Goal: Task Accomplishment & Management: Complete application form

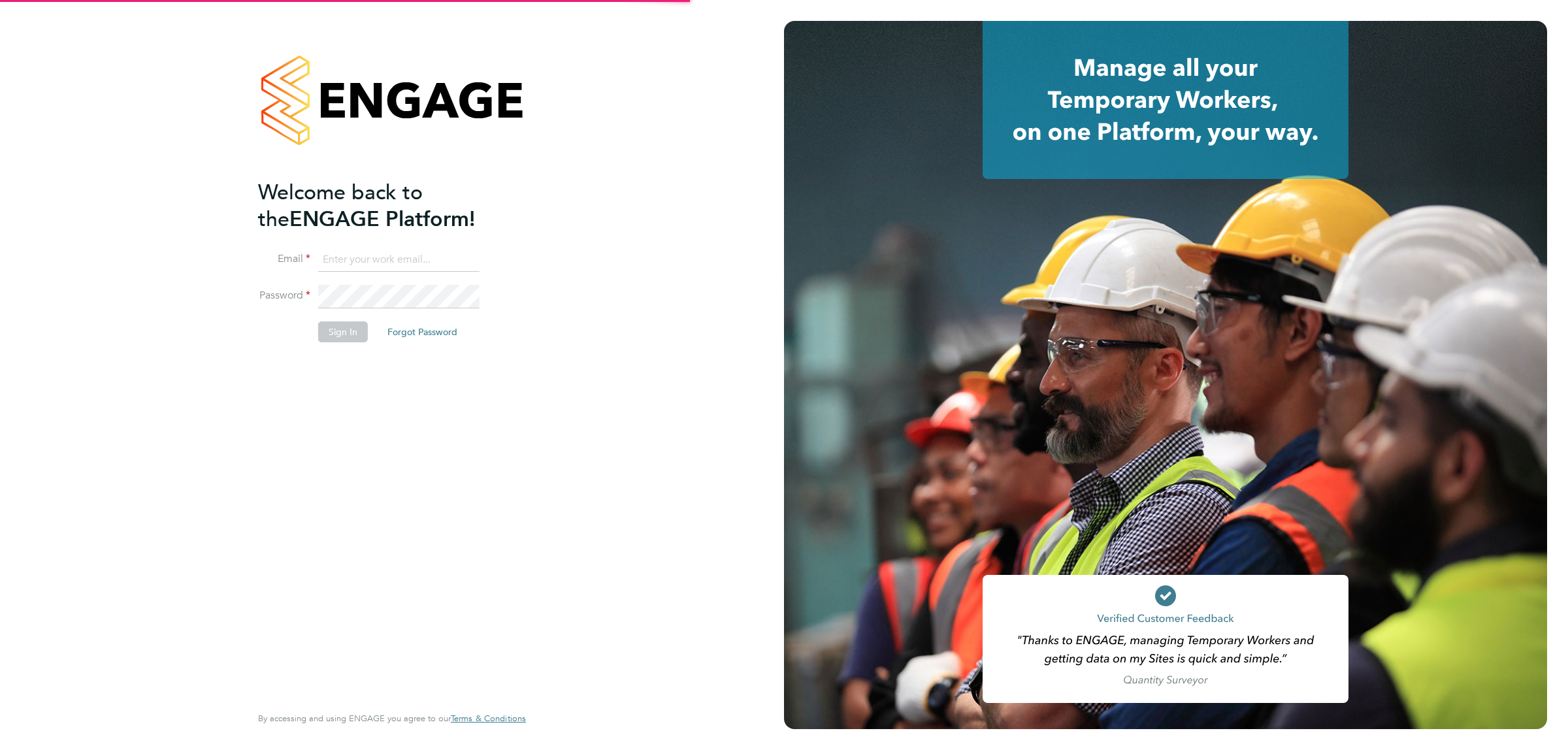
type input "donjeater@itsconstruction.co.uk"
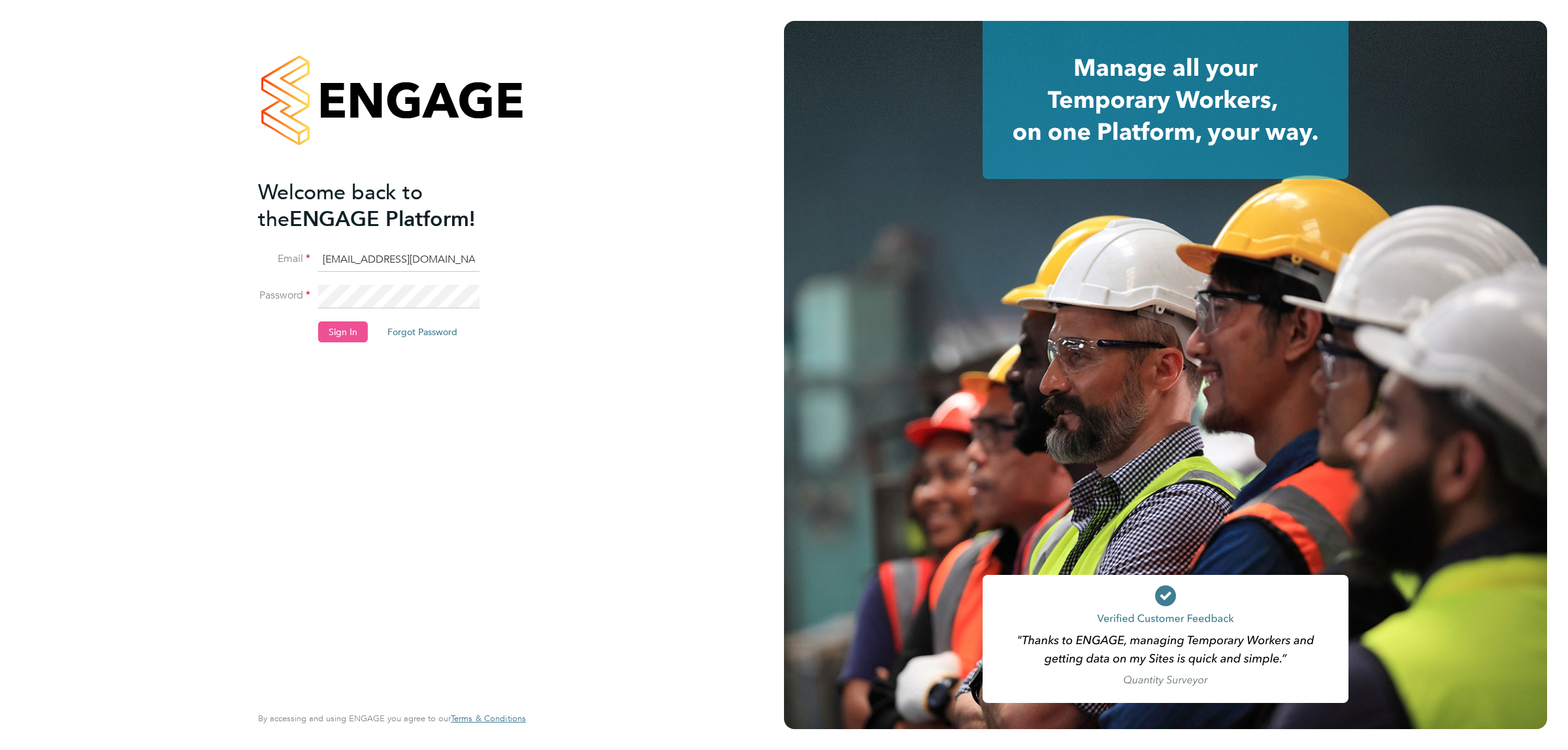
click at [345, 327] on button "Sign In" at bounding box center [343, 332] width 50 height 21
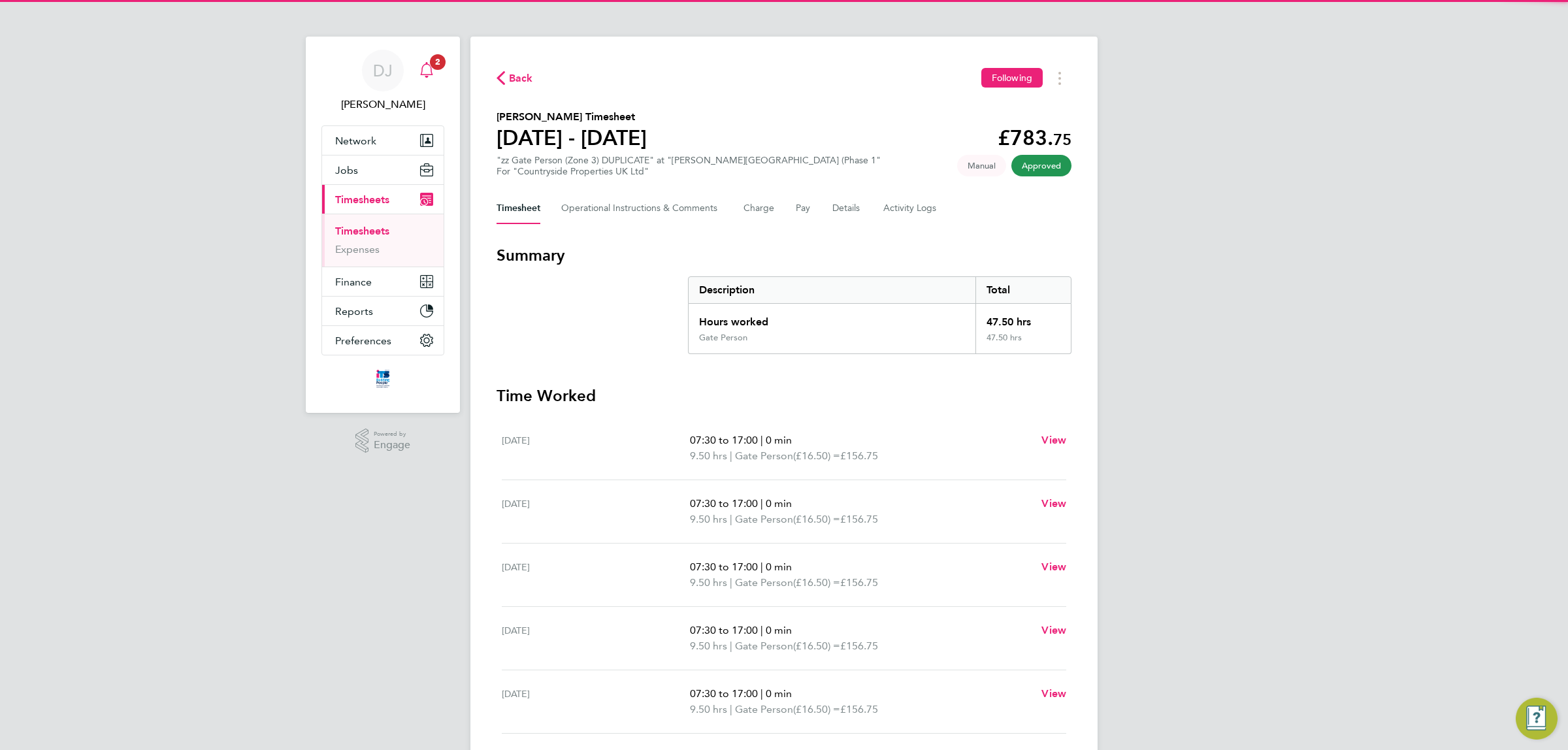
click at [432, 79] on div "Main navigation" at bounding box center [427, 70] width 26 height 26
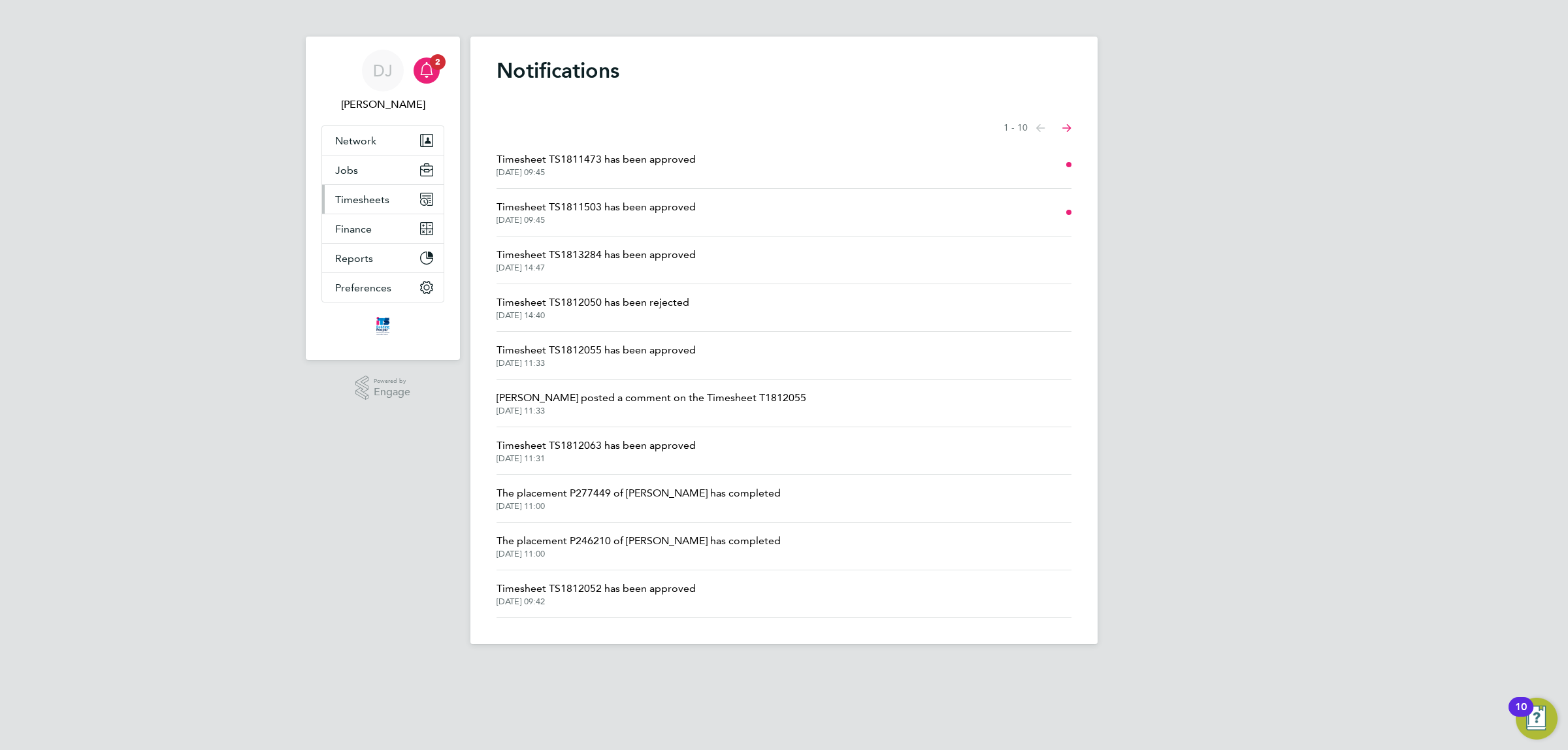
click at [364, 203] on span "Timesheets" at bounding box center [362, 199] width 54 height 12
click at [372, 232] on link "Timesheets" at bounding box center [362, 230] width 54 height 12
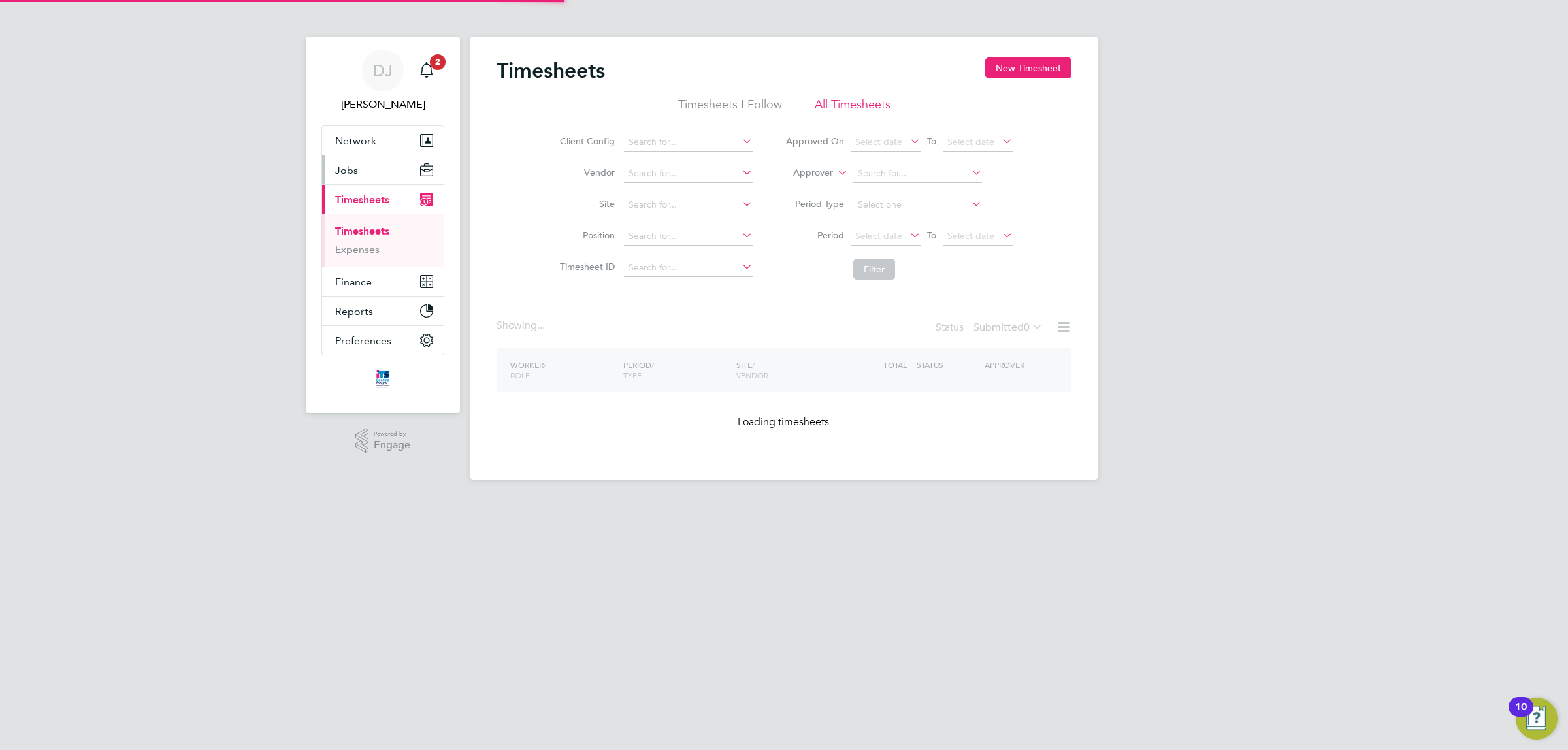
click at [378, 173] on button "Jobs" at bounding box center [383, 170] width 122 height 29
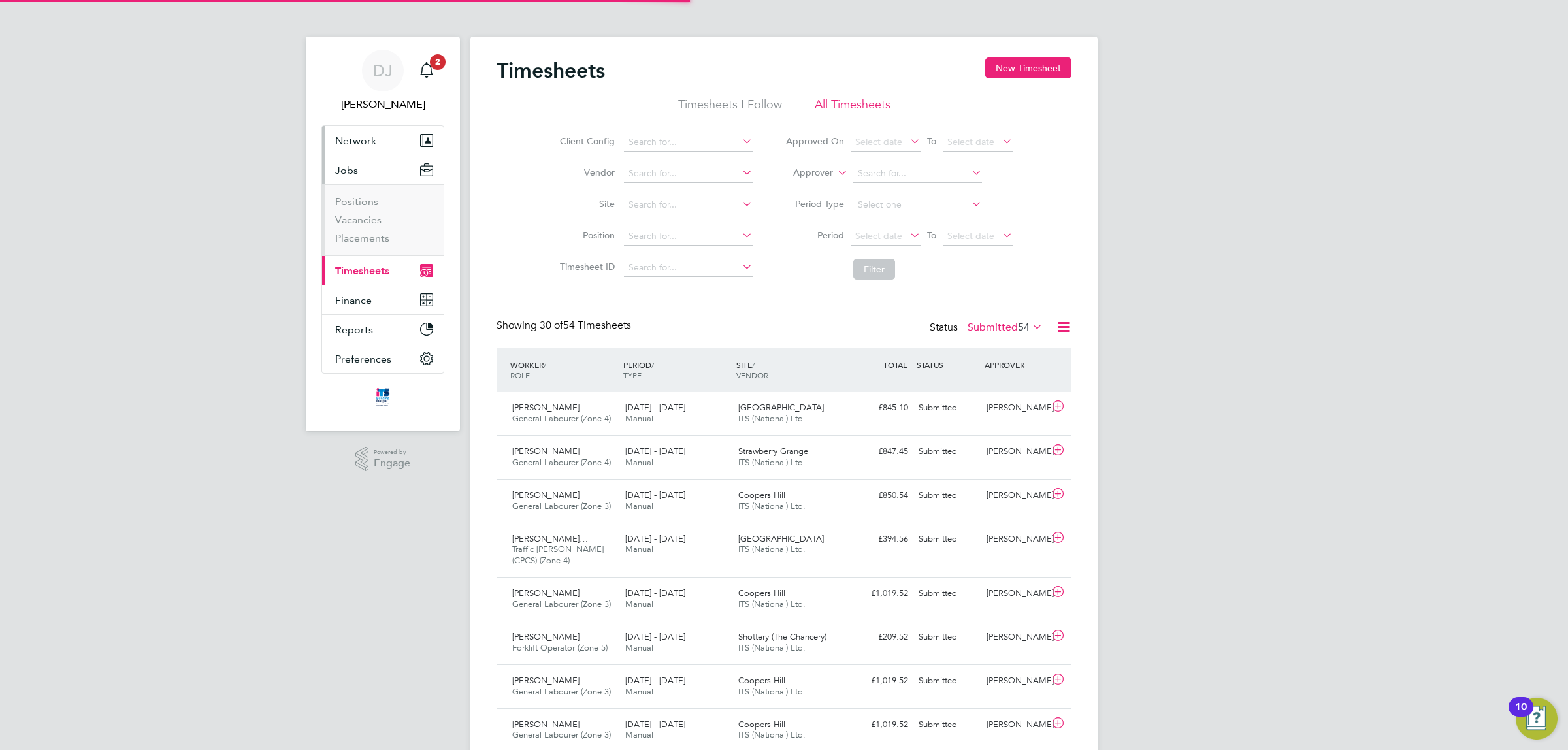
click at [382, 138] on button "Network" at bounding box center [383, 140] width 122 height 29
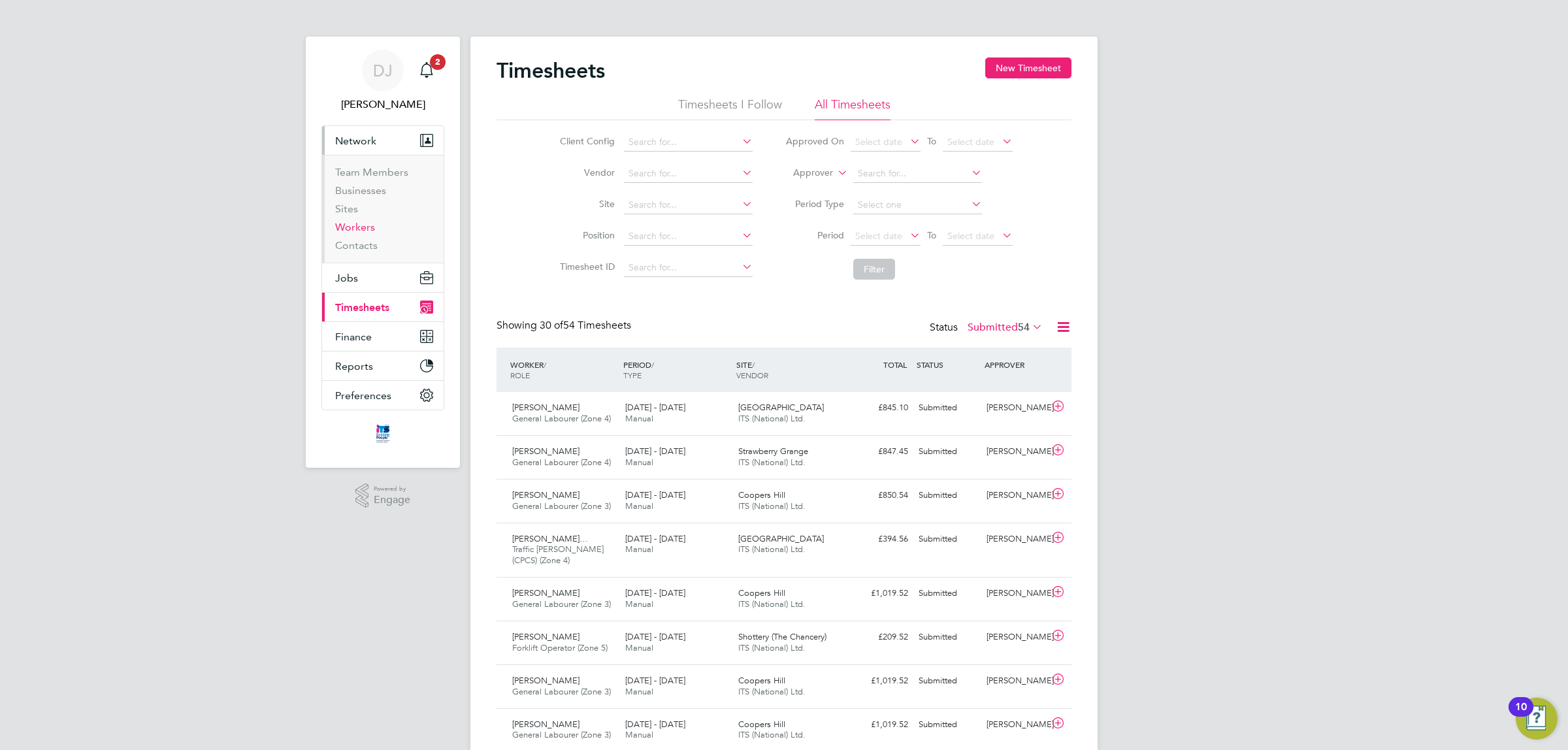
click at [356, 232] on link "Workers" at bounding box center [355, 227] width 40 height 12
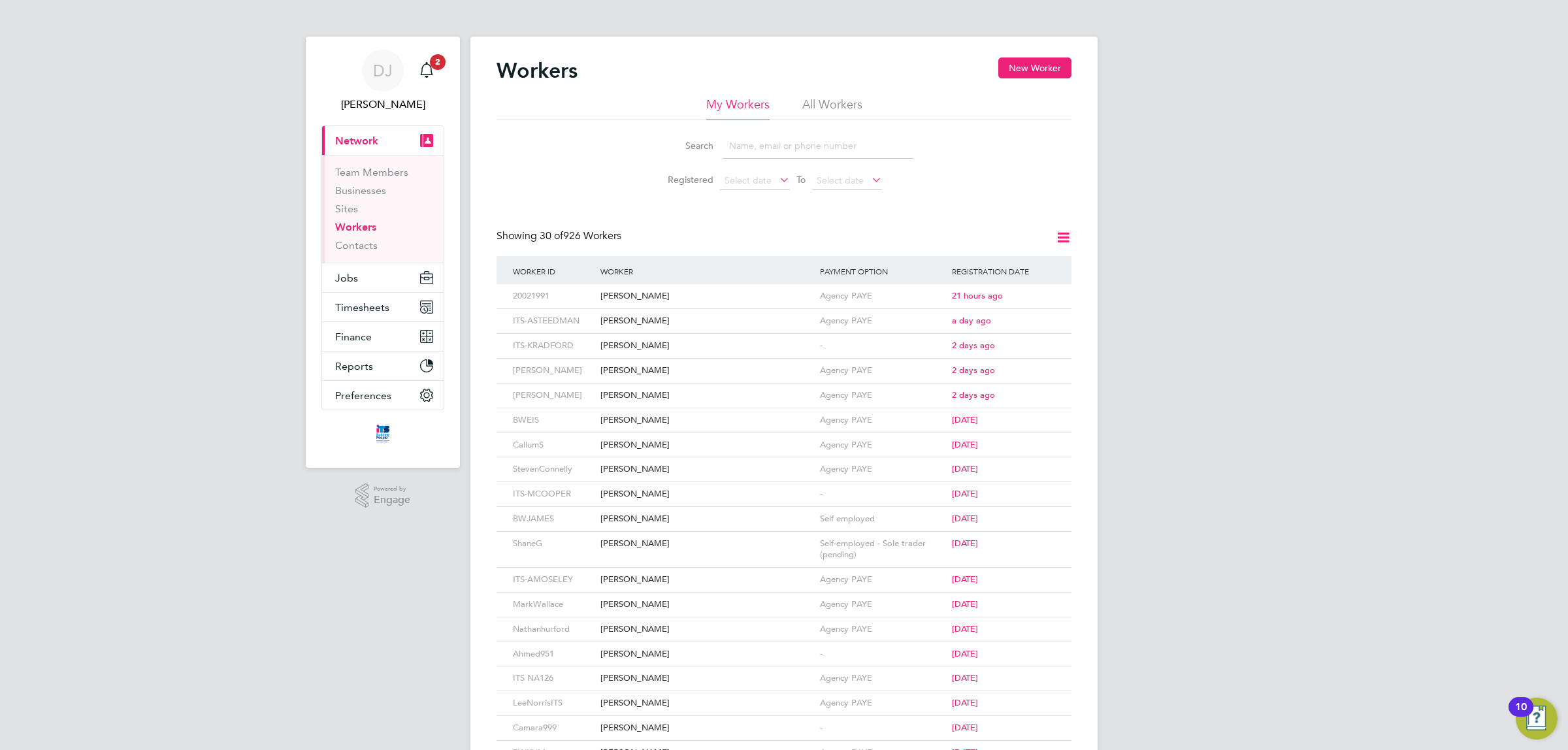
click at [294, 291] on div "DJ Don Jeater Notifications 2 Applications: Current page: Network Team Members …" at bounding box center [784, 567] width 1568 height 1134
click at [374, 129] on button "Current page: Network" at bounding box center [383, 140] width 122 height 29
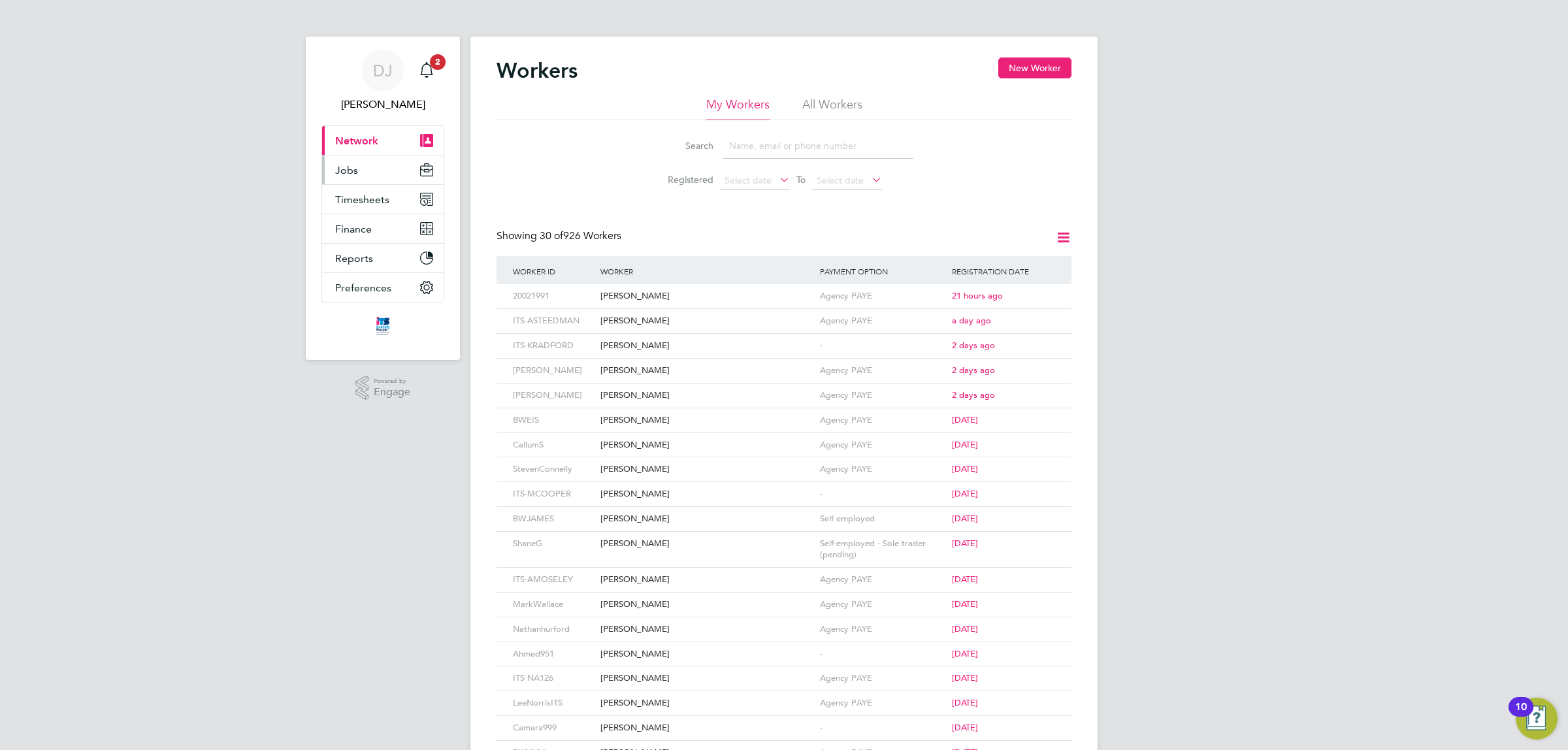
click at [374, 167] on button "Jobs" at bounding box center [383, 170] width 122 height 29
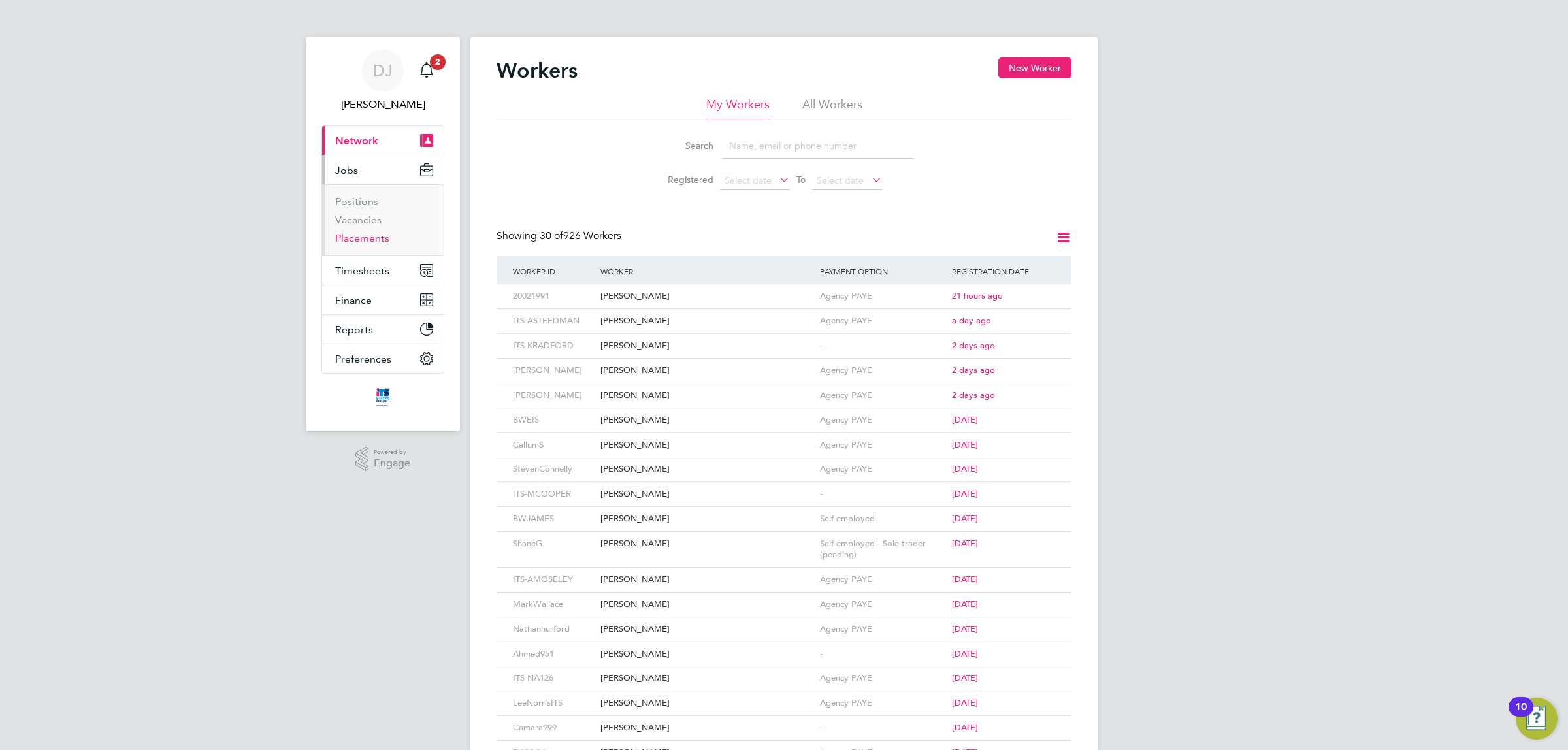
click at [374, 236] on link "Placements" at bounding box center [362, 237] width 54 height 12
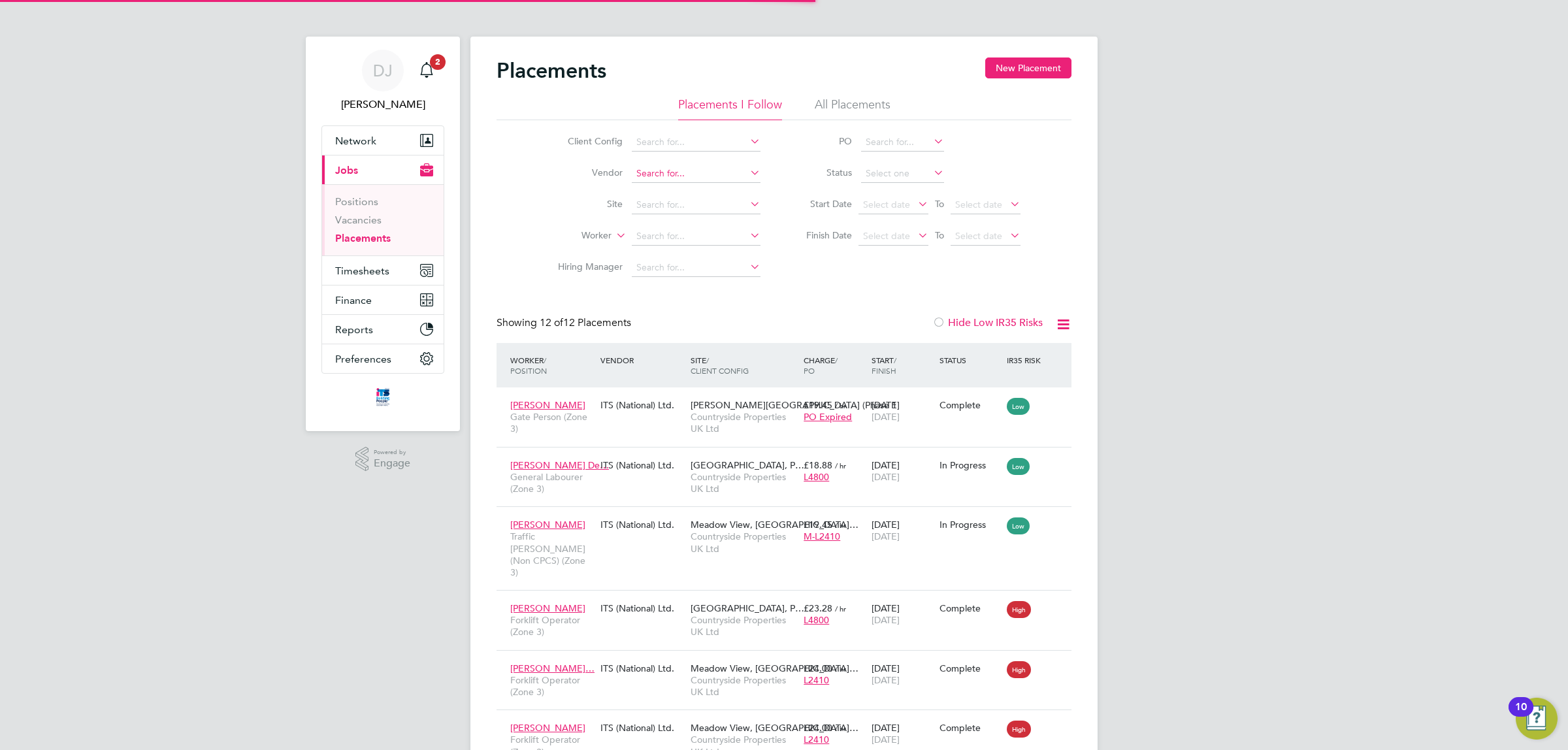
click at [668, 165] on input at bounding box center [697, 173] width 129 height 18
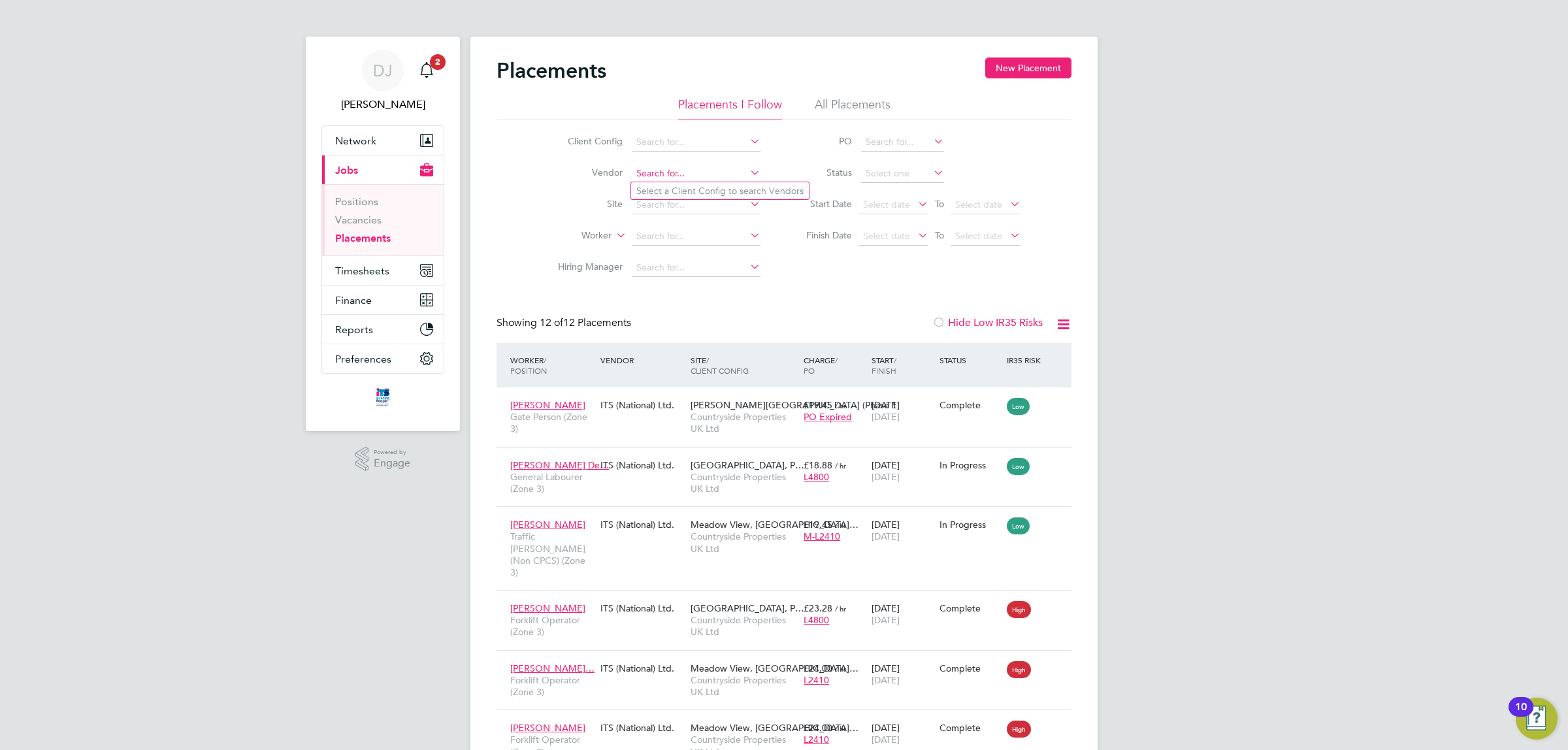
type input "S"
type input "m"
type input "summerhil"
drag, startPoint x: 704, startPoint y: 164, endPoint x: 560, endPoint y: 177, distance: 144.6
click at [560, 177] on li "Vendor summerhil" at bounding box center [654, 173] width 246 height 31
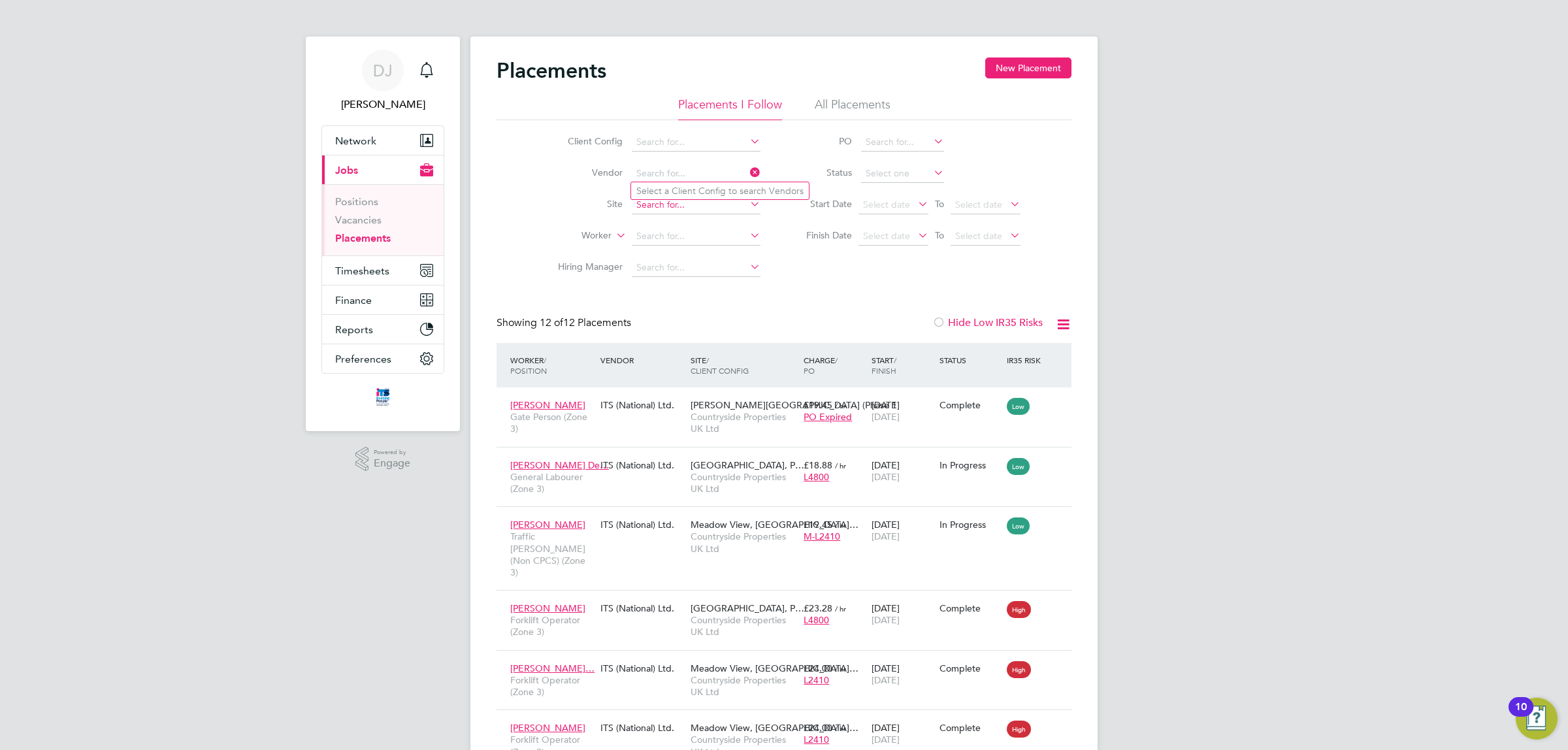
click at [653, 204] on input at bounding box center [697, 205] width 129 height 18
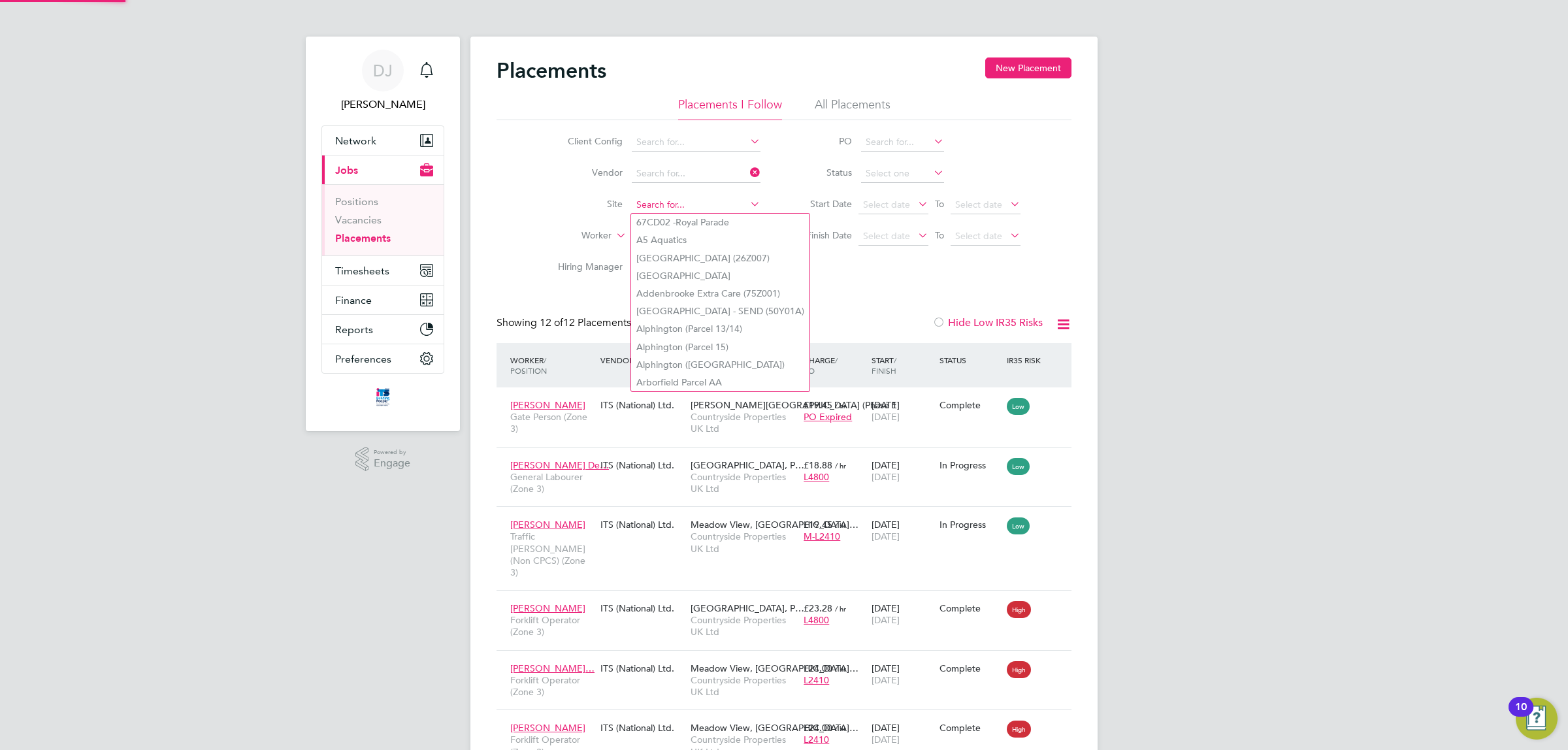
paste input "summerhil"
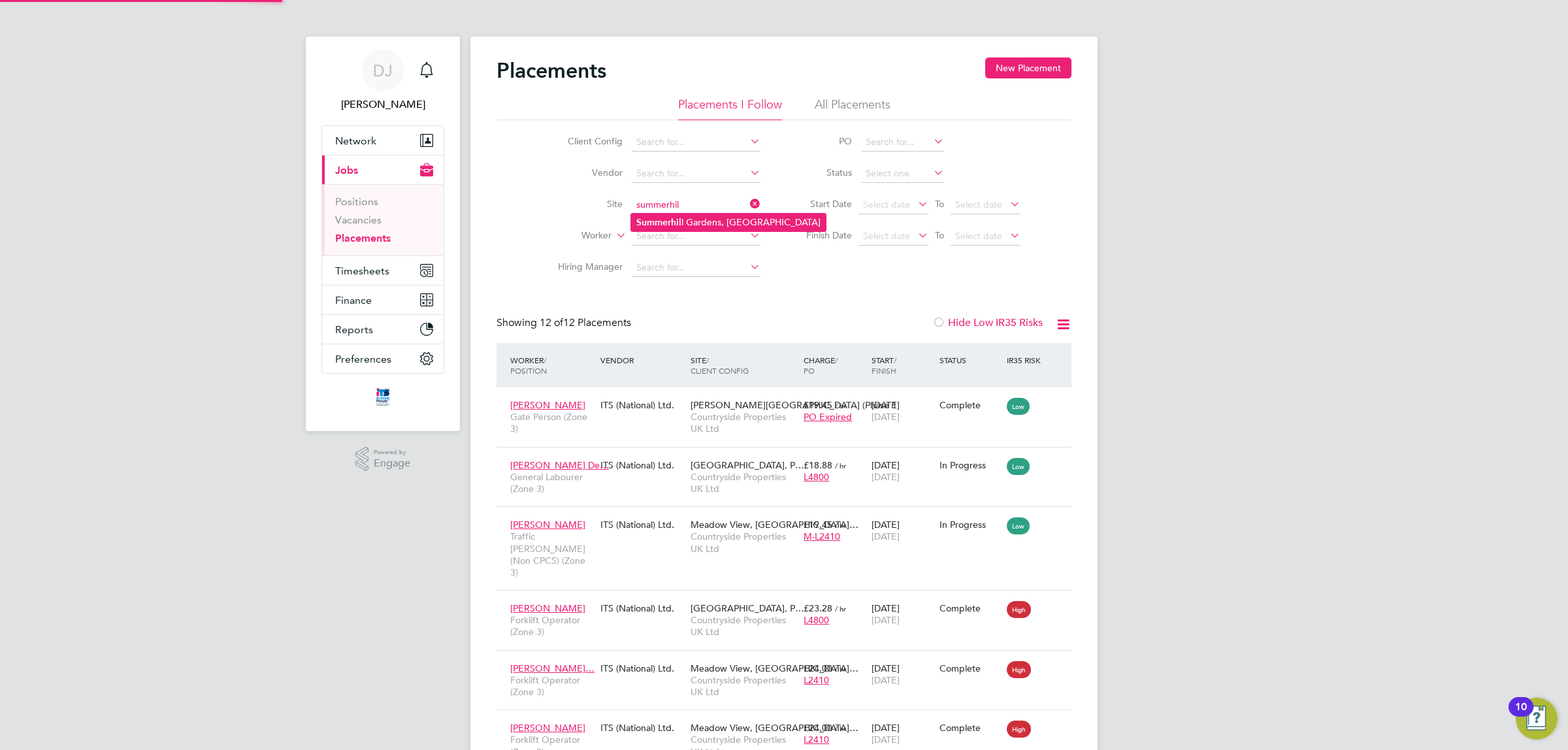
click at [713, 224] on li "Summerhil l Gardens, Polegate" at bounding box center [729, 222] width 195 height 17
type input "[GEOGRAPHIC_DATA], [GEOGRAPHIC_DATA]"
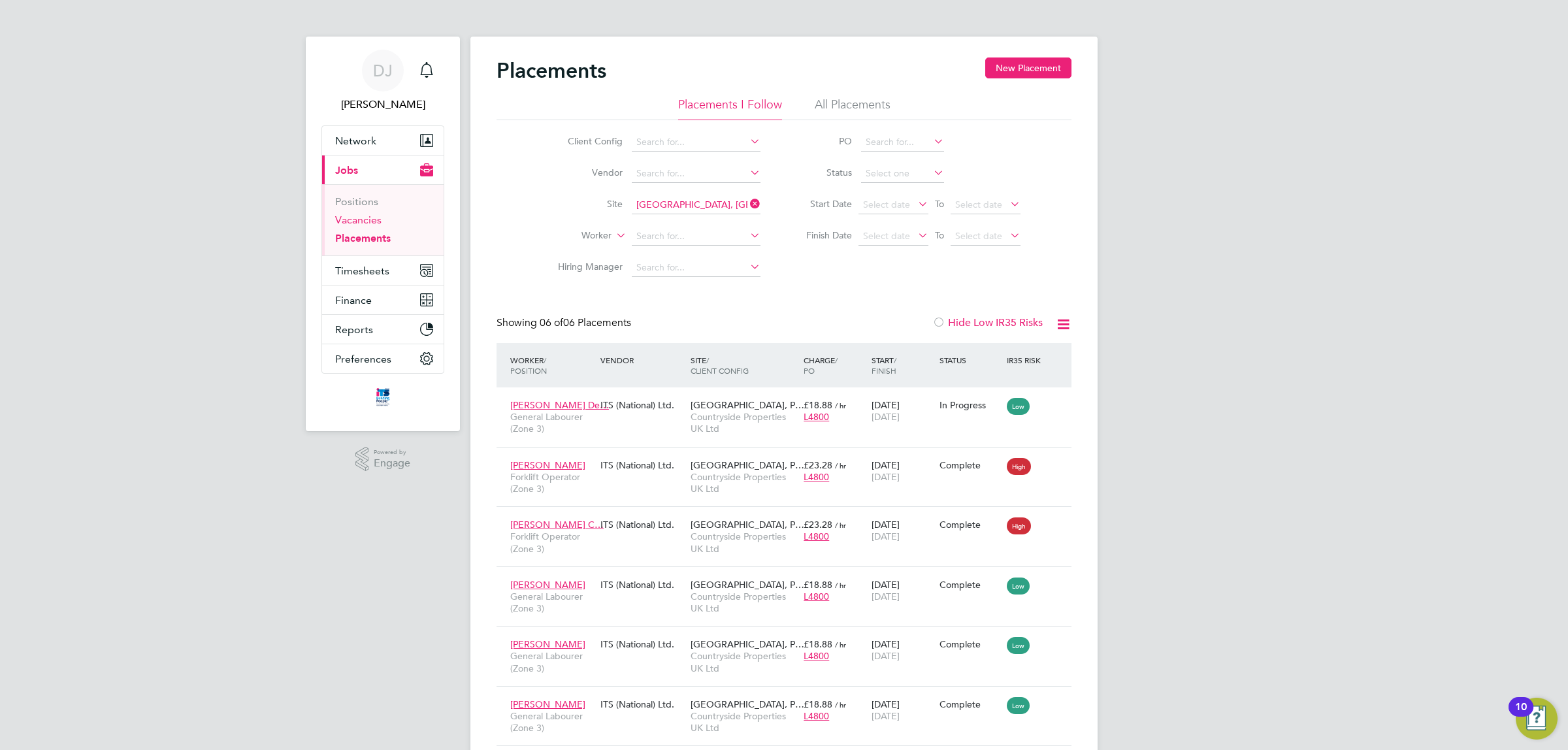
click at [379, 222] on li "Vacancies" at bounding box center [384, 222] width 98 height 18
click at [371, 220] on link "Vacancies" at bounding box center [359, 219] width 46 height 12
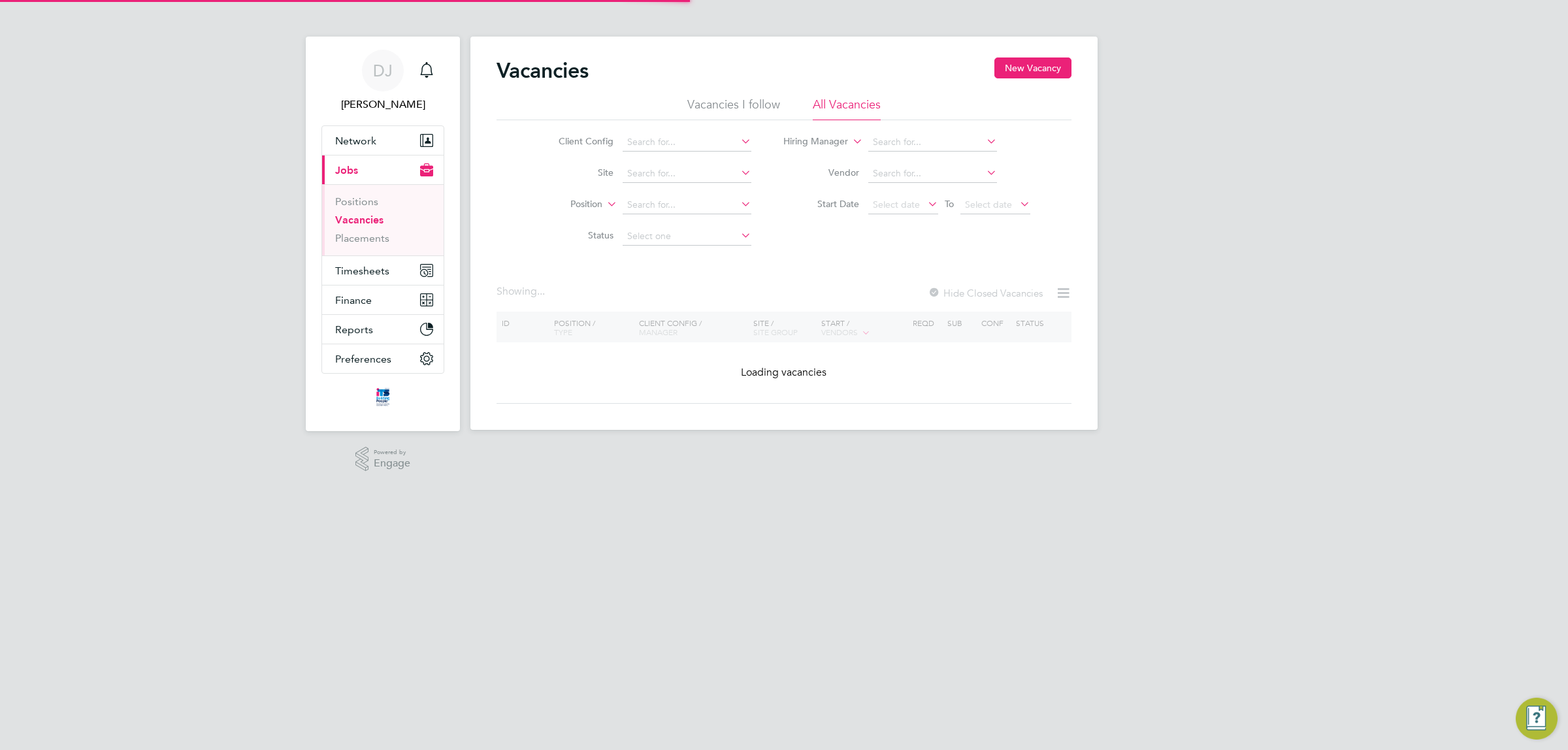
click at [685, 188] on li "Site" at bounding box center [645, 173] width 246 height 31
click at [685, 177] on input at bounding box center [687, 173] width 129 height 18
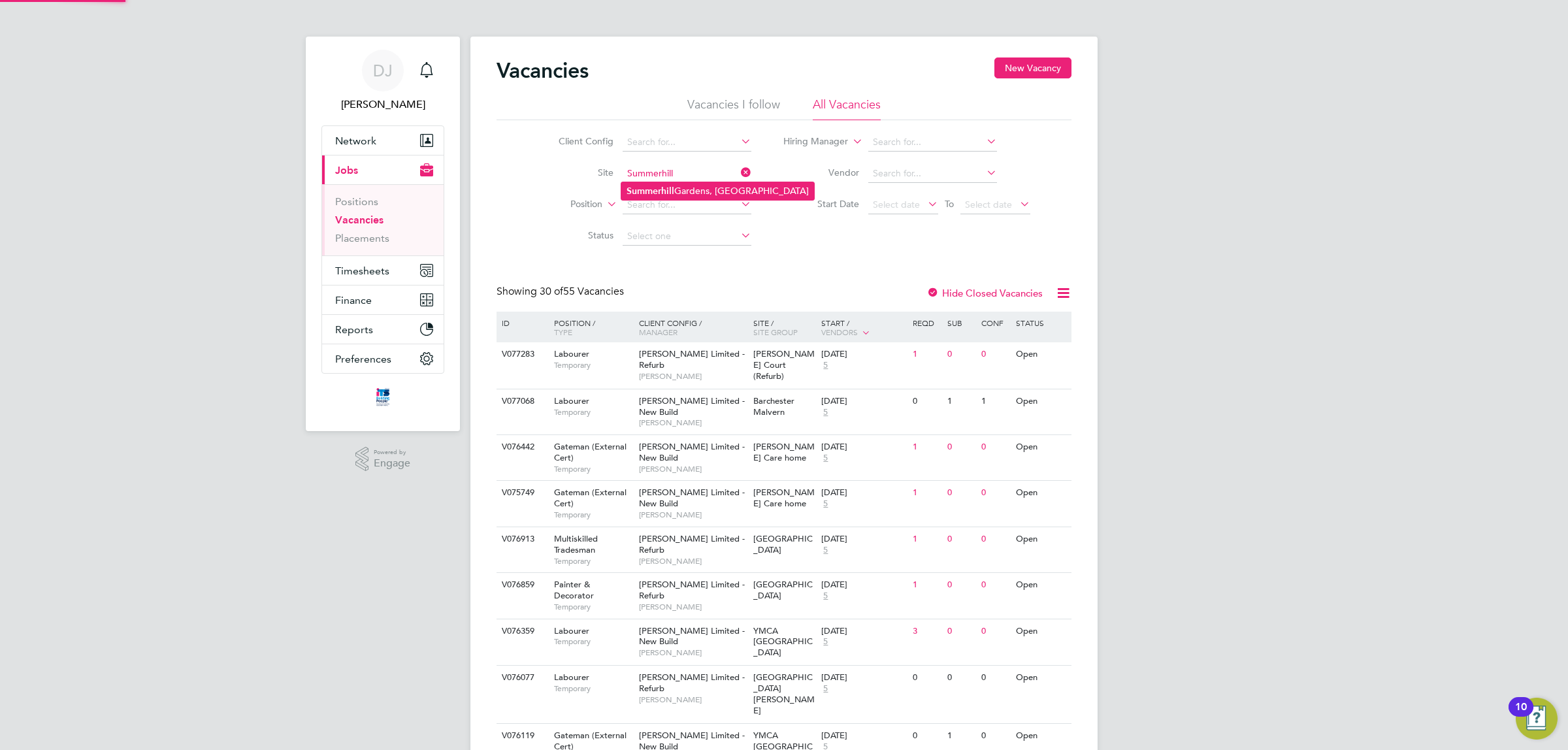
click at [682, 184] on li "Summerhill Gardens, Polegate" at bounding box center [718, 191] width 193 height 17
type input "[GEOGRAPHIC_DATA], [GEOGRAPHIC_DATA]"
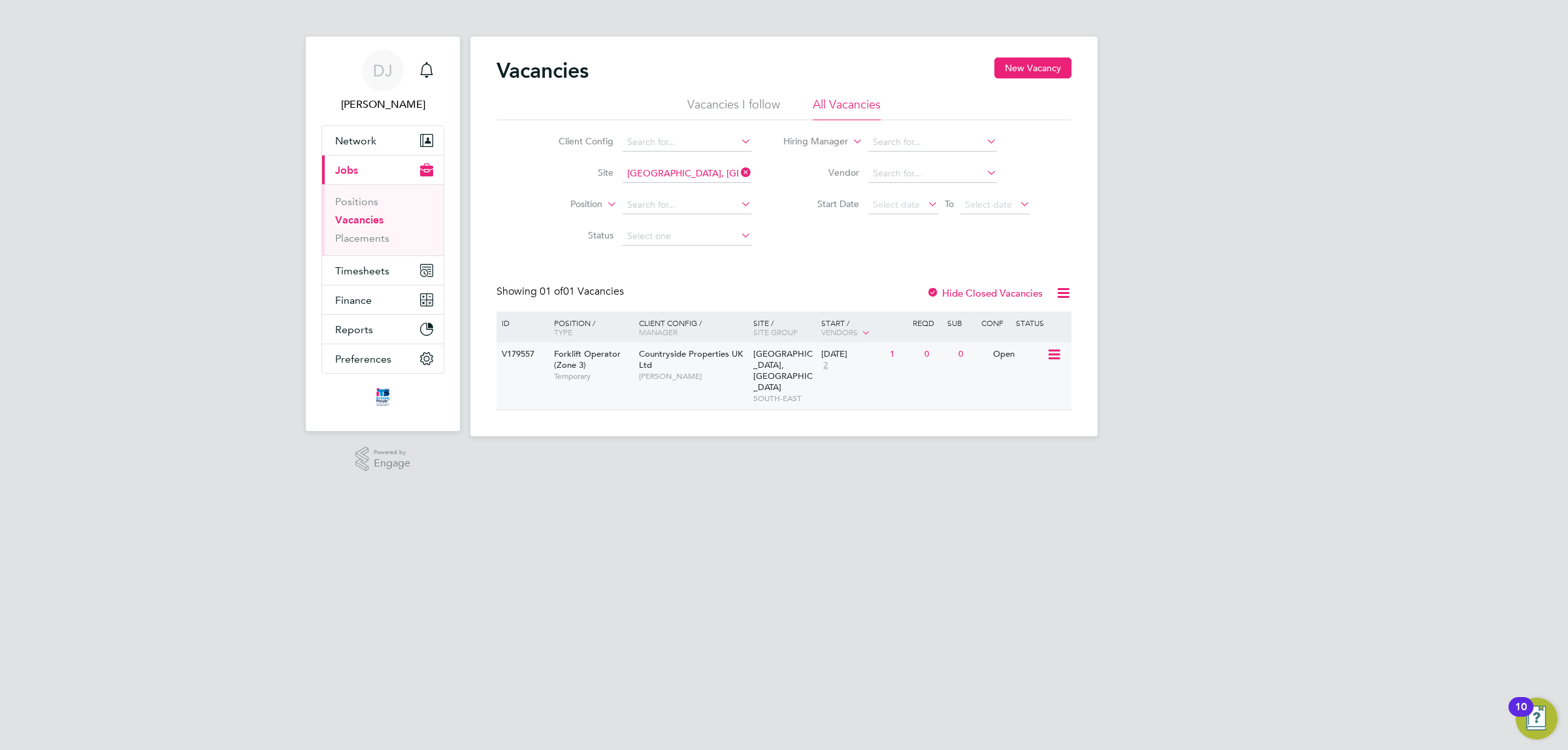
click at [863, 372] on div "01 Sep 2025 2" at bounding box center [852, 360] width 69 height 35
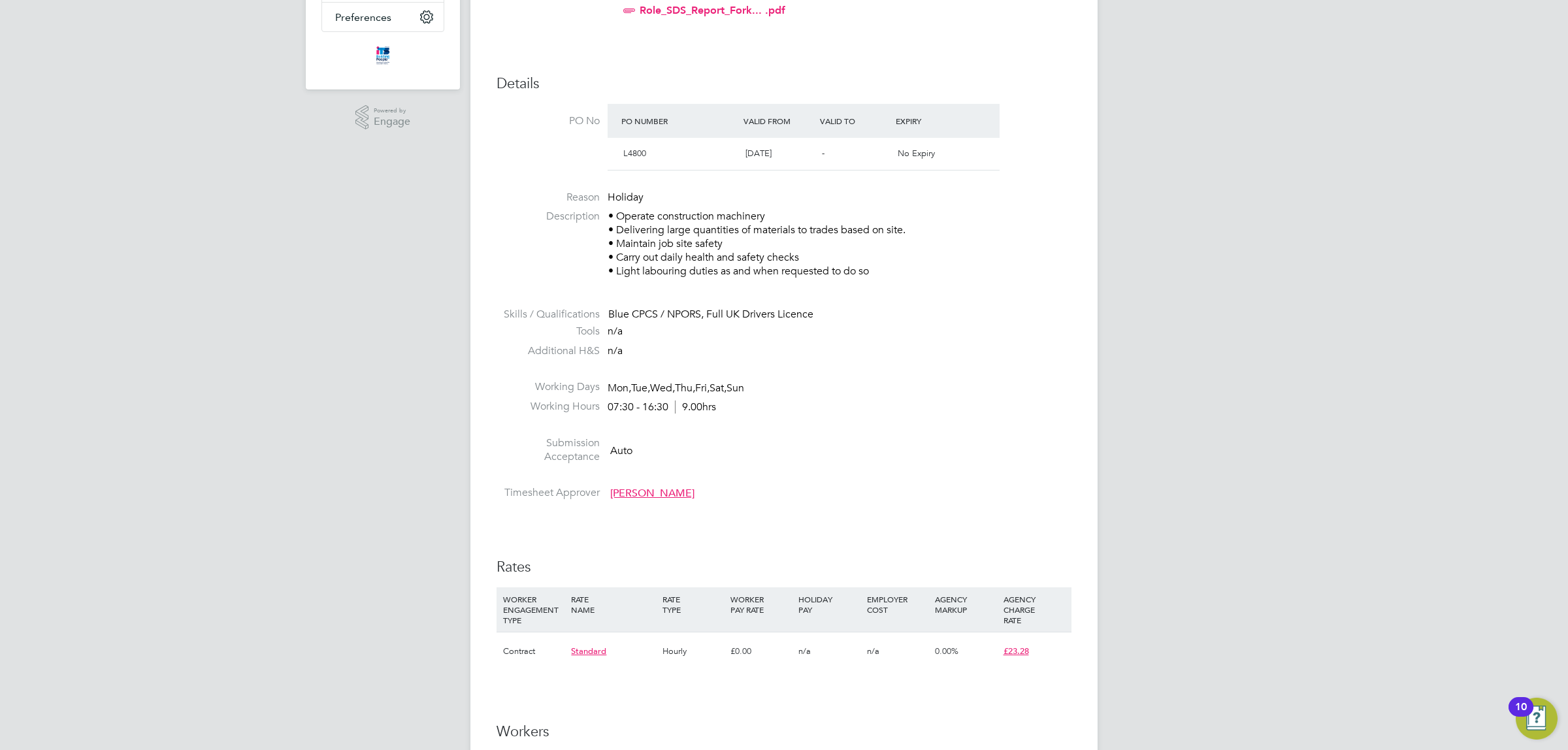
drag, startPoint x: 805, startPoint y: 398, endPoint x: 779, endPoint y: 523, distance: 127.7
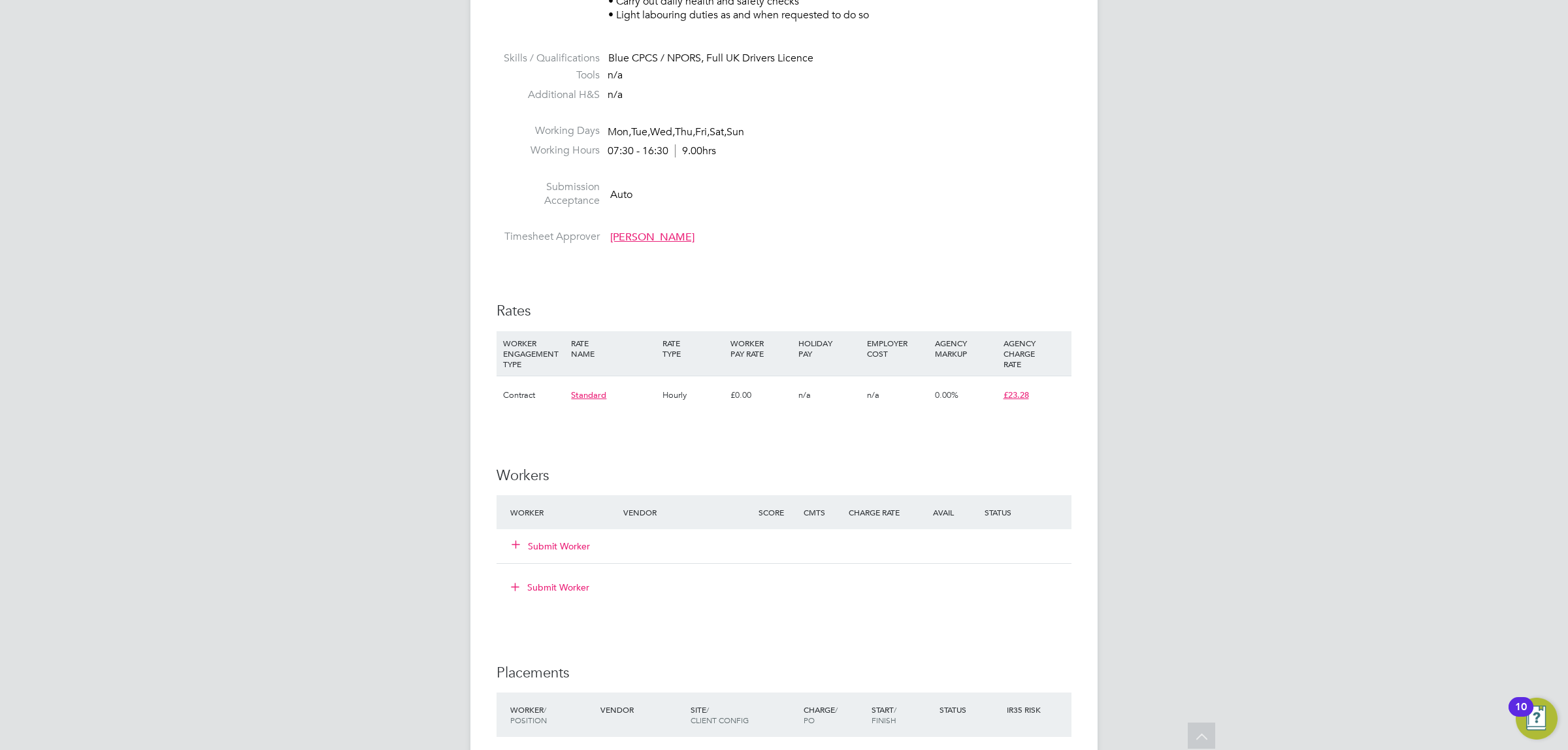
scroll to position [1056, 0]
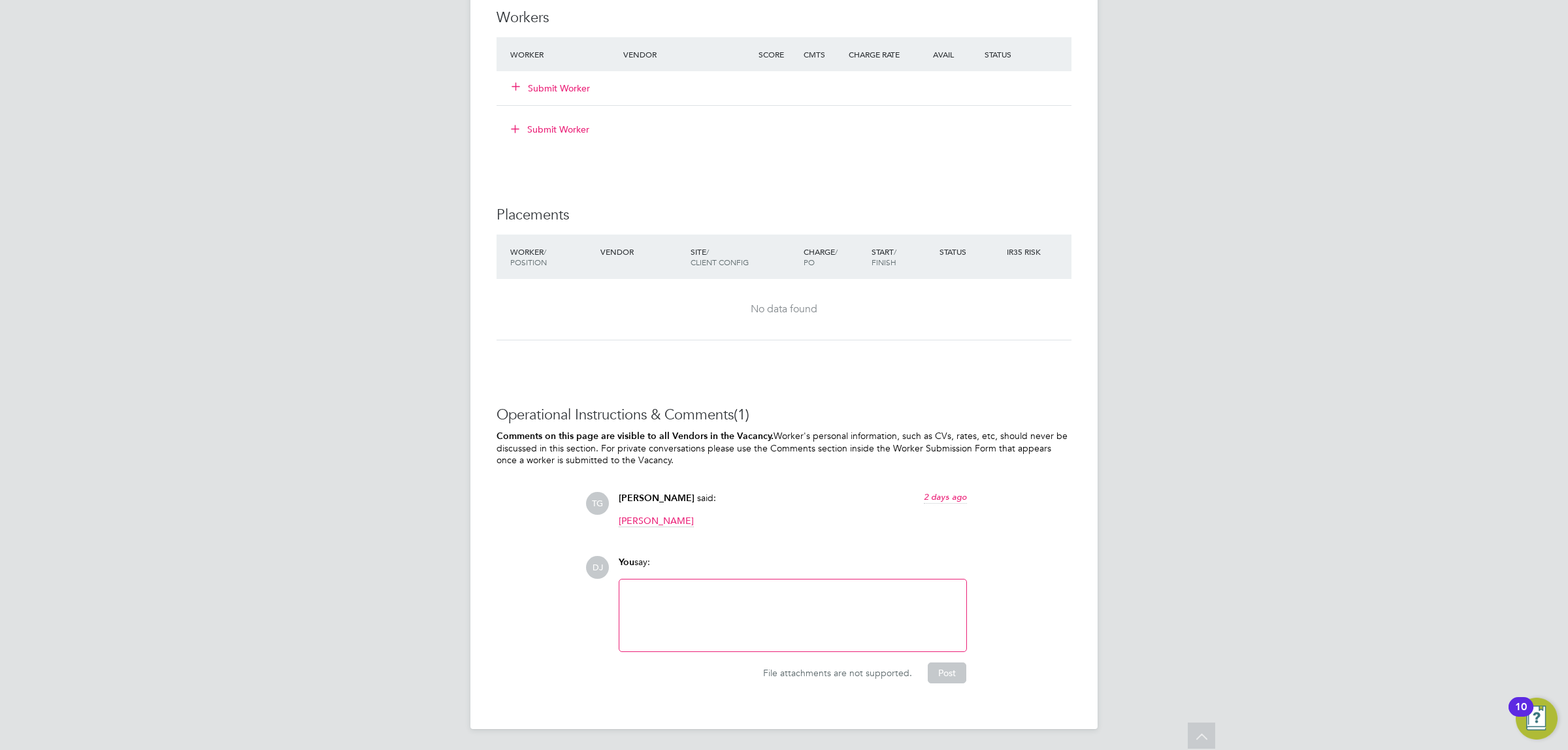
click at [695, 624] on div at bounding box center [792, 615] width 331 height 56
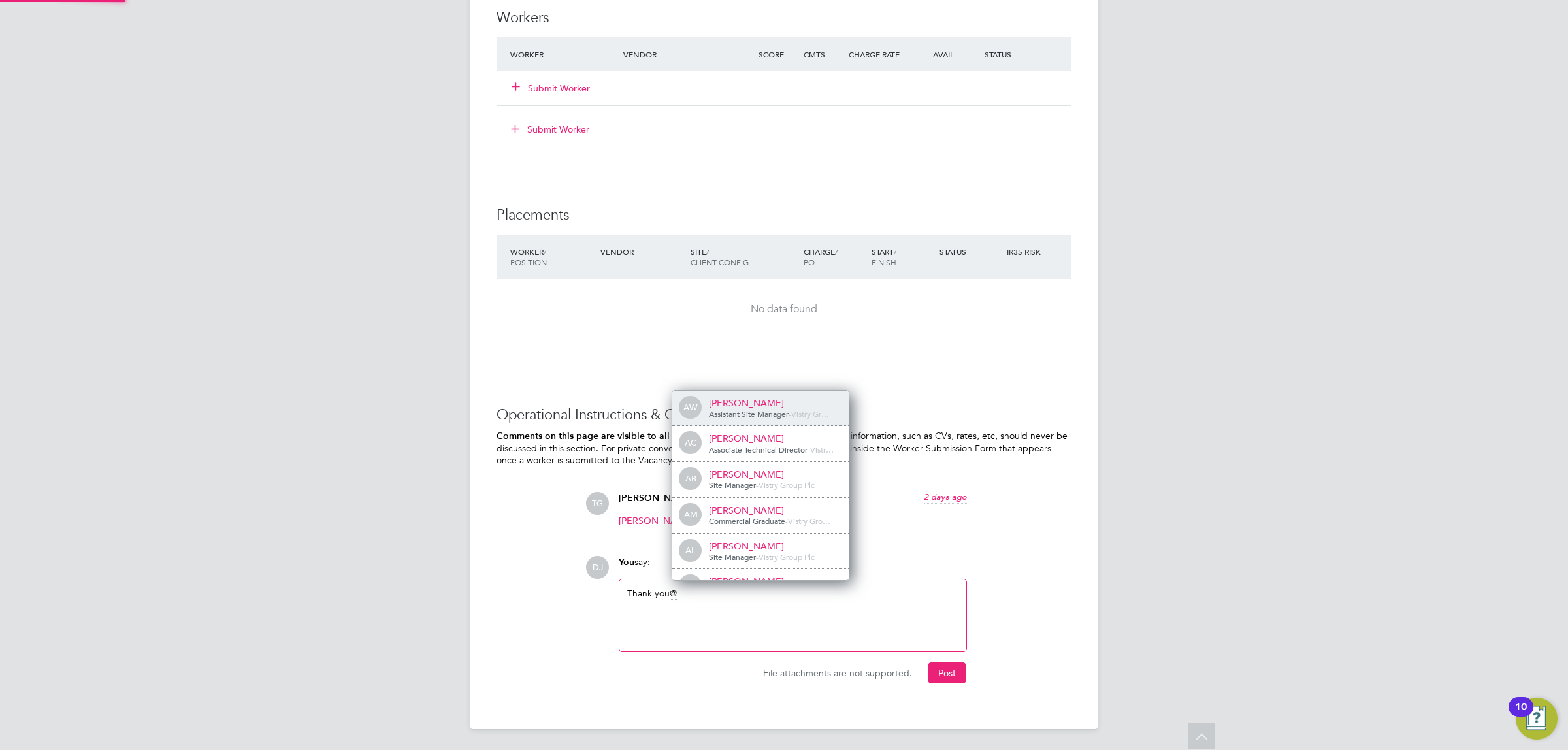
scroll to position [11, 131]
click at [737, 526] on span "Commercial Trainee" at bounding box center [744, 521] width 70 height 10
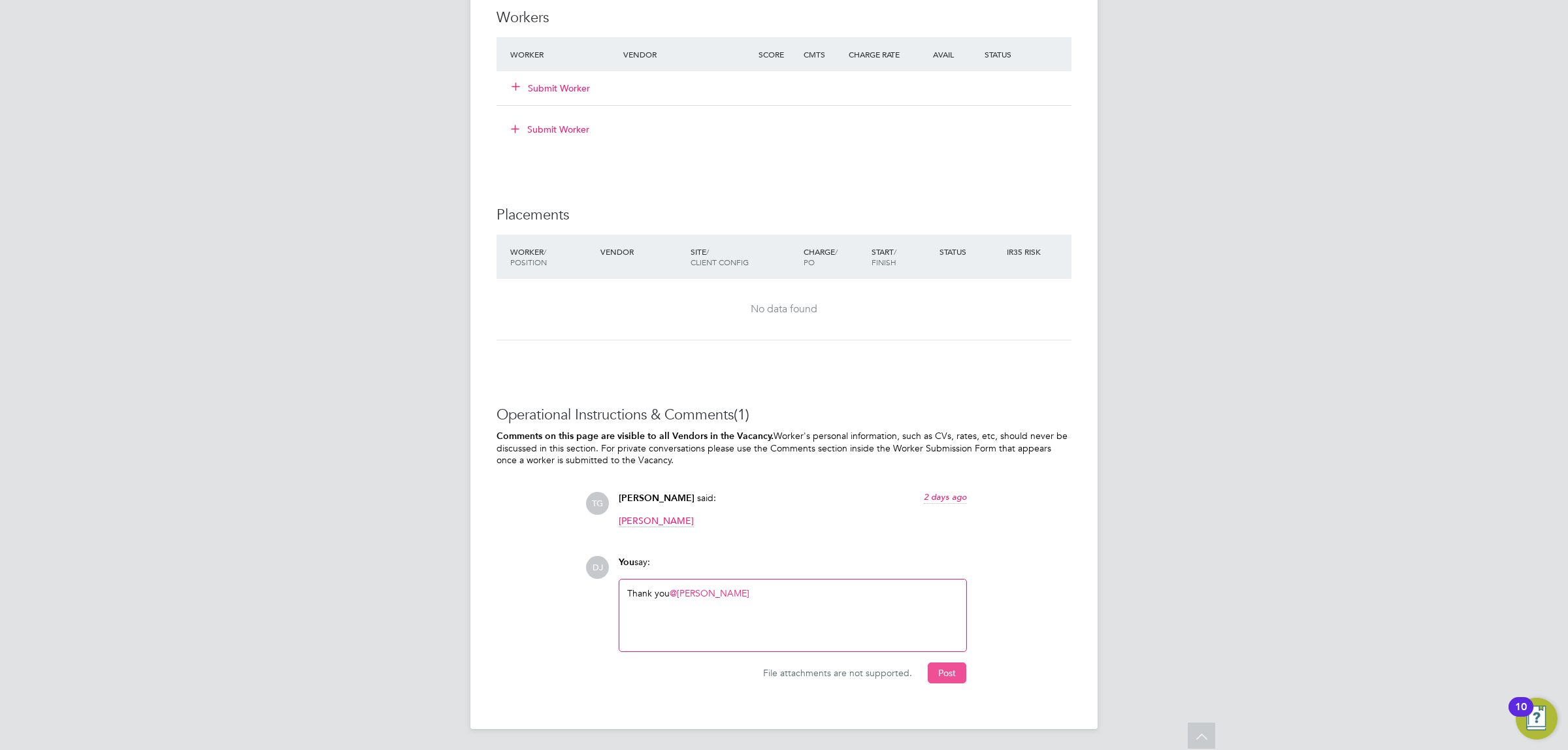
click at [956, 672] on button "Post" at bounding box center [947, 673] width 38 height 21
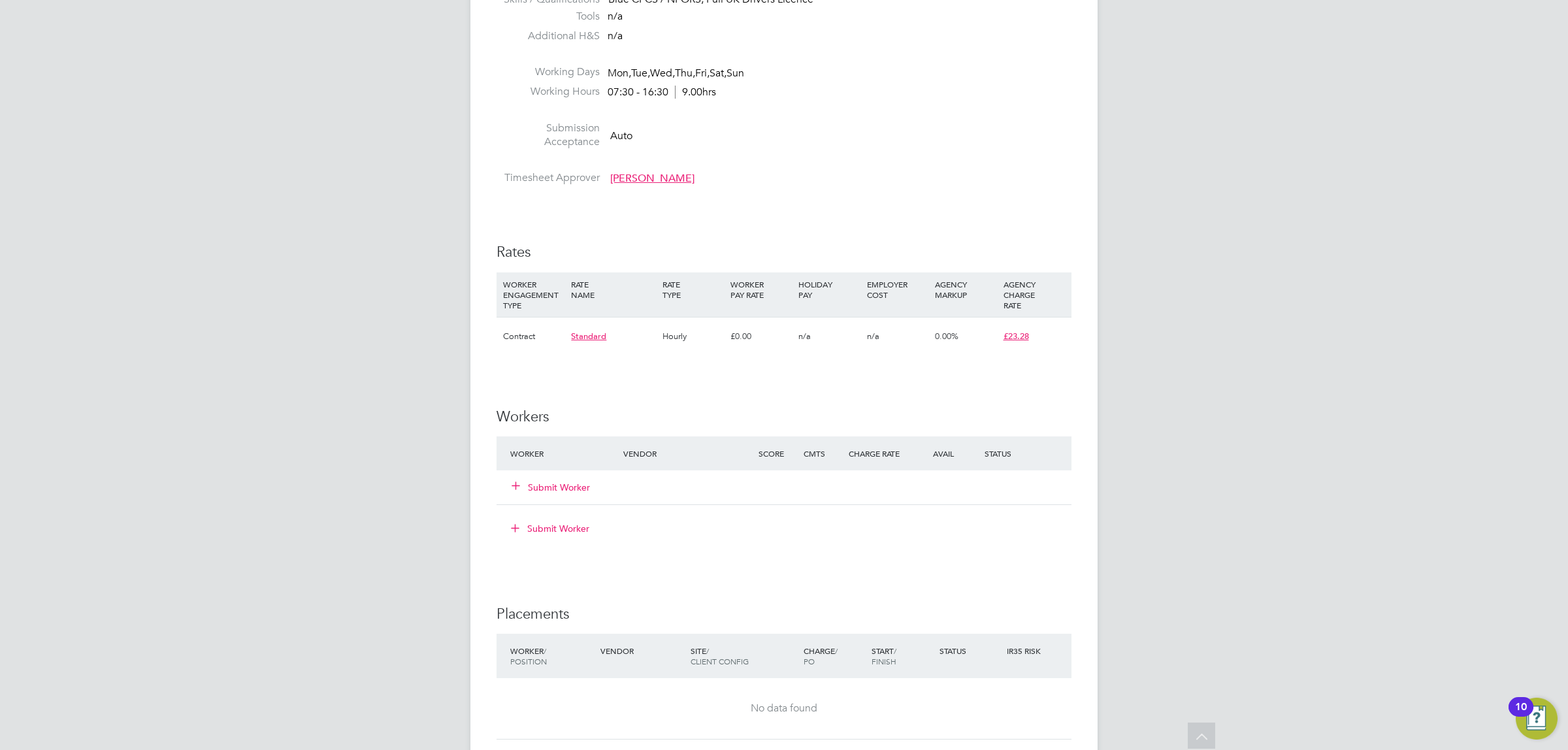
click at [563, 491] on button "Submit Worker" at bounding box center [551, 487] width 78 height 13
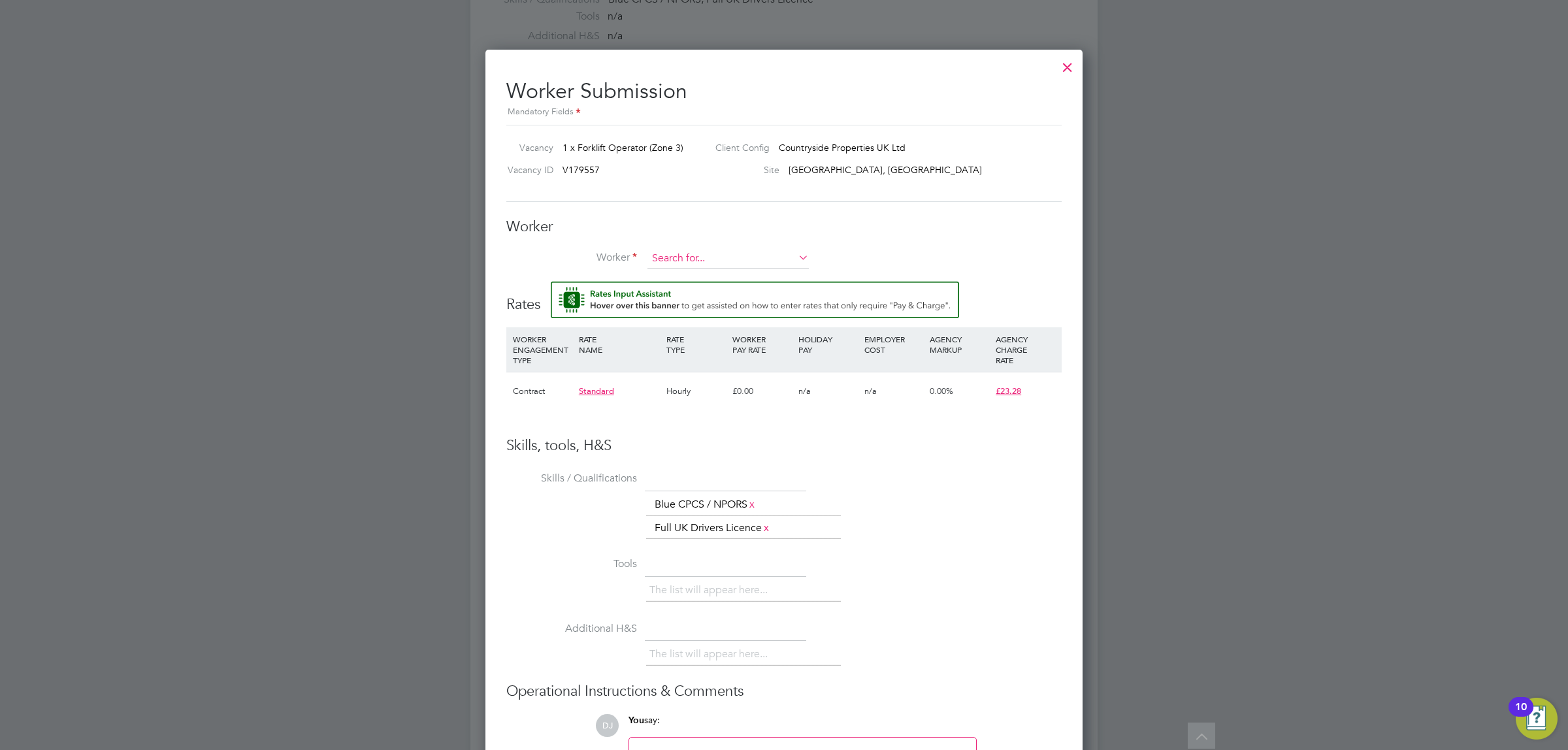
click at [685, 264] on input at bounding box center [728, 258] width 162 height 20
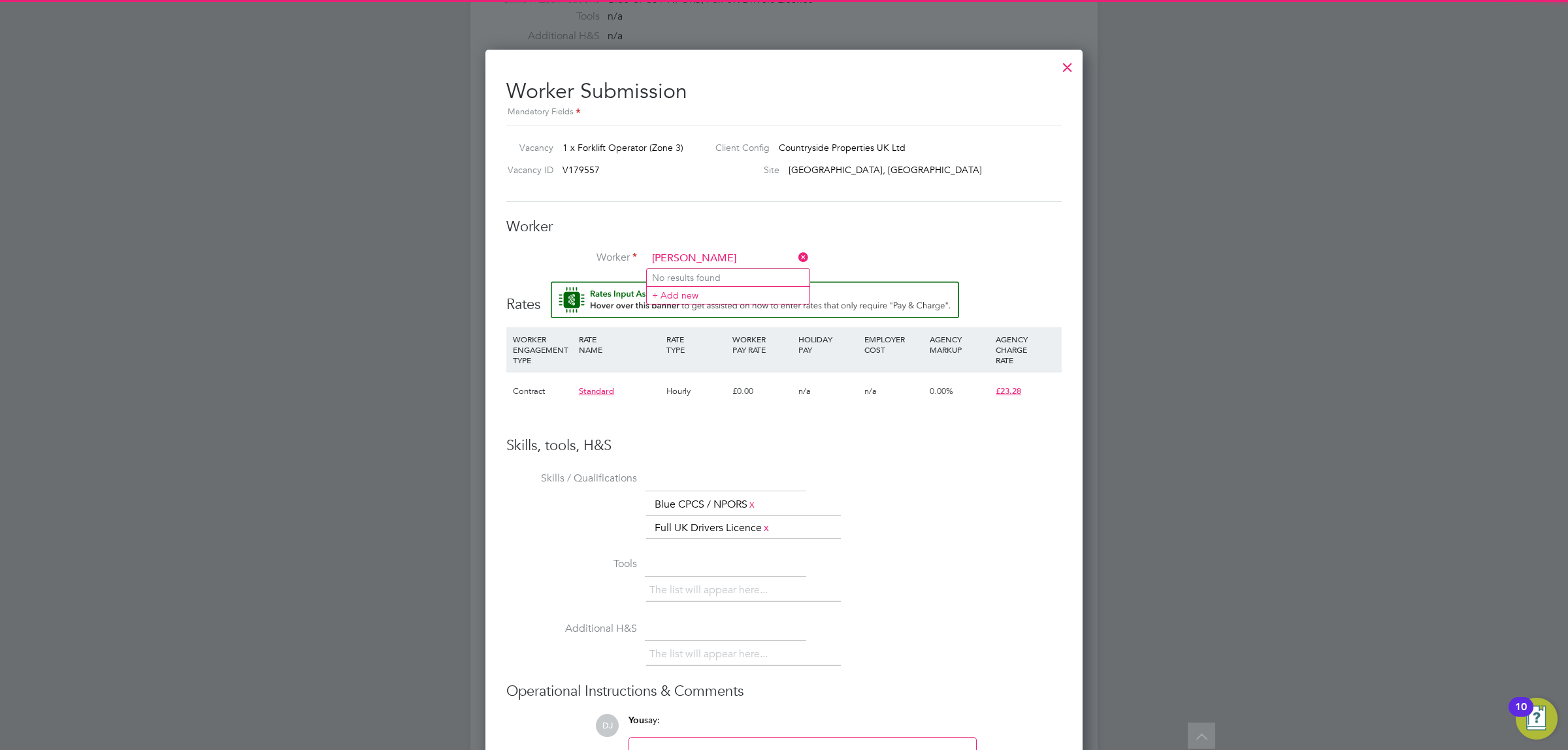
type input "[PERSON_NAME]"
click at [851, 247] on div "Worker Worker [PERSON_NAME] Engagement Type" at bounding box center [784, 249] width 555 height 64
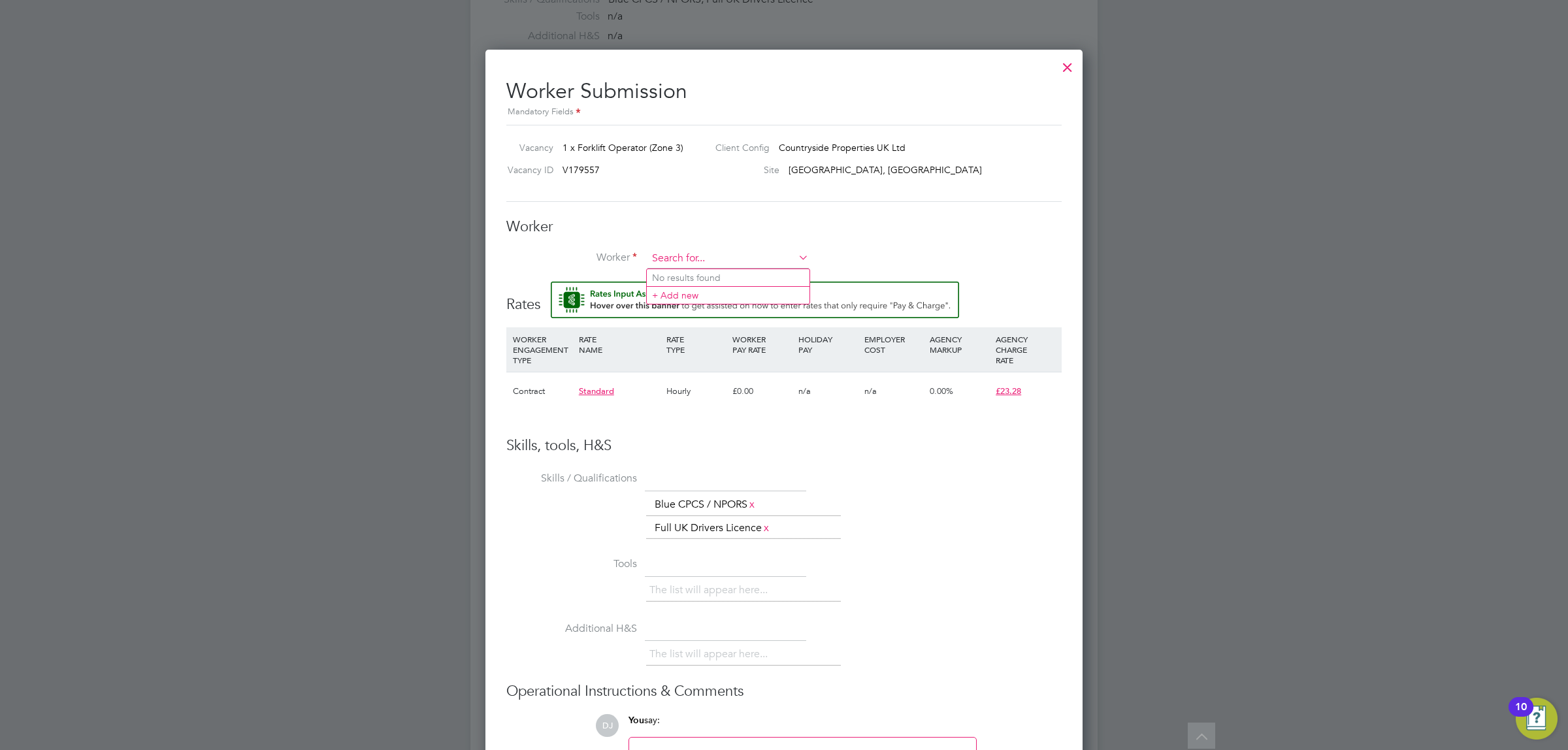
click at [731, 250] on input at bounding box center [728, 258] width 162 height 20
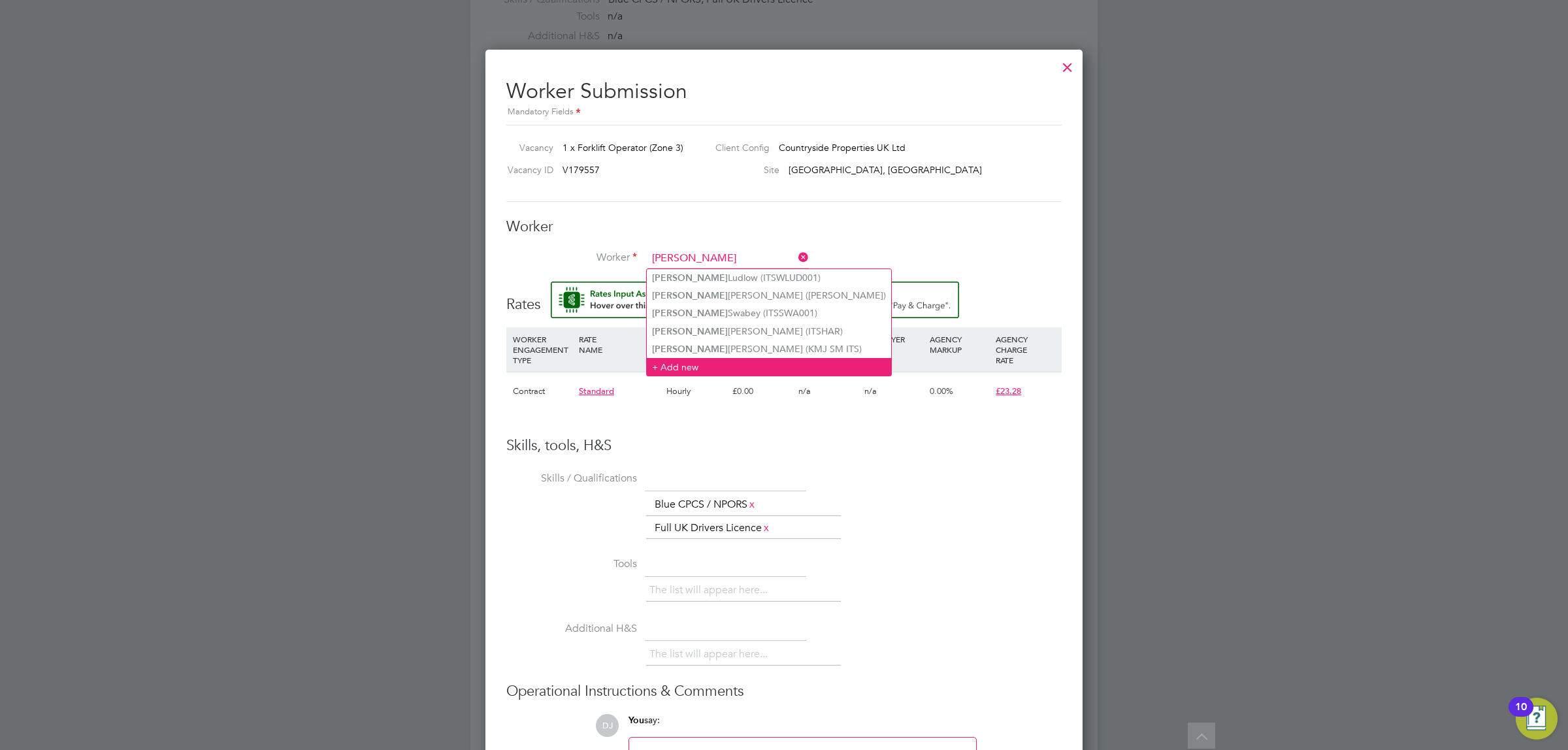
type input "[PERSON_NAME]"
click at [710, 373] on li "+ Add new" at bounding box center [768, 366] width 244 height 17
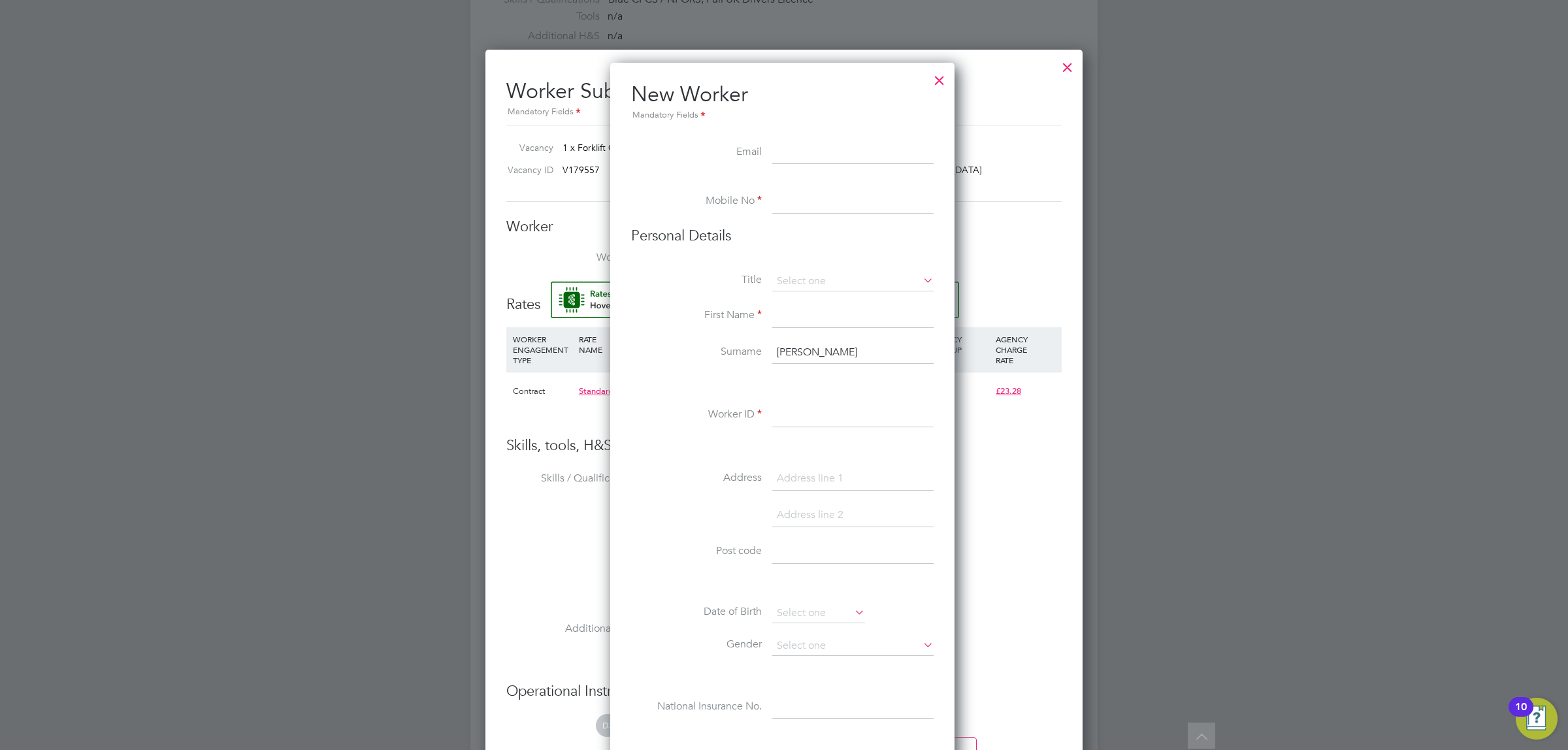
click at [814, 204] on input at bounding box center [852, 202] width 162 height 23
click at [798, 264] on li "Personal Details" at bounding box center [783, 249] width 303 height 45
click at [786, 481] on input at bounding box center [852, 479] width 162 height 23
paste input "[PERSON_NAME]"
type input "[PERSON_NAME]"
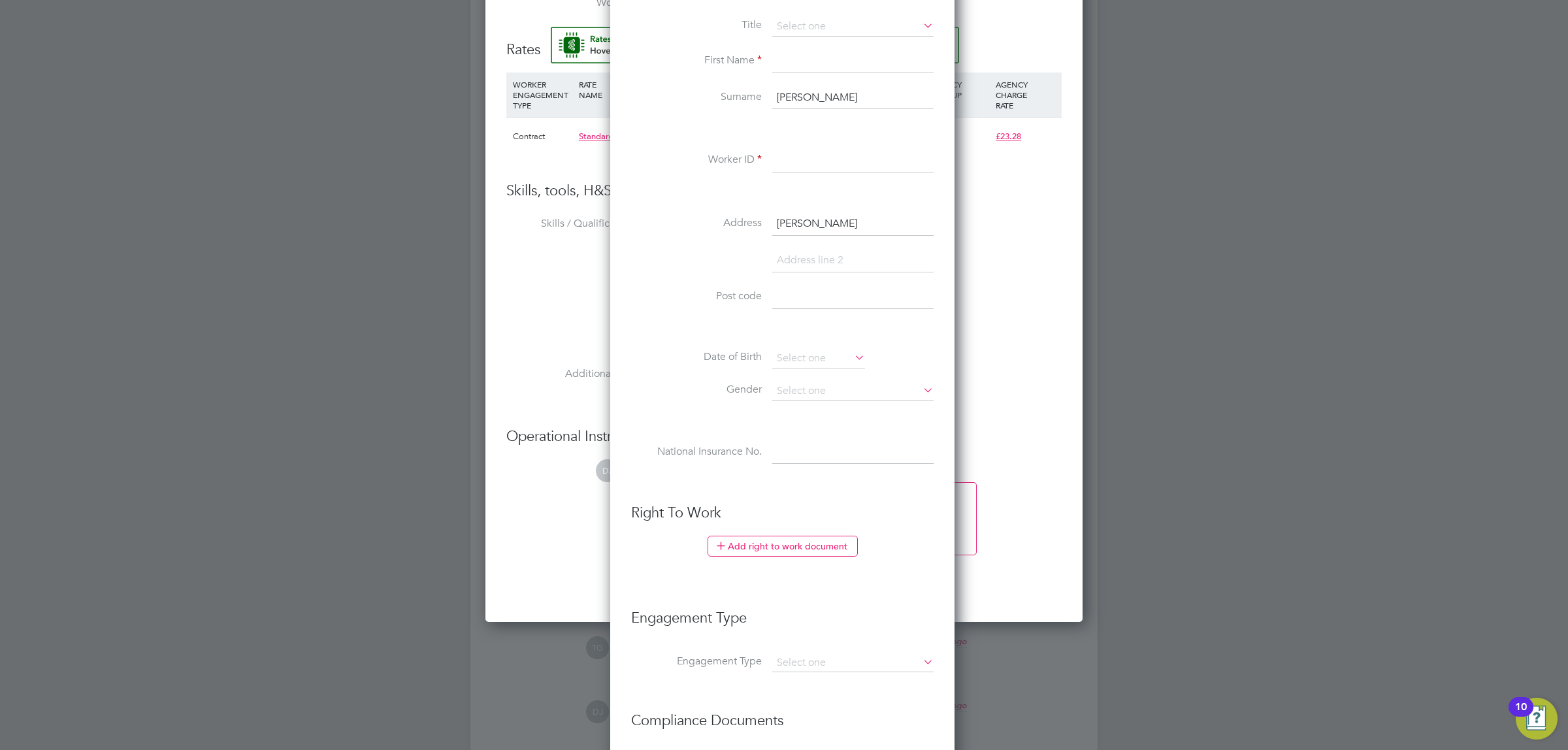
click at [798, 260] on input at bounding box center [852, 261] width 162 height 23
paste input "[GEOGRAPHIC_DATA]"
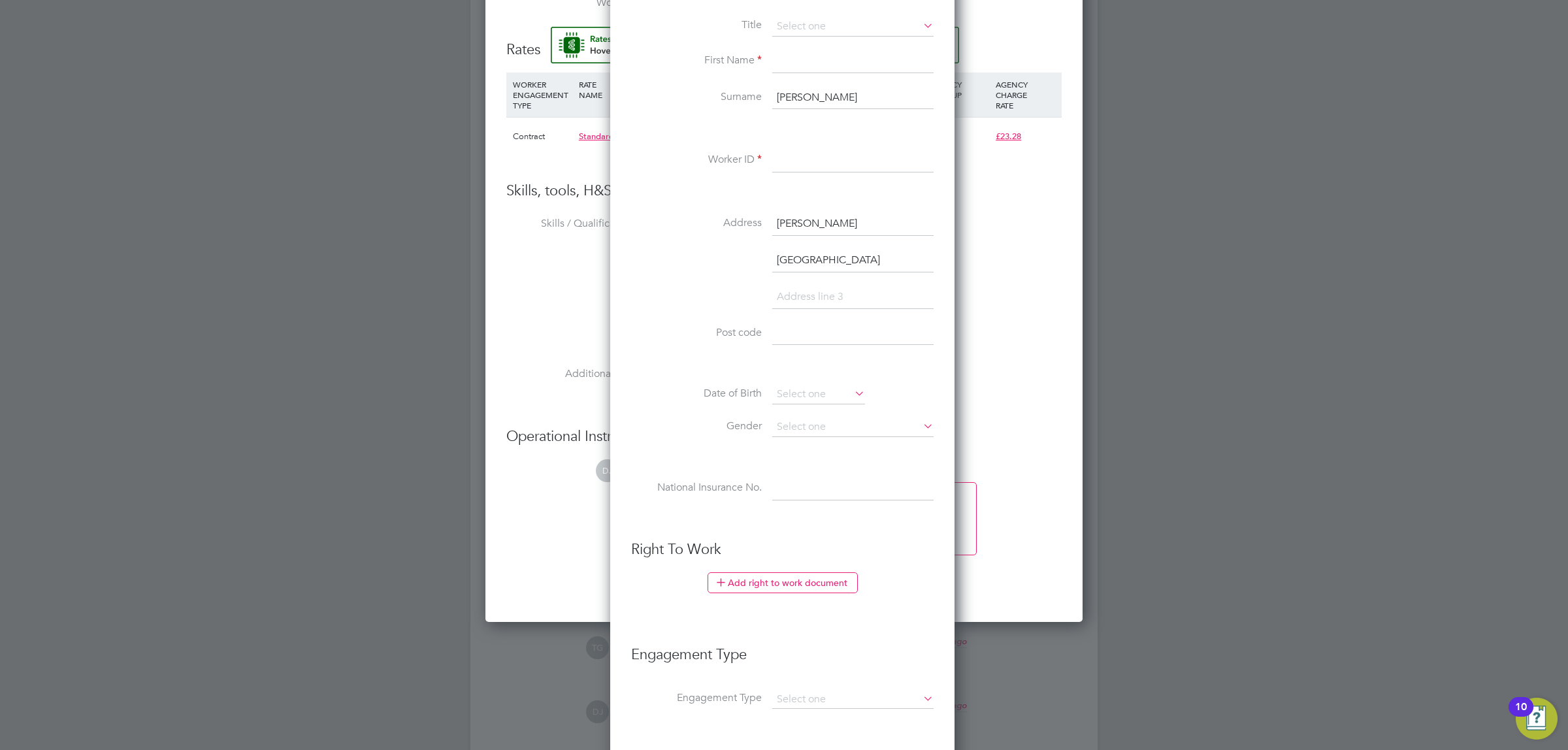
type input "[GEOGRAPHIC_DATA]"
click at [798, 344] on input at bounding box center [852, 334] width 162 height 23
drag, startPoint x: 802, startPoint y: 294, endPoint x: 818, endPoint y: 413, distance: 120.1
click at [802, 294] on input at bounding box center [852, 297] width 162 height 23
click at [800, 290] on input at bounding box center [852, 297] width 162 height 23
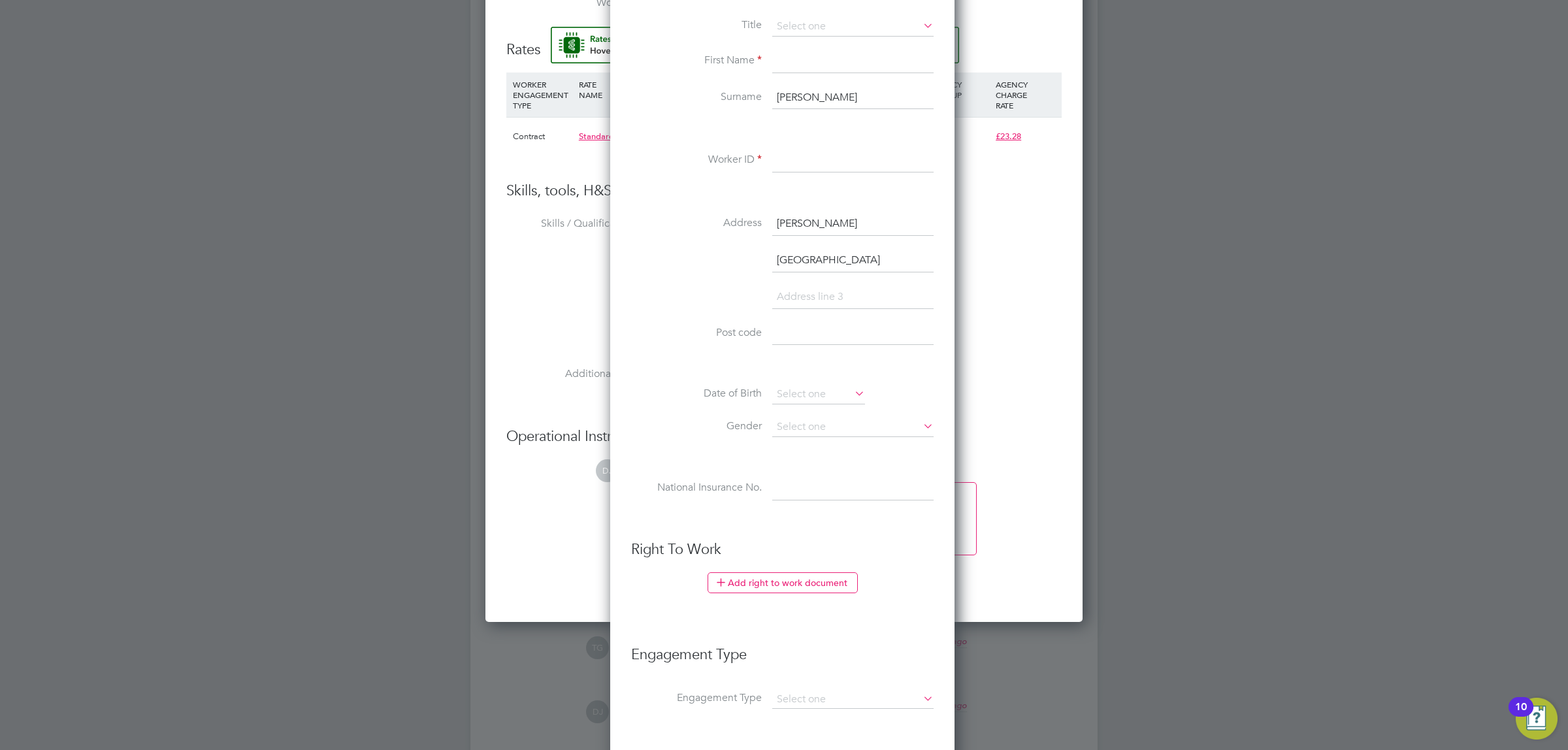
paste input "Heathfield"
type input "Heathfield"
click at [795, 333] on input at bounding box center [852, 334] width 162 height 23
paste input "TN21 8ES"
type input "TN21 8ES"
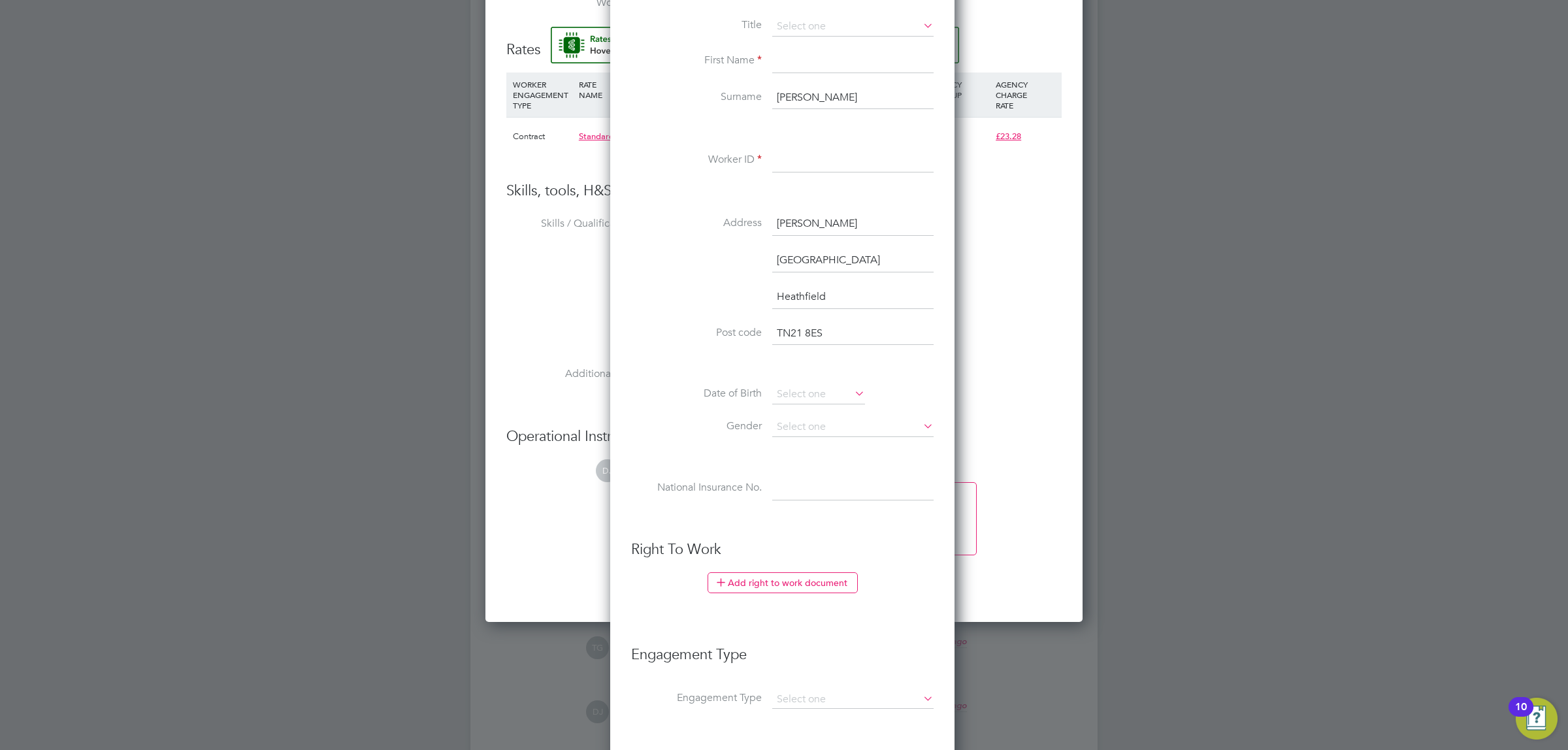
click at [788, 154] on input at bounding box center [852, 161] width 162 height 23
type input "[PERSON_NAME]"
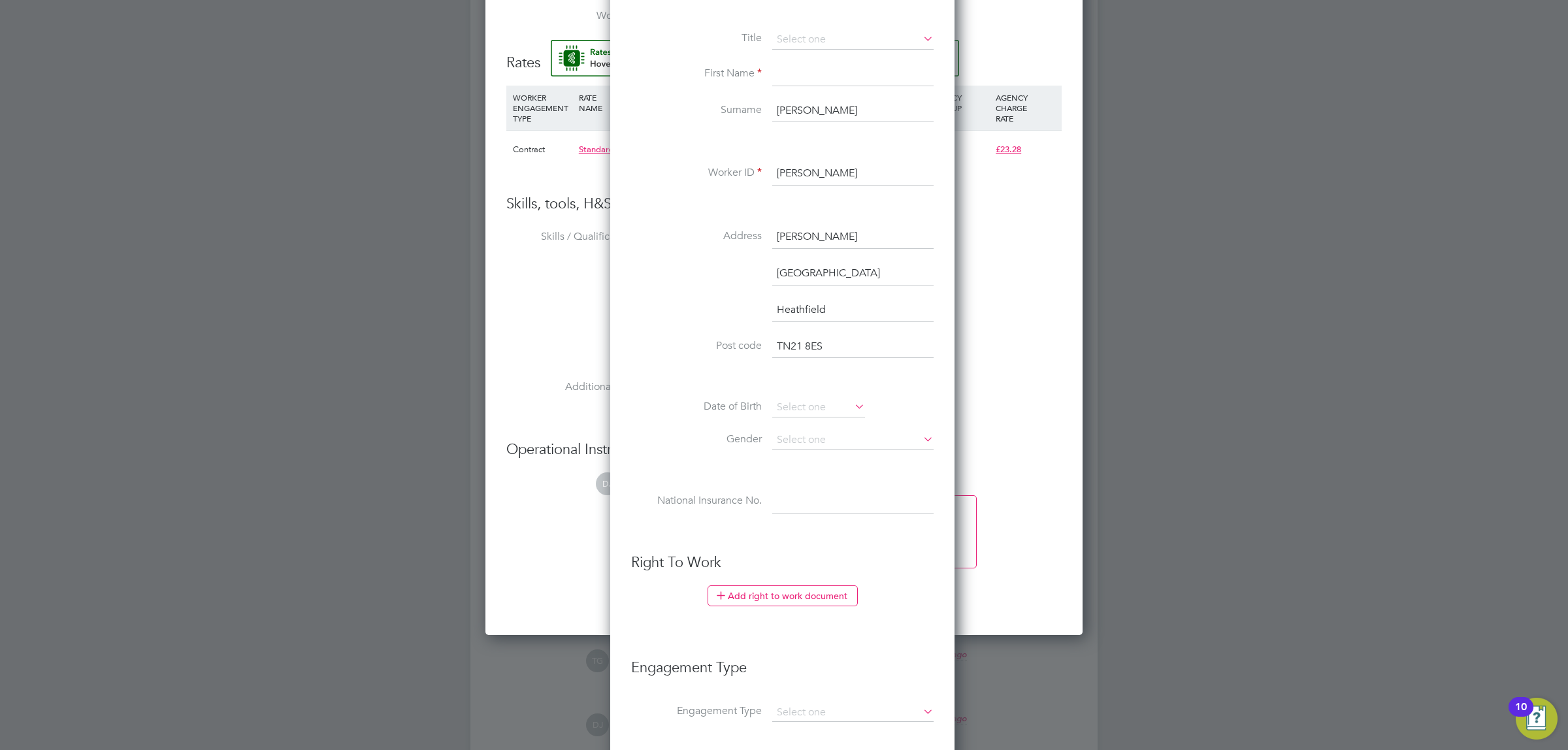
drag, startPoint x: 676, startPoint y: 239, endPoint x: 682, endPoint y: 173, distance: 66.3
click at [804, 104] on input "[PERSON_NAME]" at bounding box center [852, 111] width 162 height 23
drag, startPoint x: 817, startPoint y: 115, endPoint x: 724, endPoint y: 105, distance: 93.5
click at [724, 105] on li "Surname [PERSON_NAME]" at bounding box center [783, 117] width 303 height 37
type input "Mcturk"
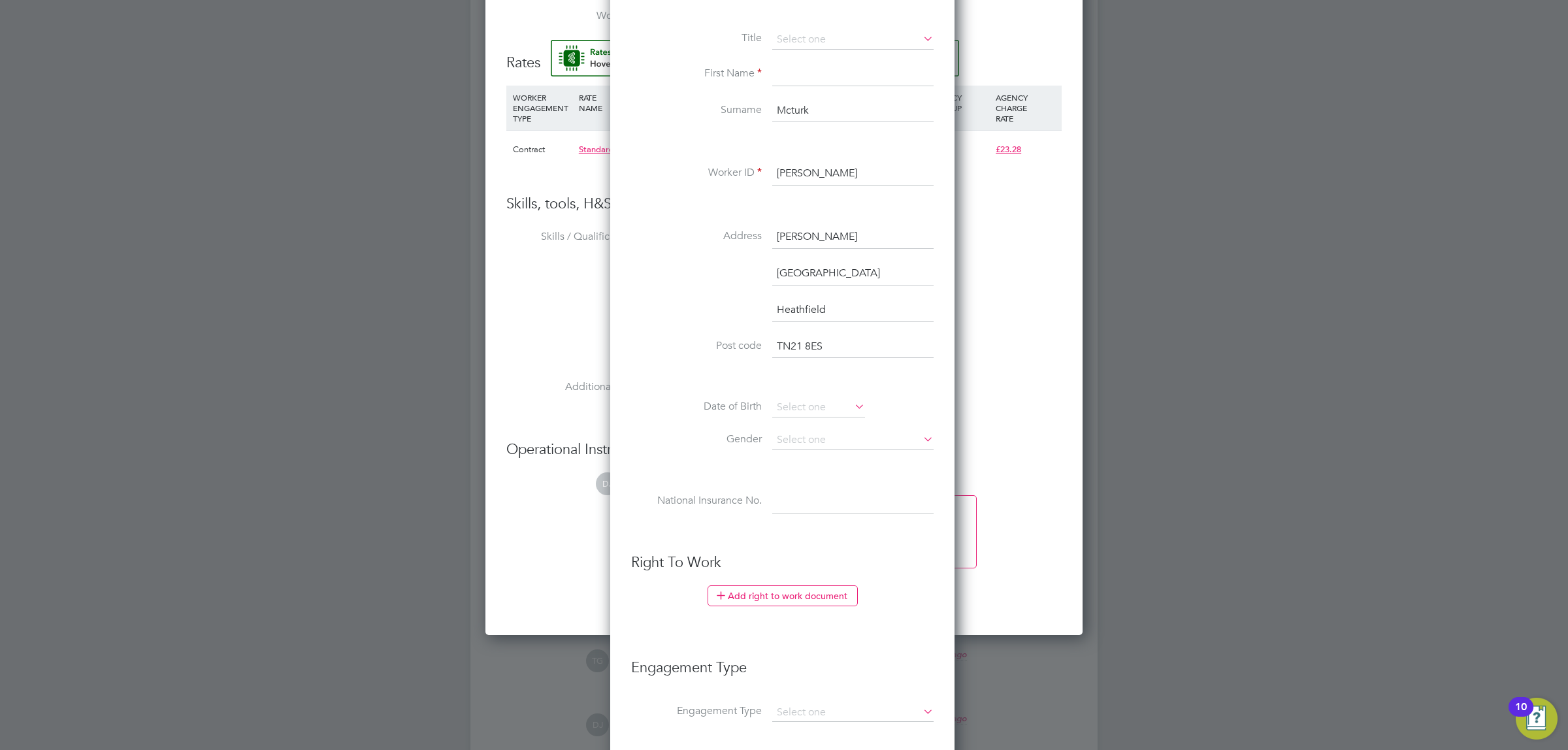
click at [783, 74] on input at bounding box center [852, 75] width 162 height 23
type input "[PERSON_NAME]"
click at [792, 54] on li "Title" at bounding box center [783, 46] width 303 height 33
click at [807, 38] on input at bounding box center [852, 40] width 162 height 20
click at [818, 63] on li "Mr" at bounding box center [853, 58] width 163 height 17
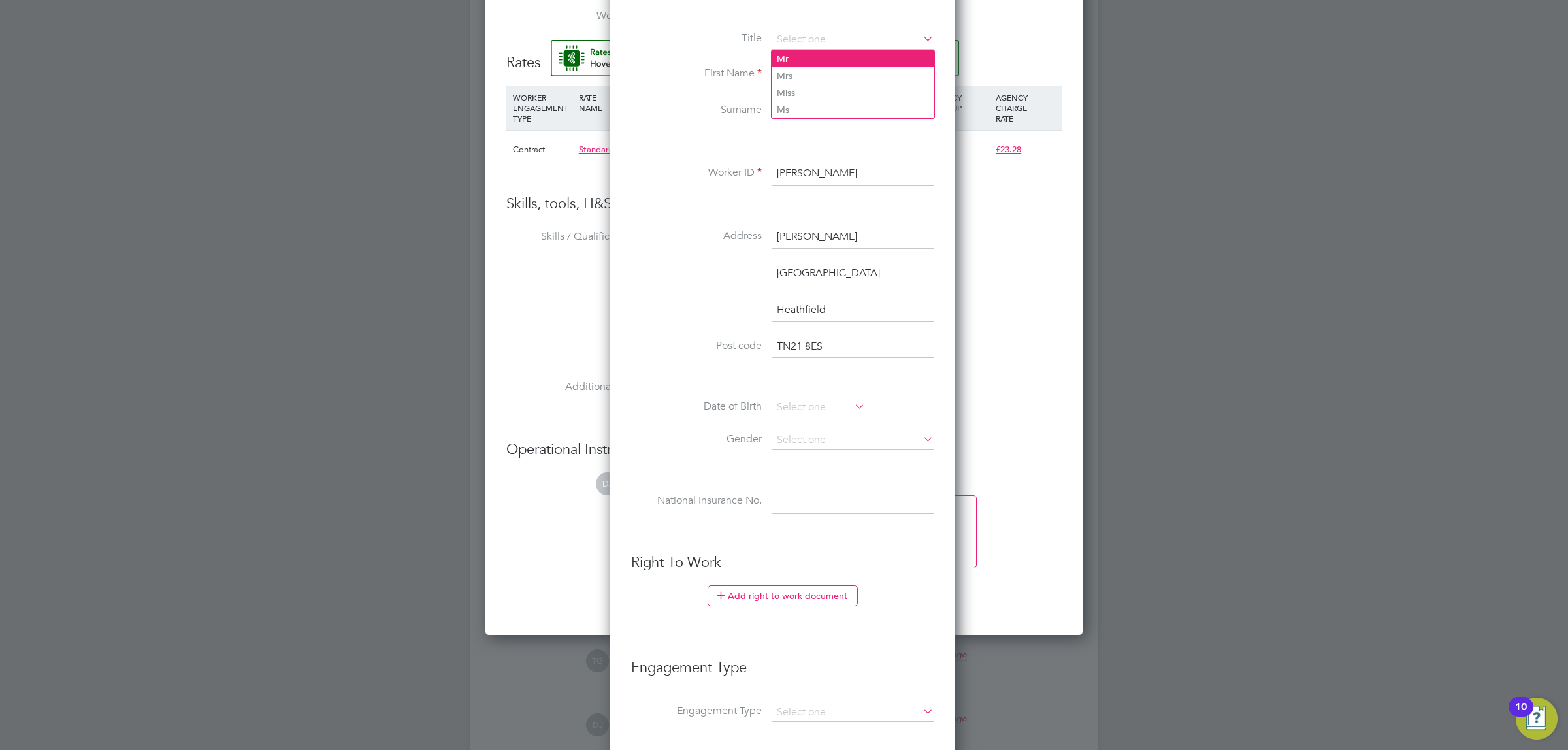
type input "Mr"
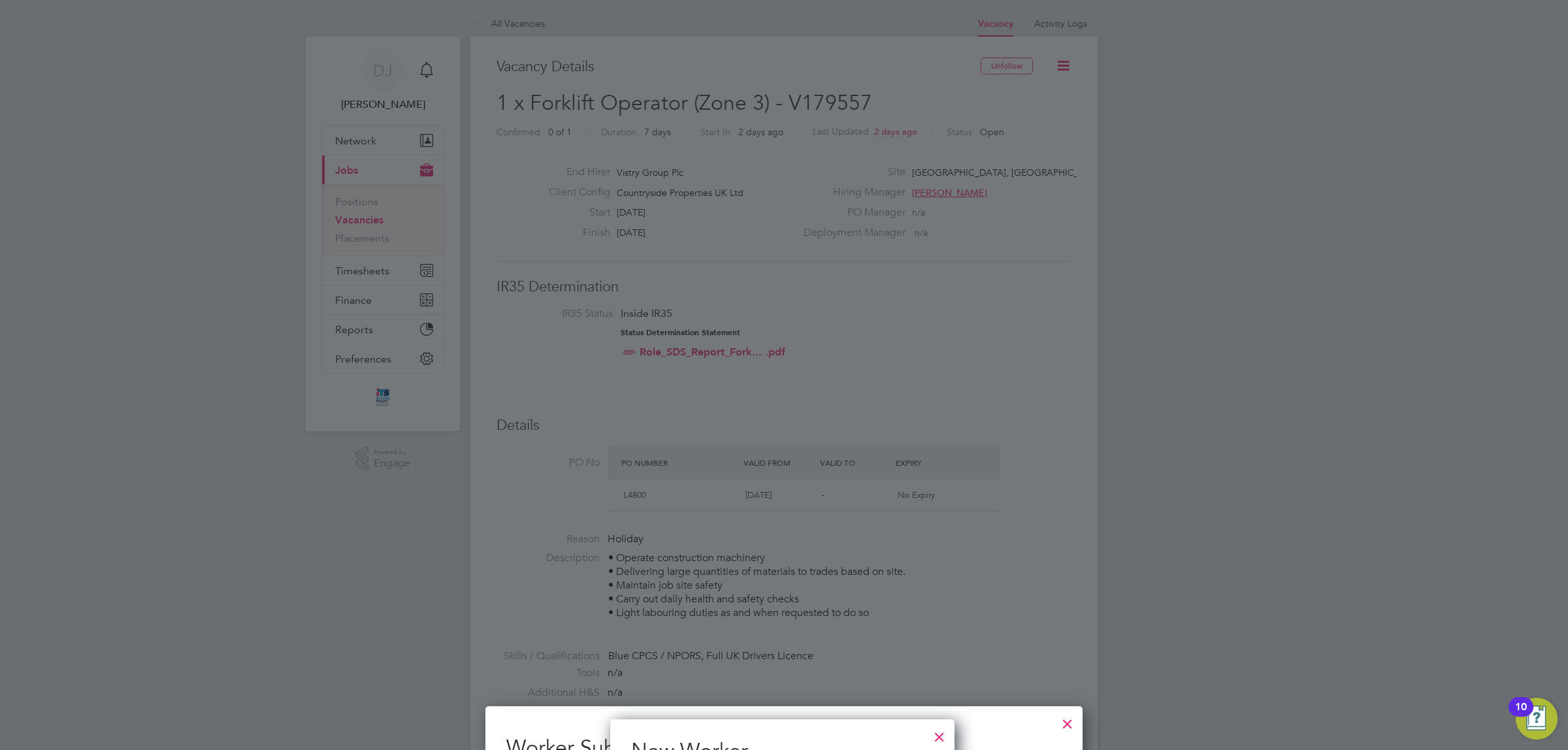
scroll to position [657, 0]
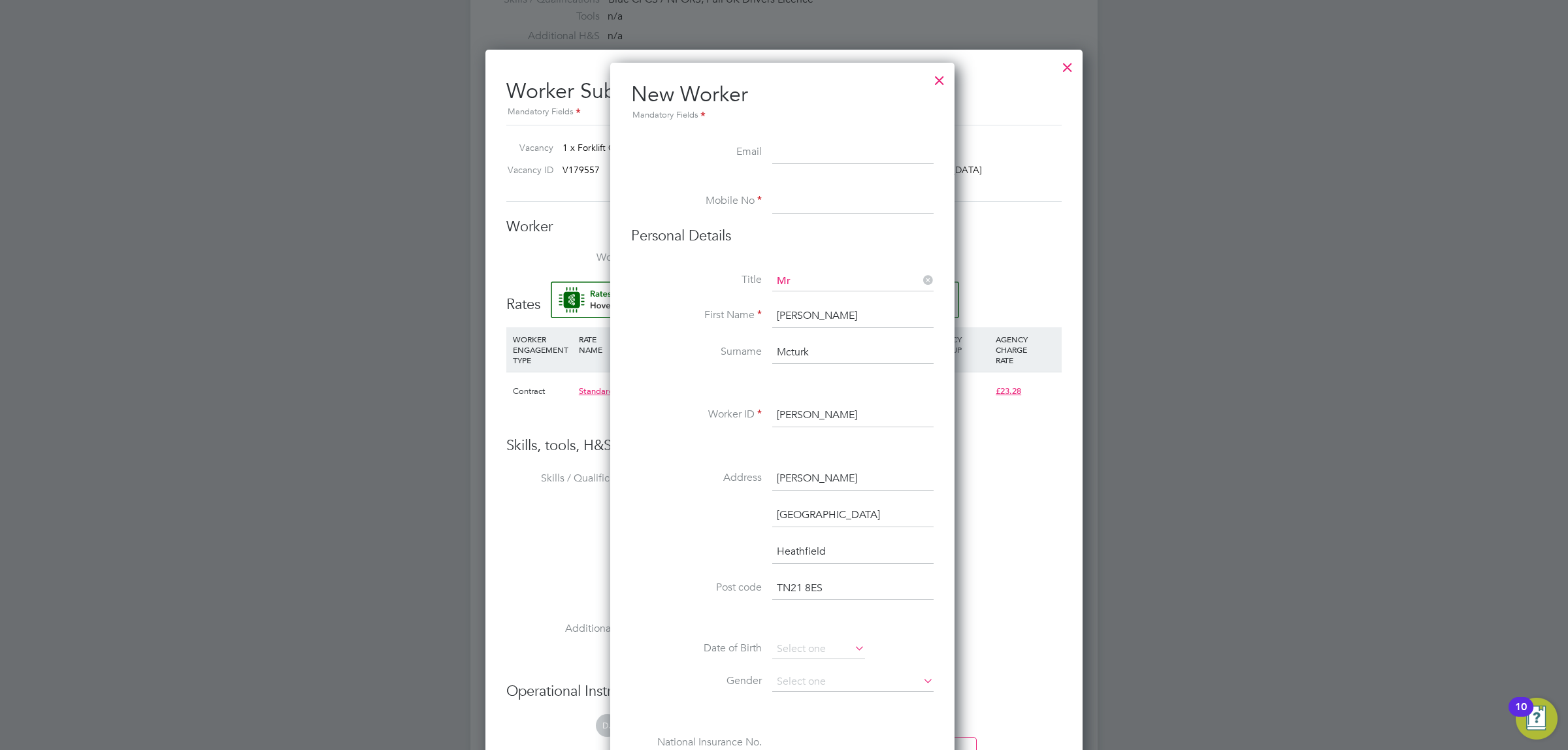
click at [781, 156] on input at bounding box center [852, 153] width 162 height 23
paste input "[EMAIL_ADDRESS][DOMAIN_NAME]"
type input "[EMAIL_ADDRESS][DOMAIN_NAME]"
click at [821, 208] on input at bounding box center [852, 202] width 162 height 23
drag, startPoint x: 789, startPoint y: 198, endPoint x: 794, endPoint y: 214, distance: 16.8
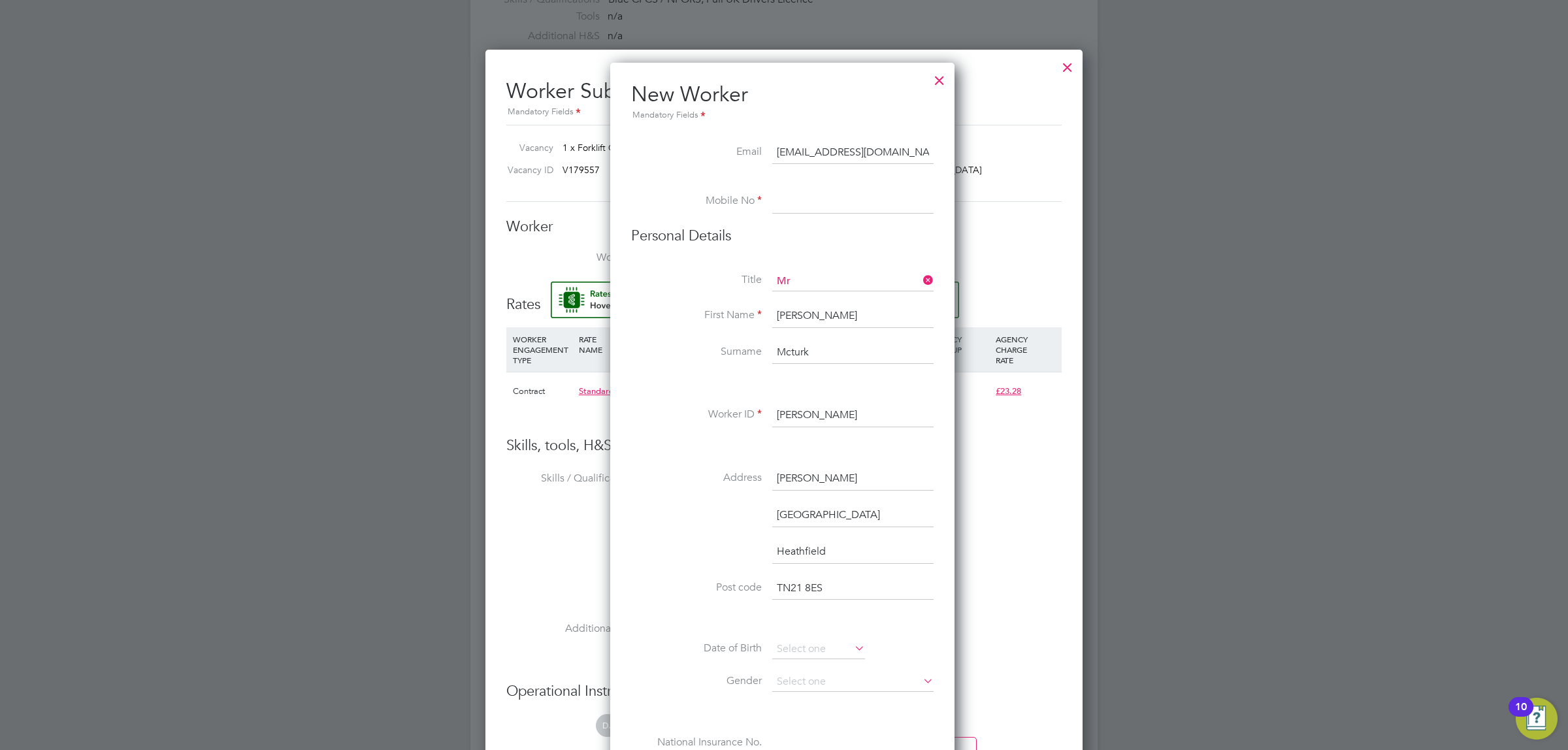
click at [789, 198] on input at bounding box center [852, 202] width 162 height 23
paste input "07958003102"
type input "07958003102"
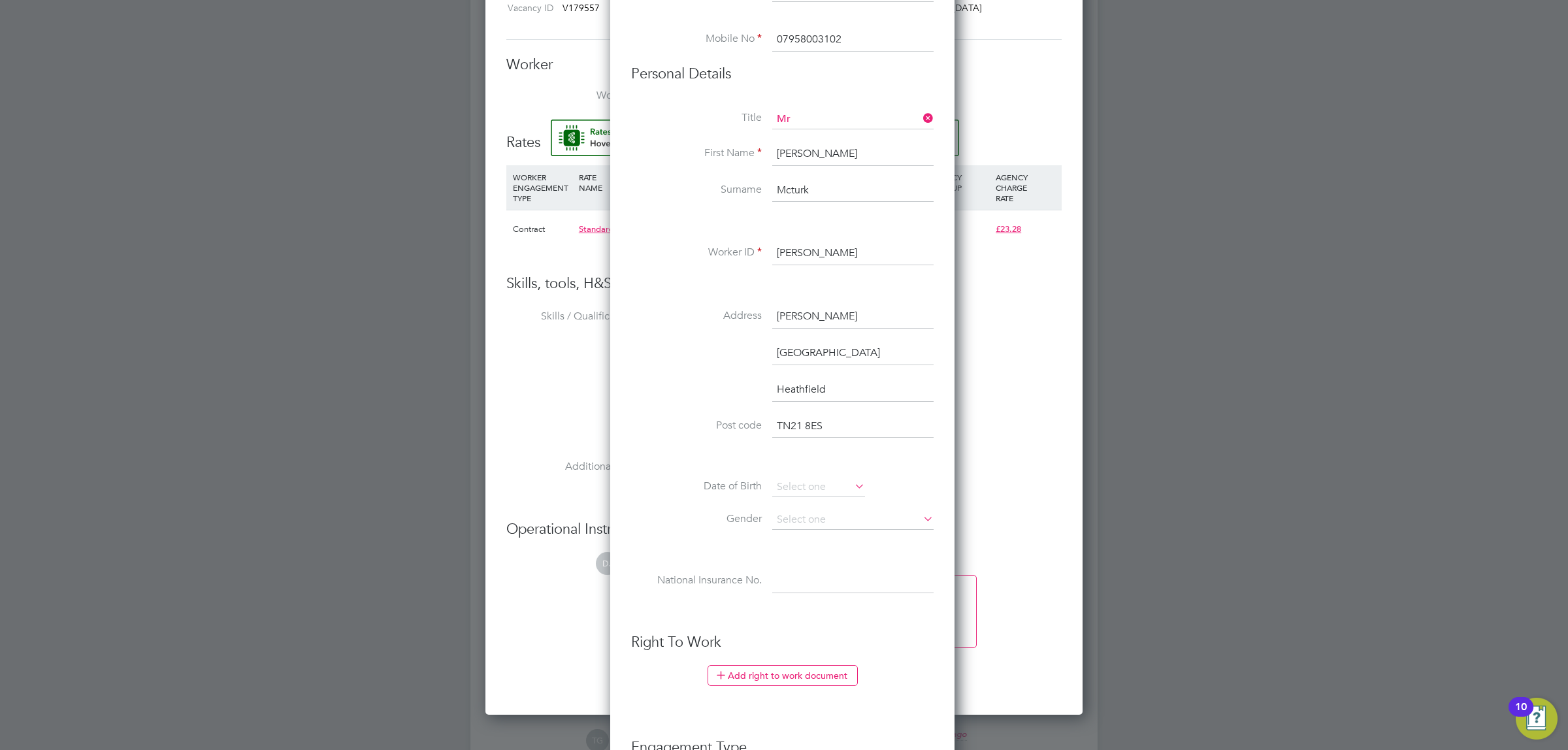
drag, startPoint x: 692, startPoint y: 518, endPoint x: 683, endPoint y: 599, distance: 81.5
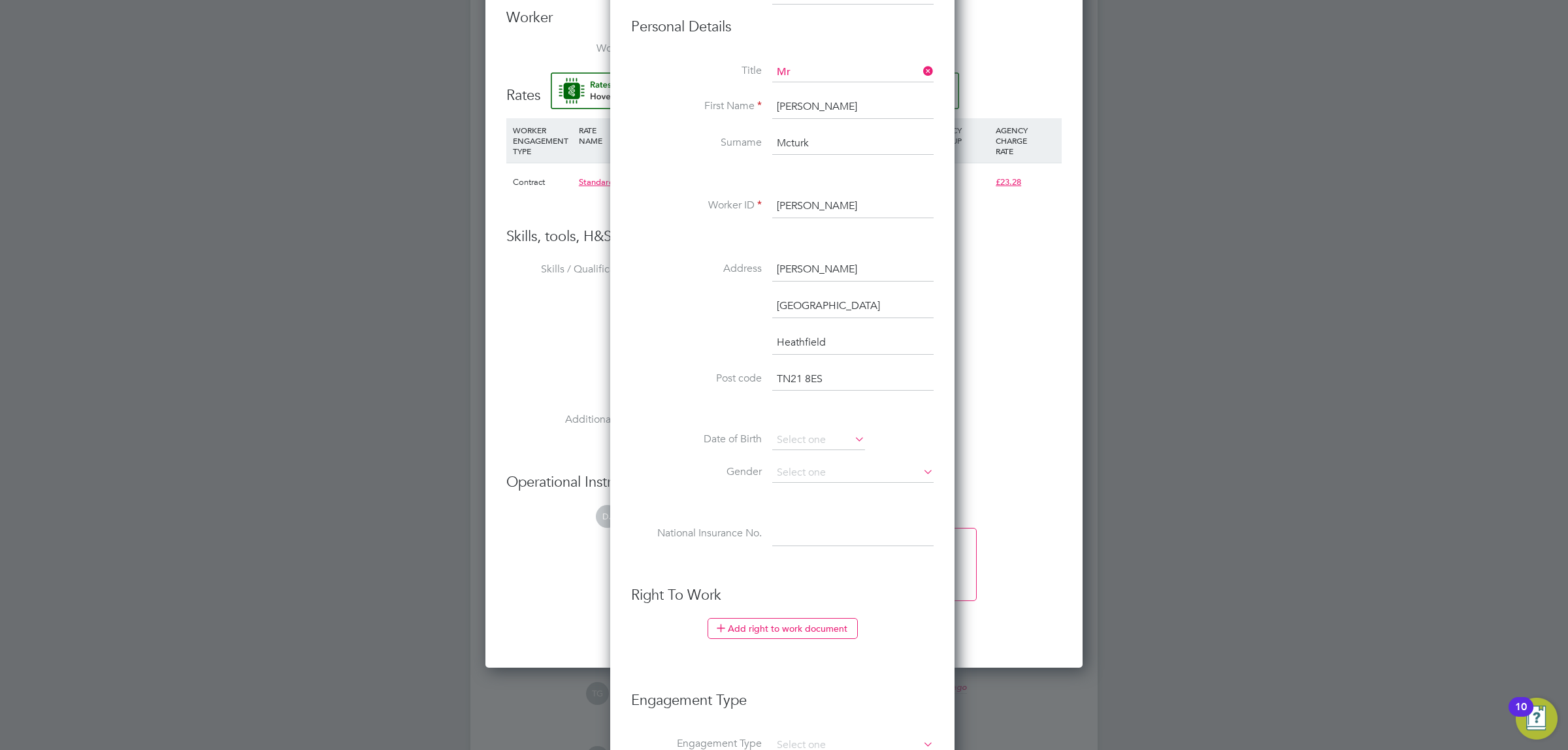
click at [847, 428] on div "Title Mr First Name [PERSON_NAME] Surname [PERSON_NAME] Worker ID [PERSON_NAME]…" at bounding box center [783, 318] width 303 height 510
click at [846, 438] on li "Date of Birth" at bounding box center [783, 447] width 303 height 33
click at [816, 439] on input at bounding box center [818, 440] width 93 height 20
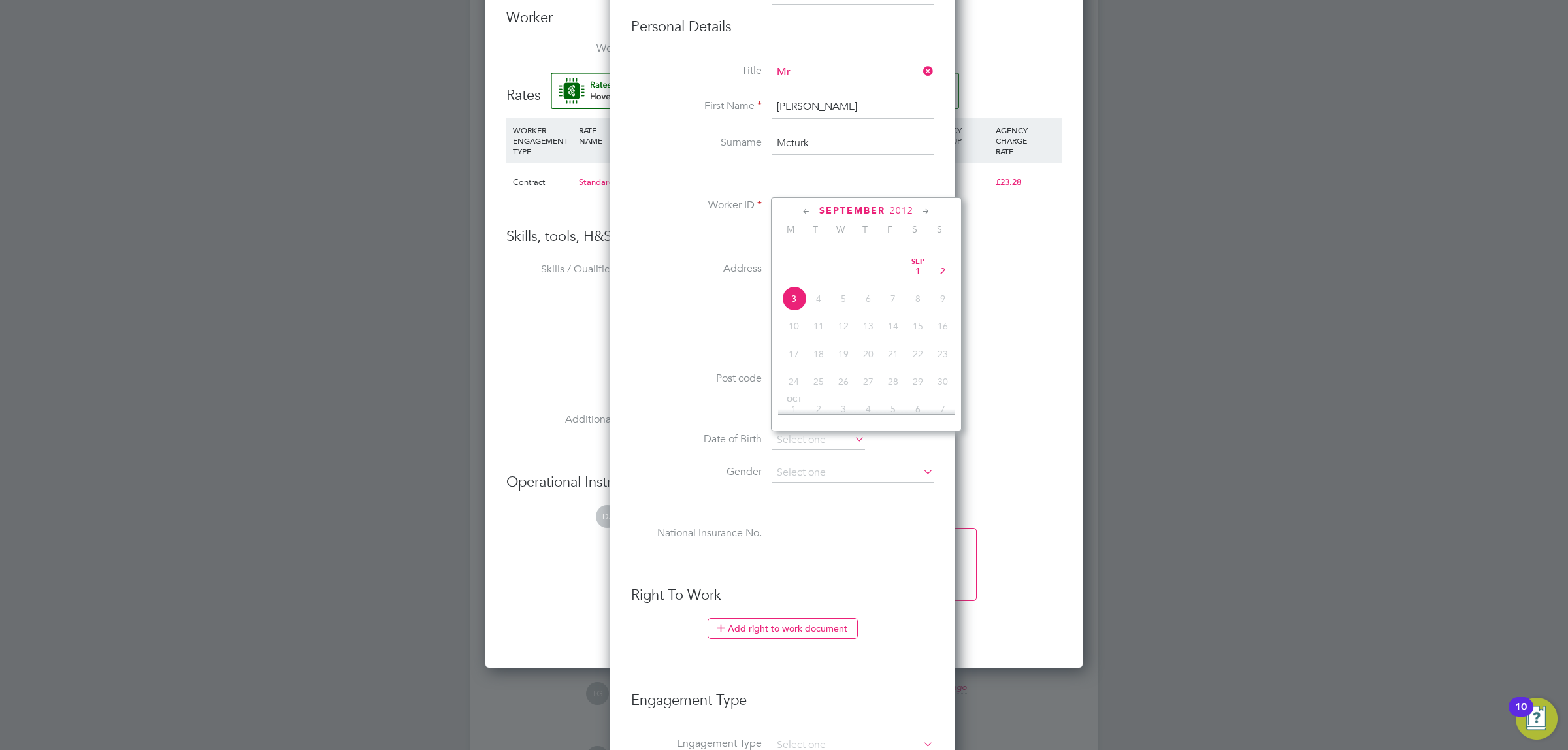
click at [716, 409] on li at bounding box center [783, 410] width 303 height 14
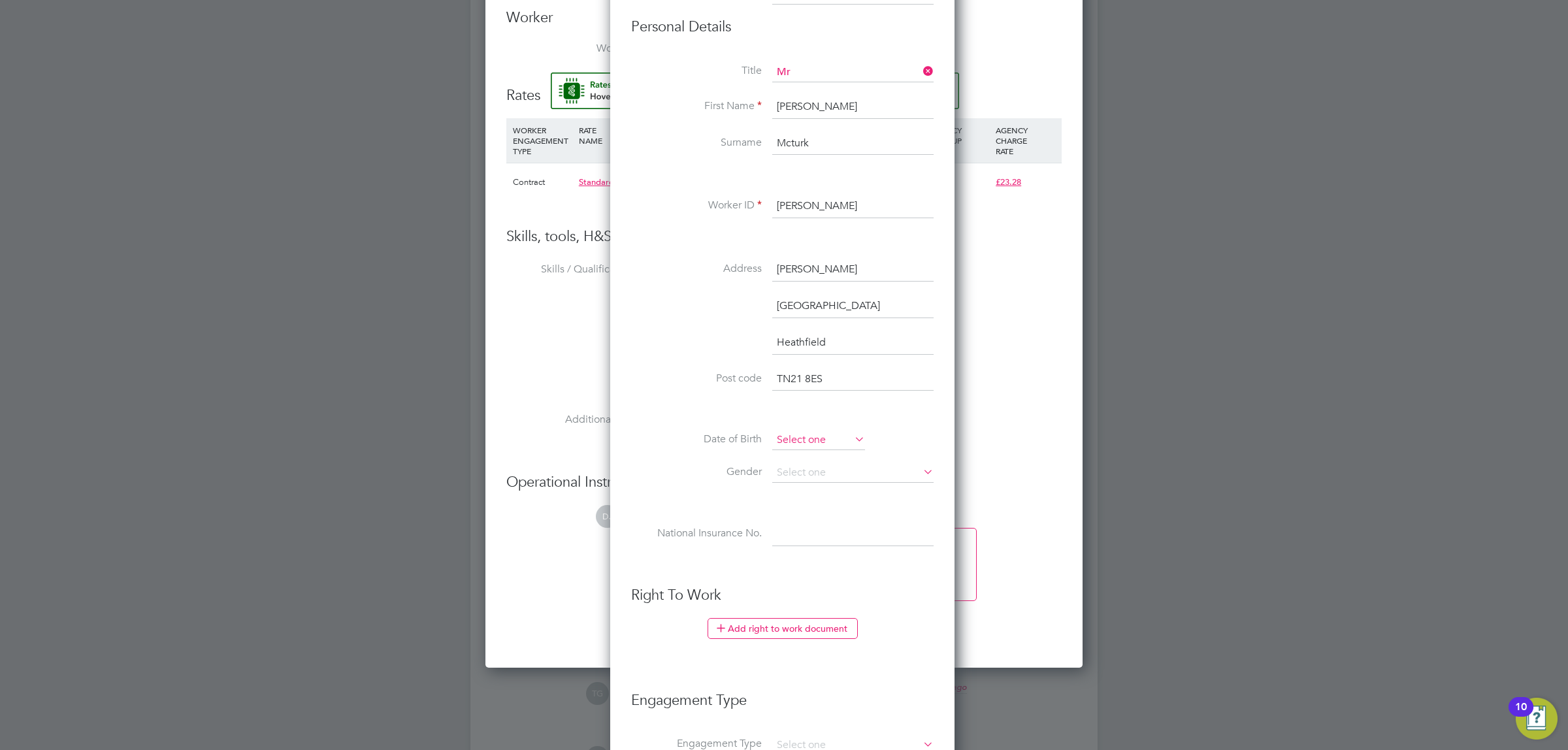
click at [789, 442] on input at bounding box center [818, 440] width 93 height 20
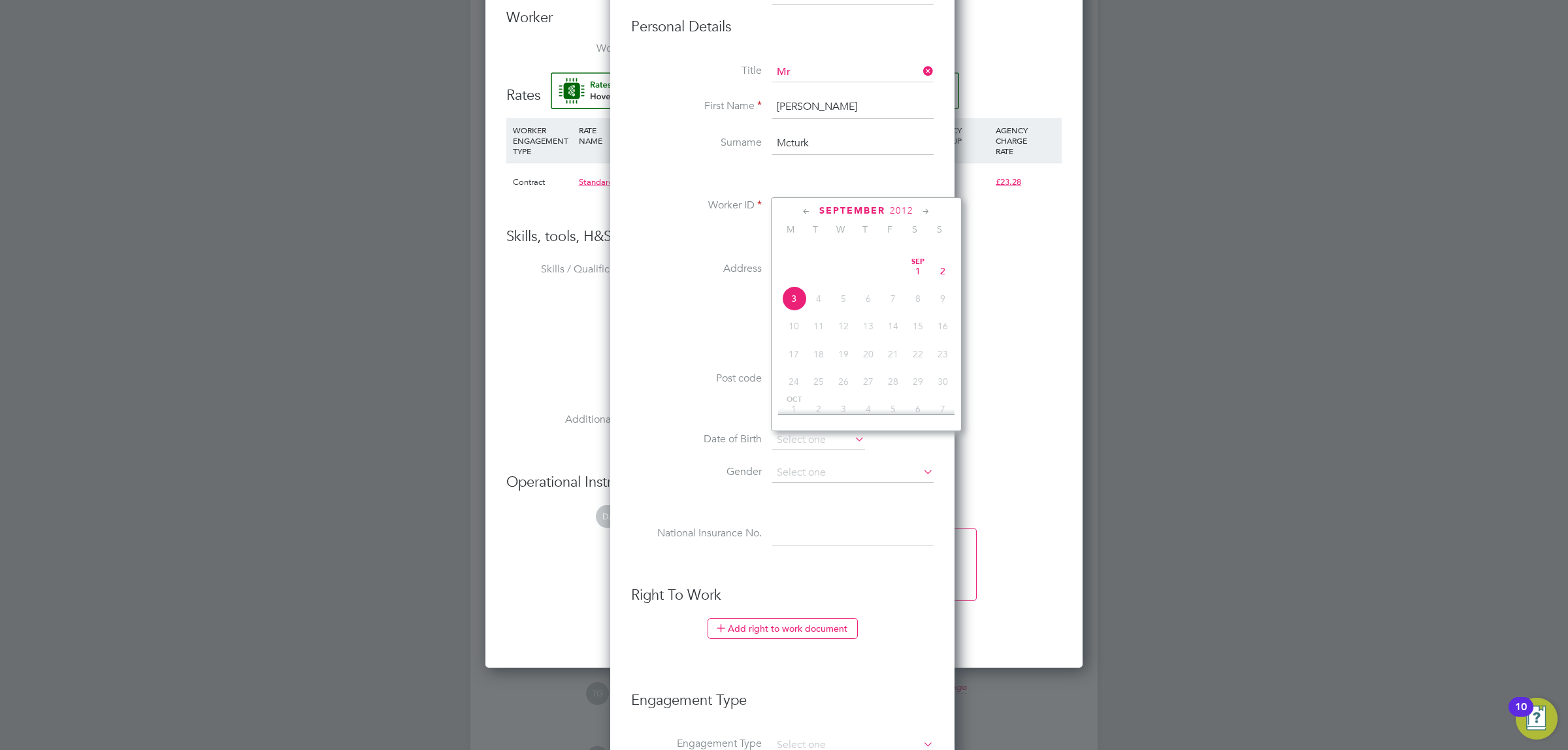
click at [905, 211] on span "2012" at bounding box center [902, 210] width 23 height 11
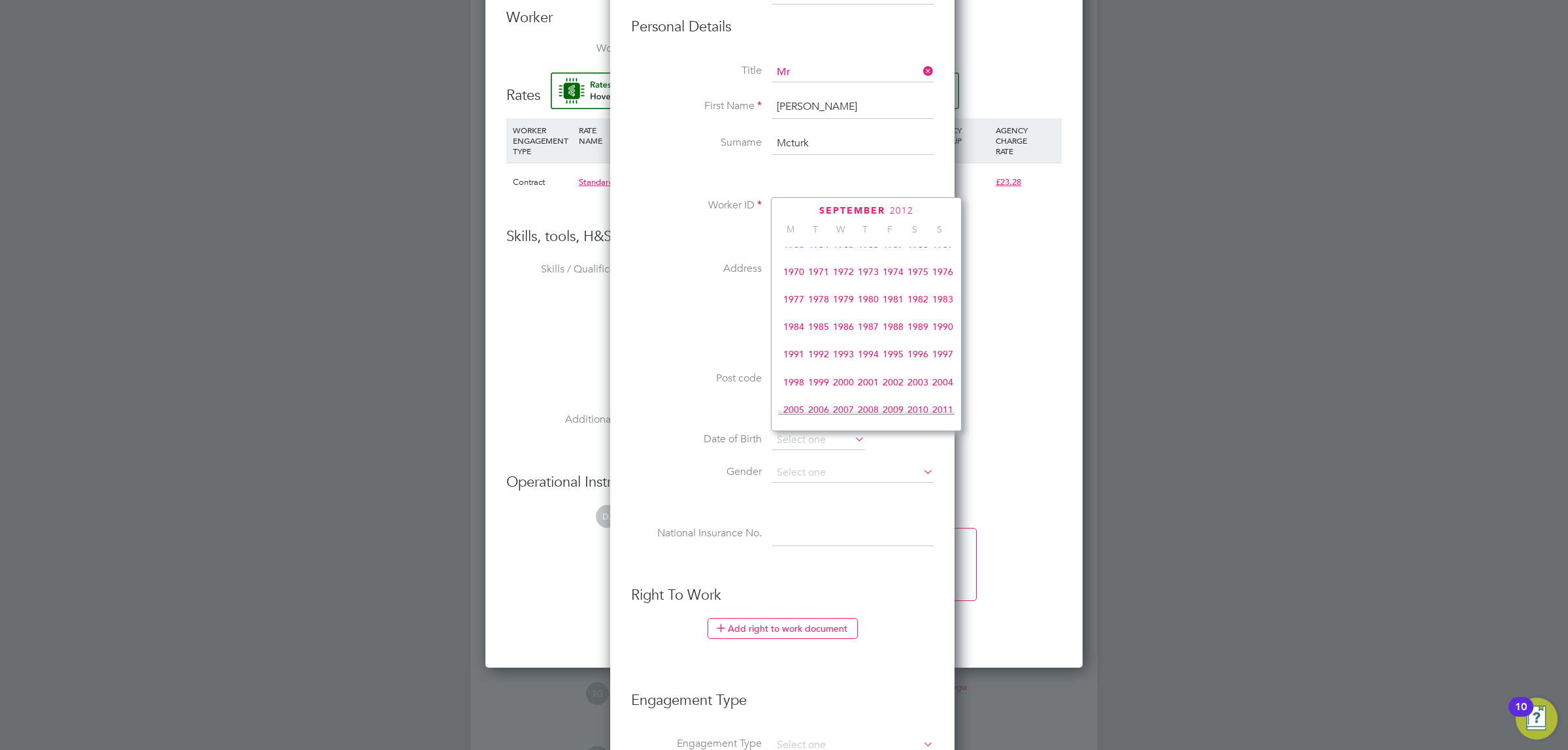
scroll to position [207, 0]
click at [912, 334] on span "1982" at bounding box center [918, 328] width 25 height 25
click at [920, 211] on icon at bounding box center [926, 211] width 12 height 14
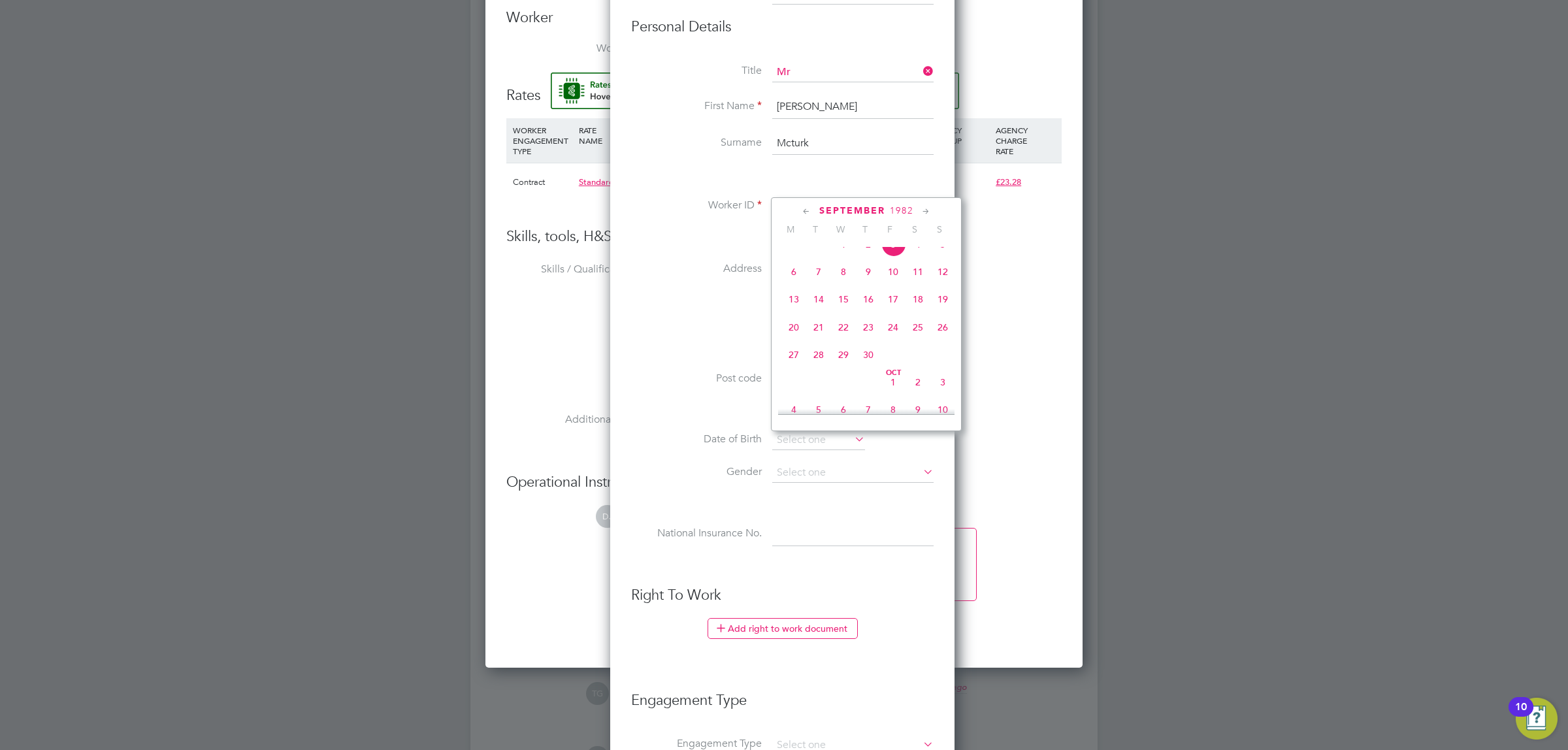
click at [799, 214] on div "[DATE]" at bounding box center [867, 210] width 177 height 12
click at [813, 214] on icon at bounding box center [806, 211] width 12 height 14
click at [925, 213] on icon at bounding box center [926, 211] width 12 height 14
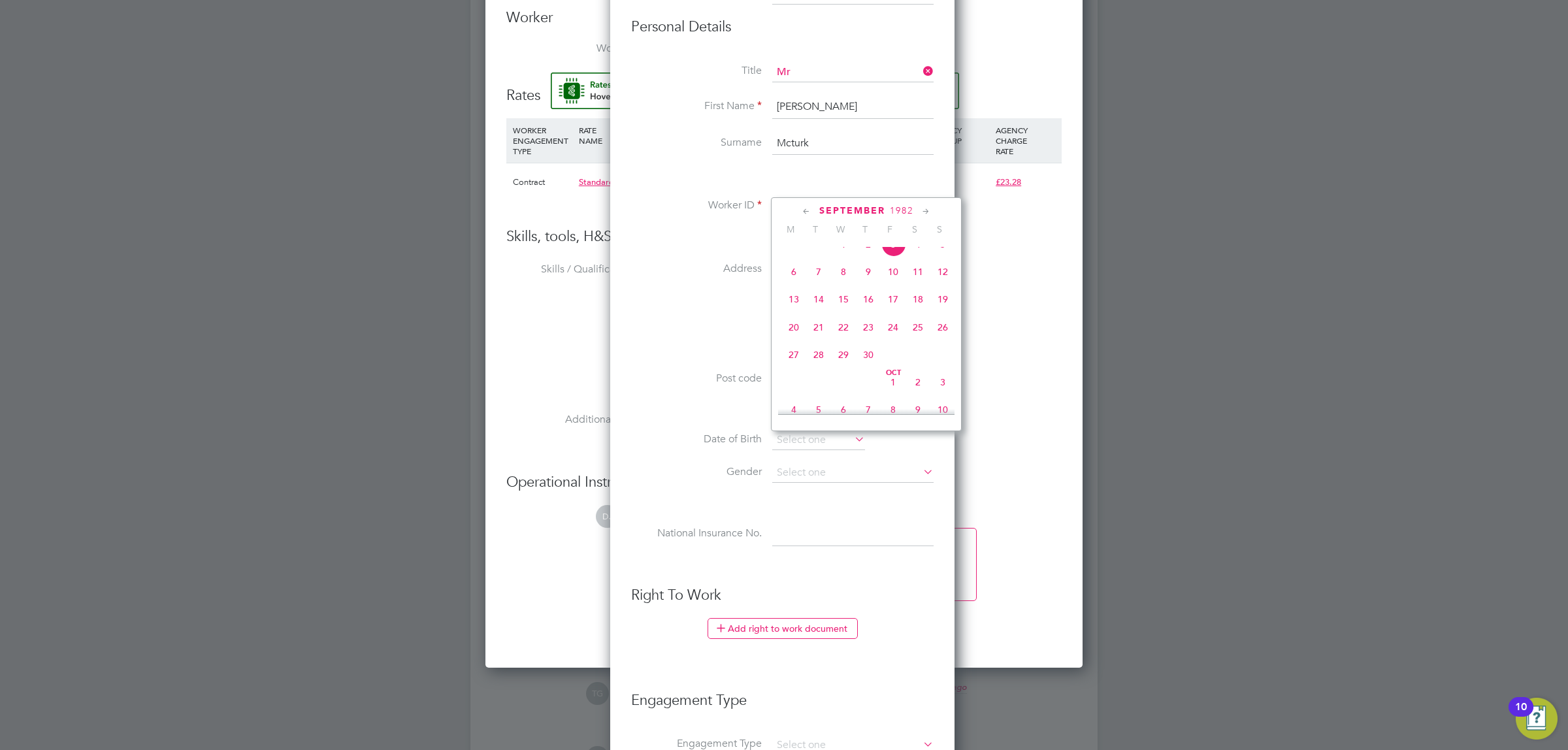
scroll to position [599, 0]
click at [852, 362] on span "27" at bounding box center [844, 350] width 25 height 25
type input "[DATE]"
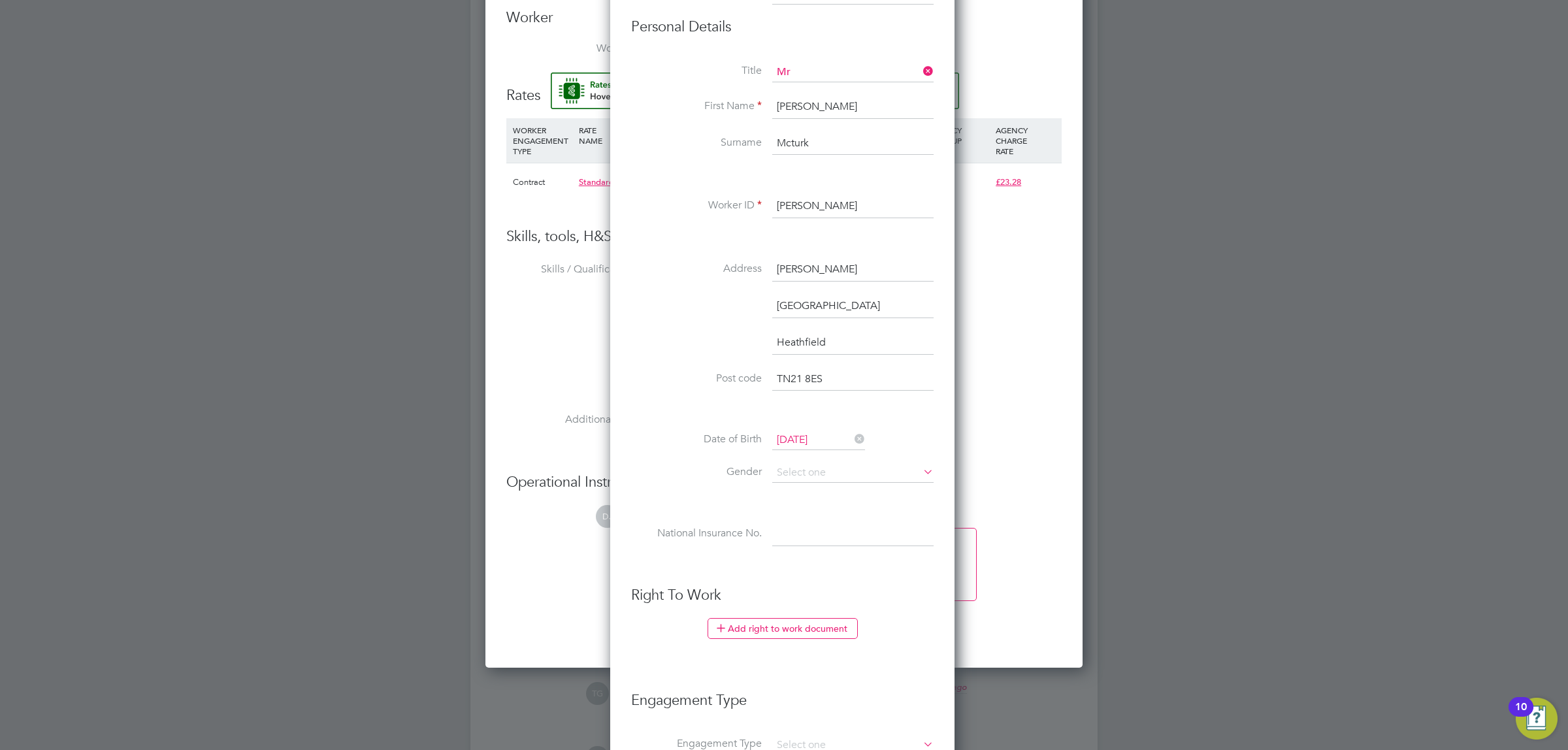
click at [776, 458] on li "Date of Birth [DEMOGRAPHIC_DATA]" at bounding box center [783, 447] width 303 height 33
click at [822, 479] on input at bounding box center [852, 473] width 162 height 20
click at [857, 487] on li "[DEMOGRAPHIC_DATA]" at bounding box center [853, 492] width 163 height 17
type input "[DEMOGRAPHIC_DATA]"
click at [807, 544] on input at bounding box center [852, 534] width 162 height 23
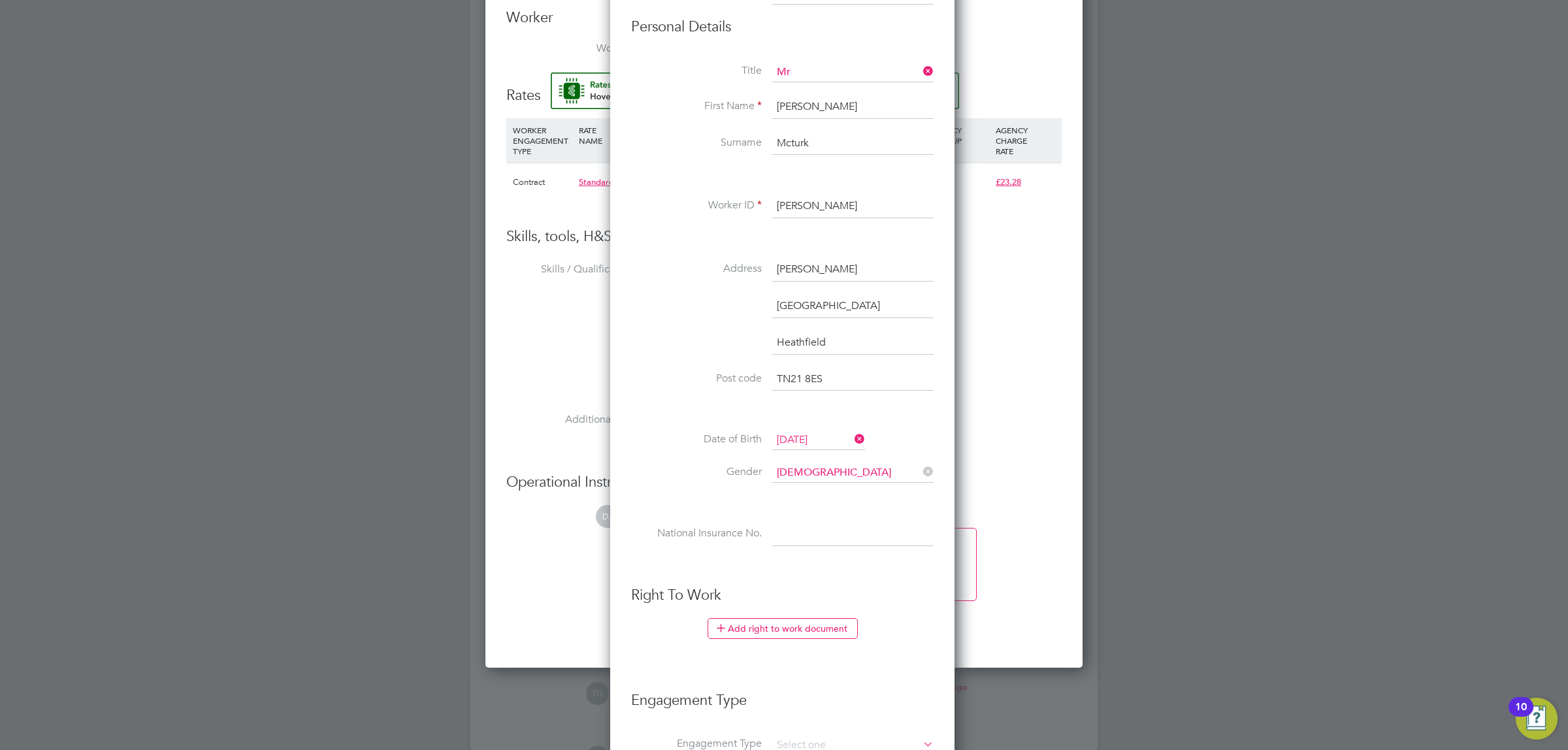
click at [804, 544] on input at bounding box center [852, 534] width 162 height 23
paste input "JG674953B"
type input "JG 67 49 53 B"
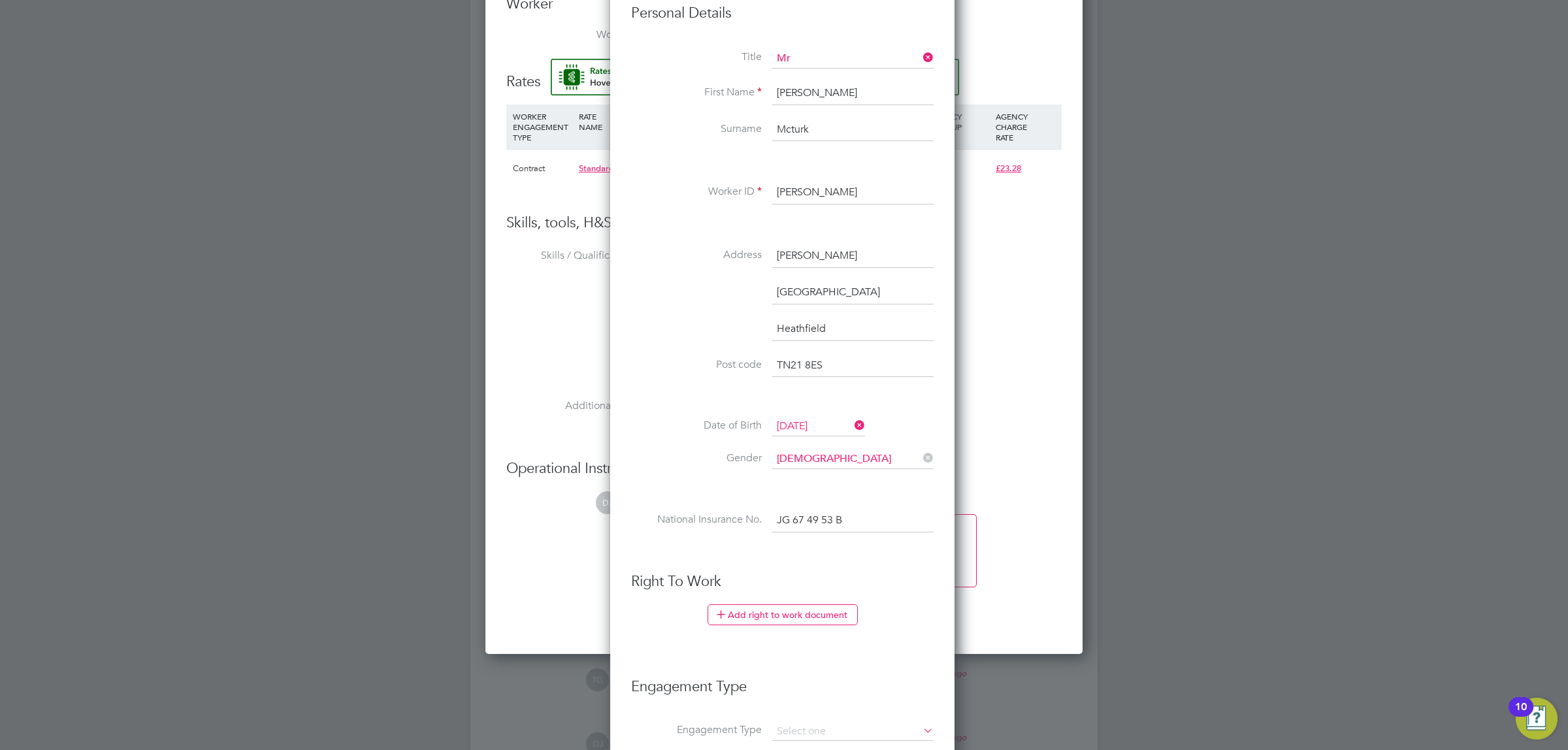
drag, startPoint x: 749, startPoint y: 571, endPoint x: 748, endPoint y: 589, distance: 18.0
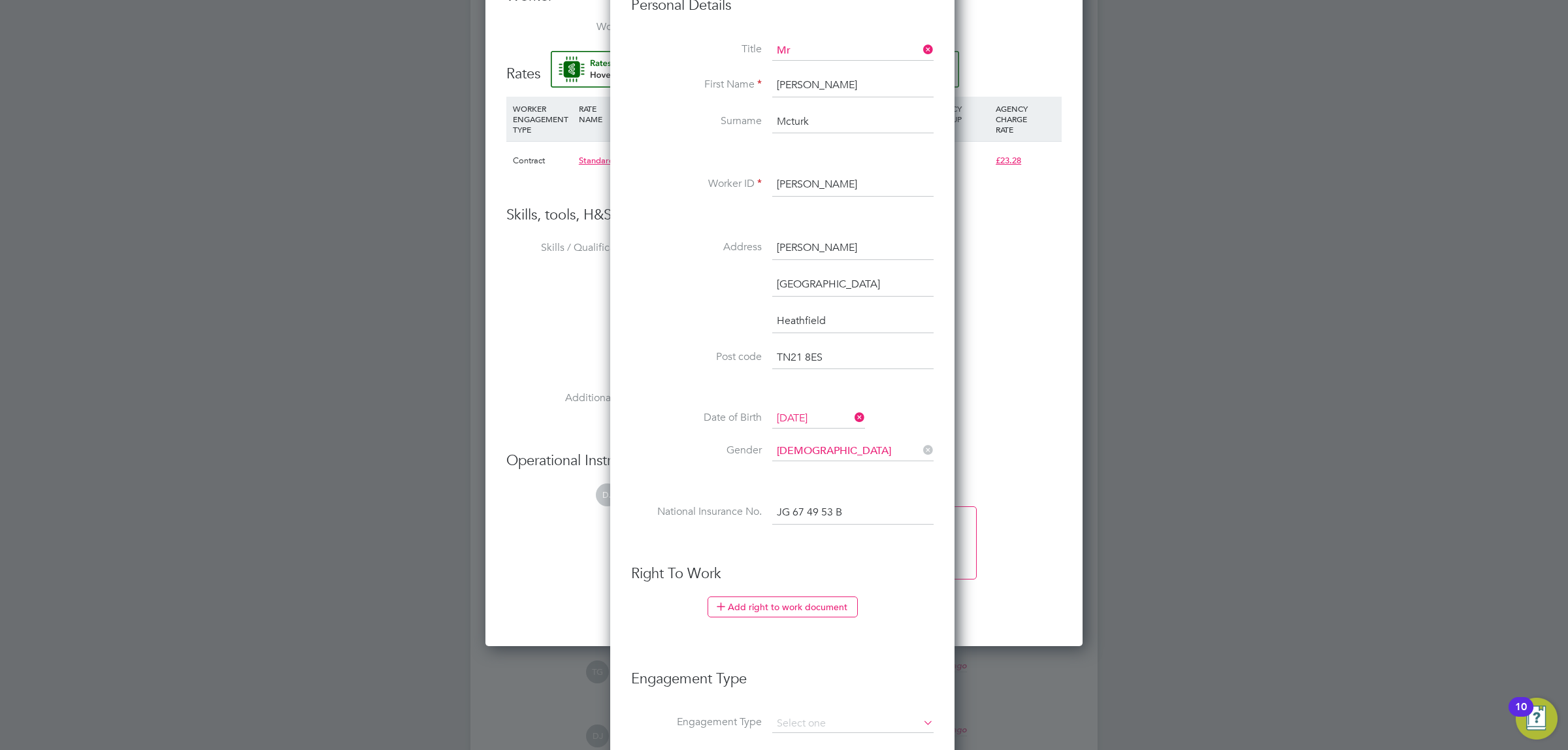
click at [858, 525] on input "JG 67 49 53 B" at bounding box center [852, 513] width 162 height 23
click at [868, 540] on li at bounding box center [783, 544] width 303 height 14
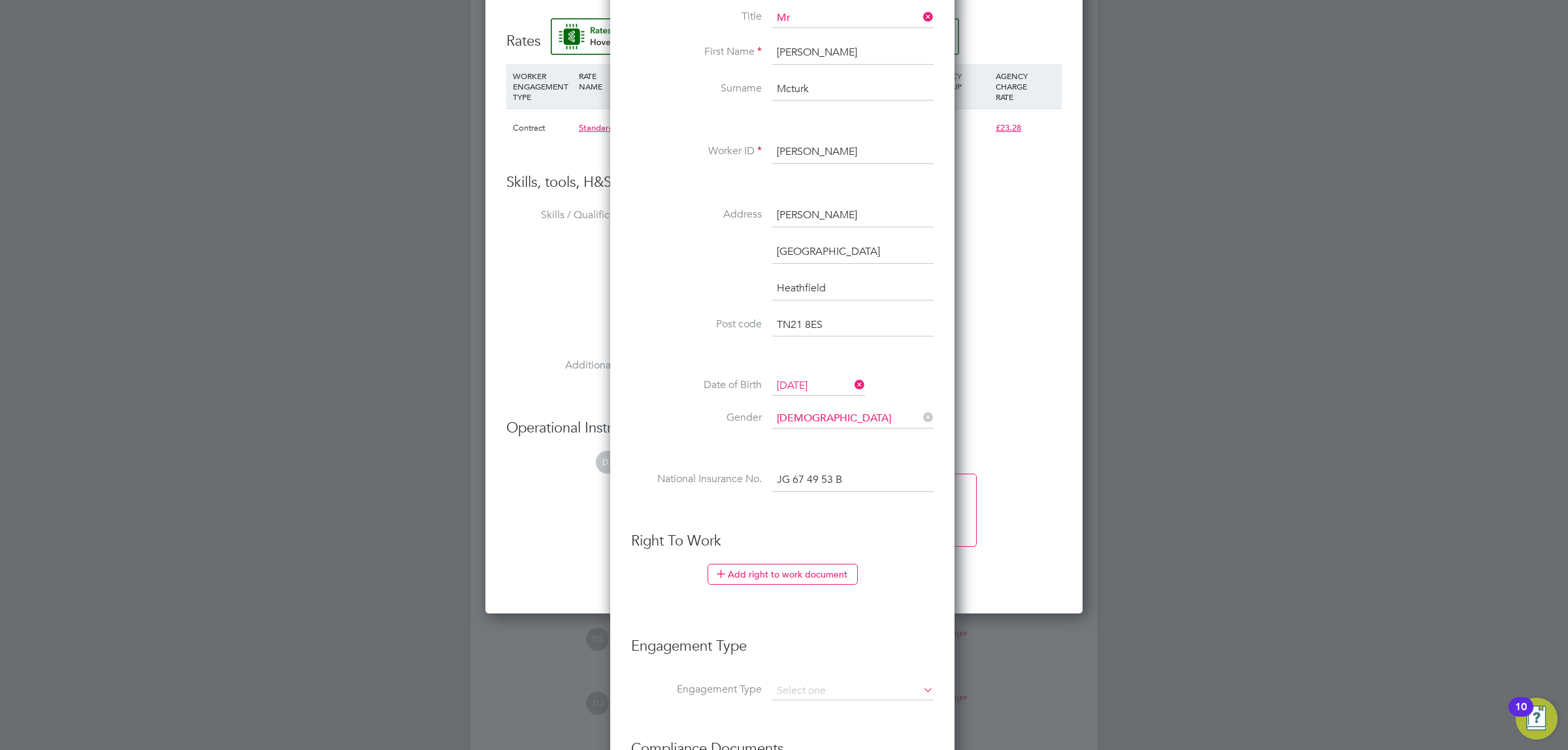
scroll to position [1103, 0]
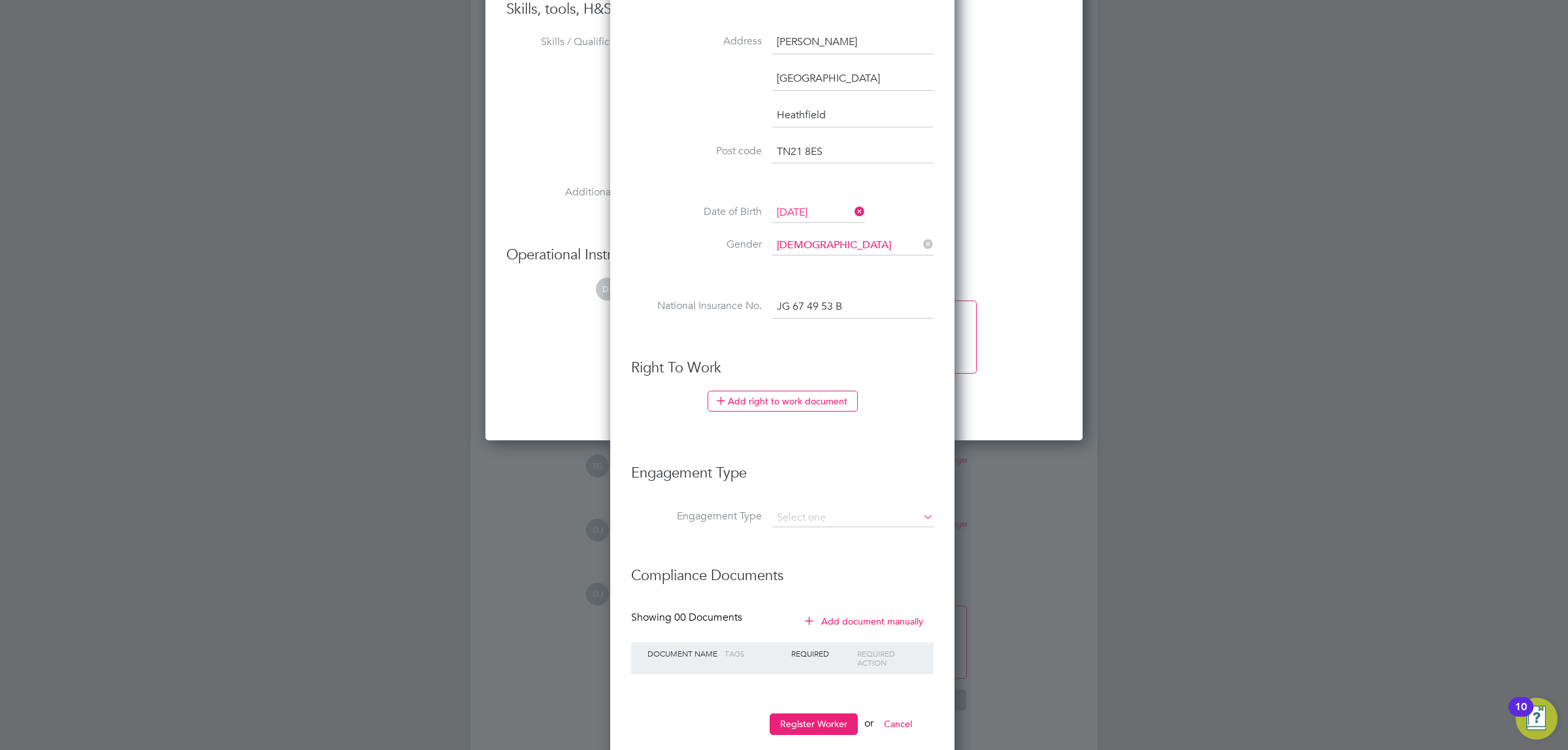
drag, startPoint x: 876, startPoint y: 547, endPoint x: 884, endPoint y: 610, distance: 63.5
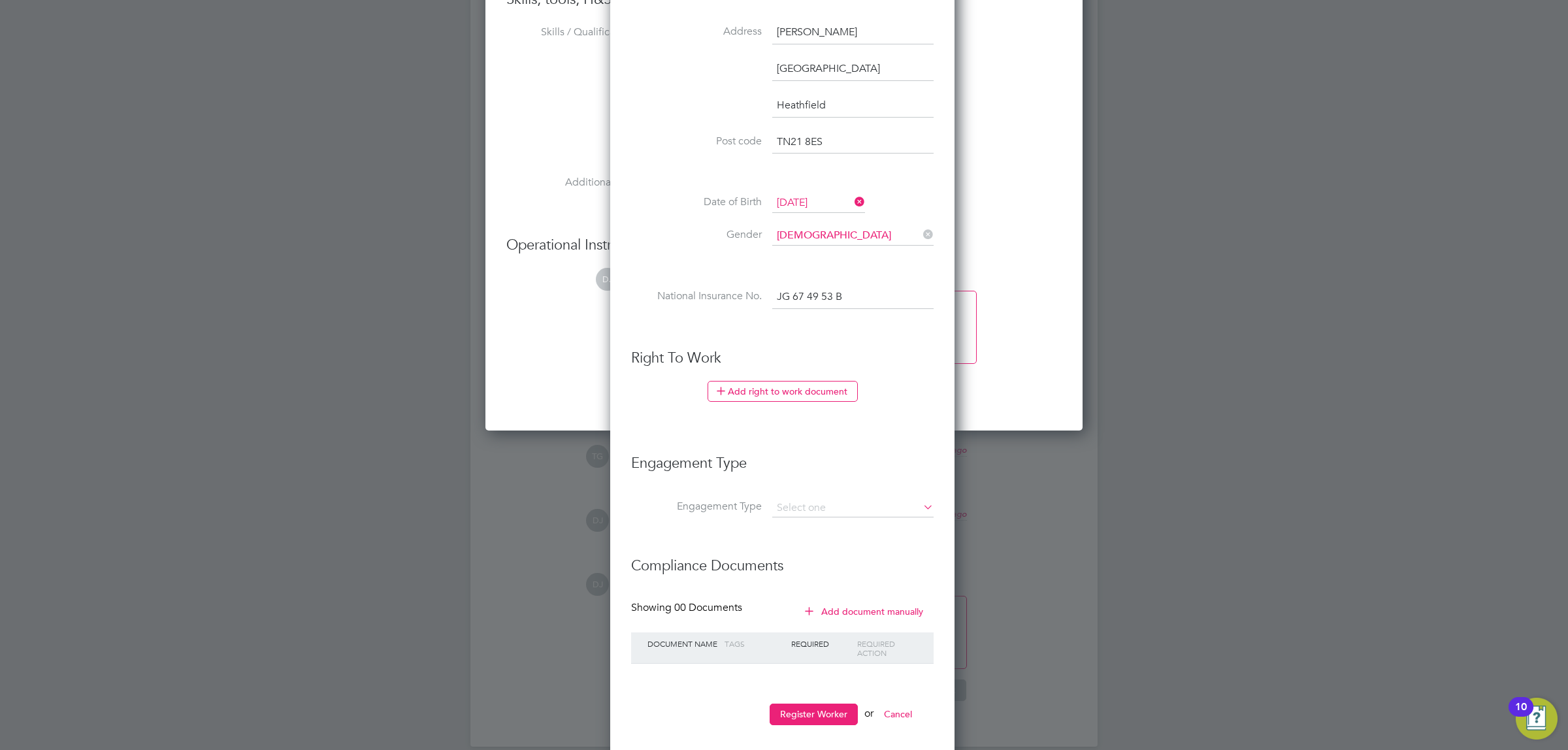
click at [818, 490] on li "Engagement Type" at bounding box center [783, 470] width 303 height 58
click at [818, 507] on input at bounding box center [852, 507] width 162 height 18
click at [813, 582] on li "Umbrella" at bounding box center [853, 586] width 163 height 19
type input "Umbrella"
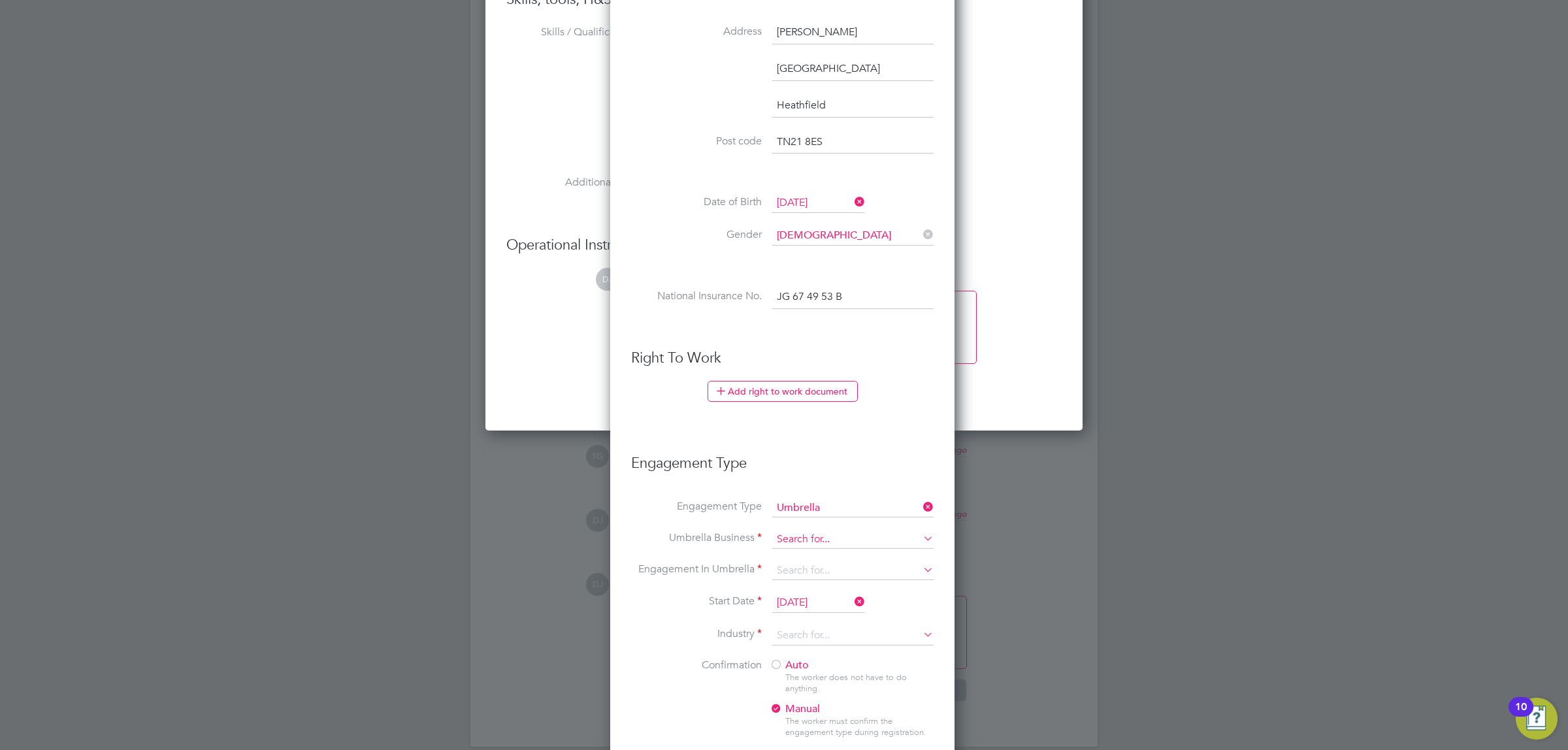
click at [819, 539] on input at bounding box center [852, 539] width 162 height 18
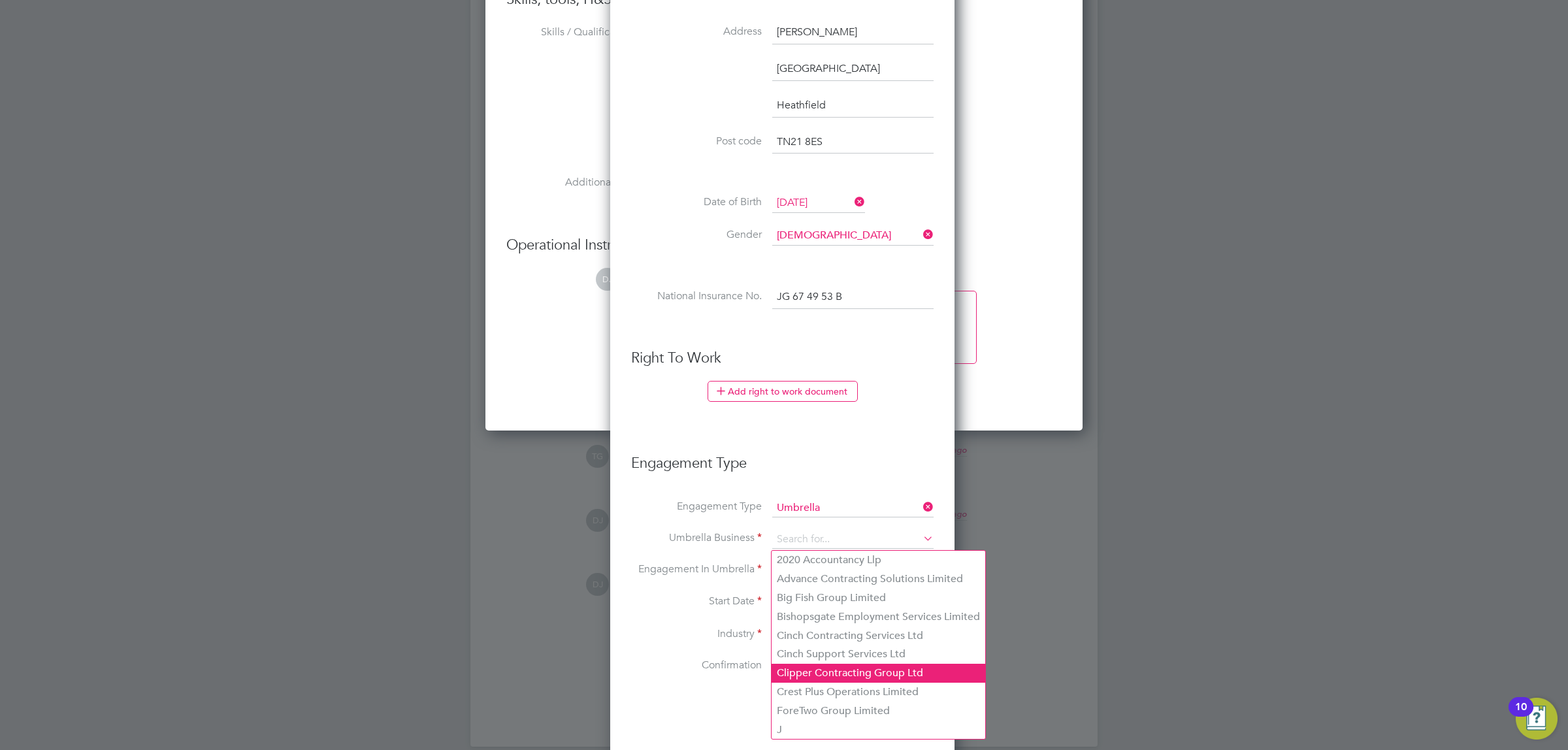
click at [821, 674] on li "Clipper Contracting Group Ltd" at bounding box center [879, 673] width 214 height 19
type input "Clipper Contracting Group Ltd"
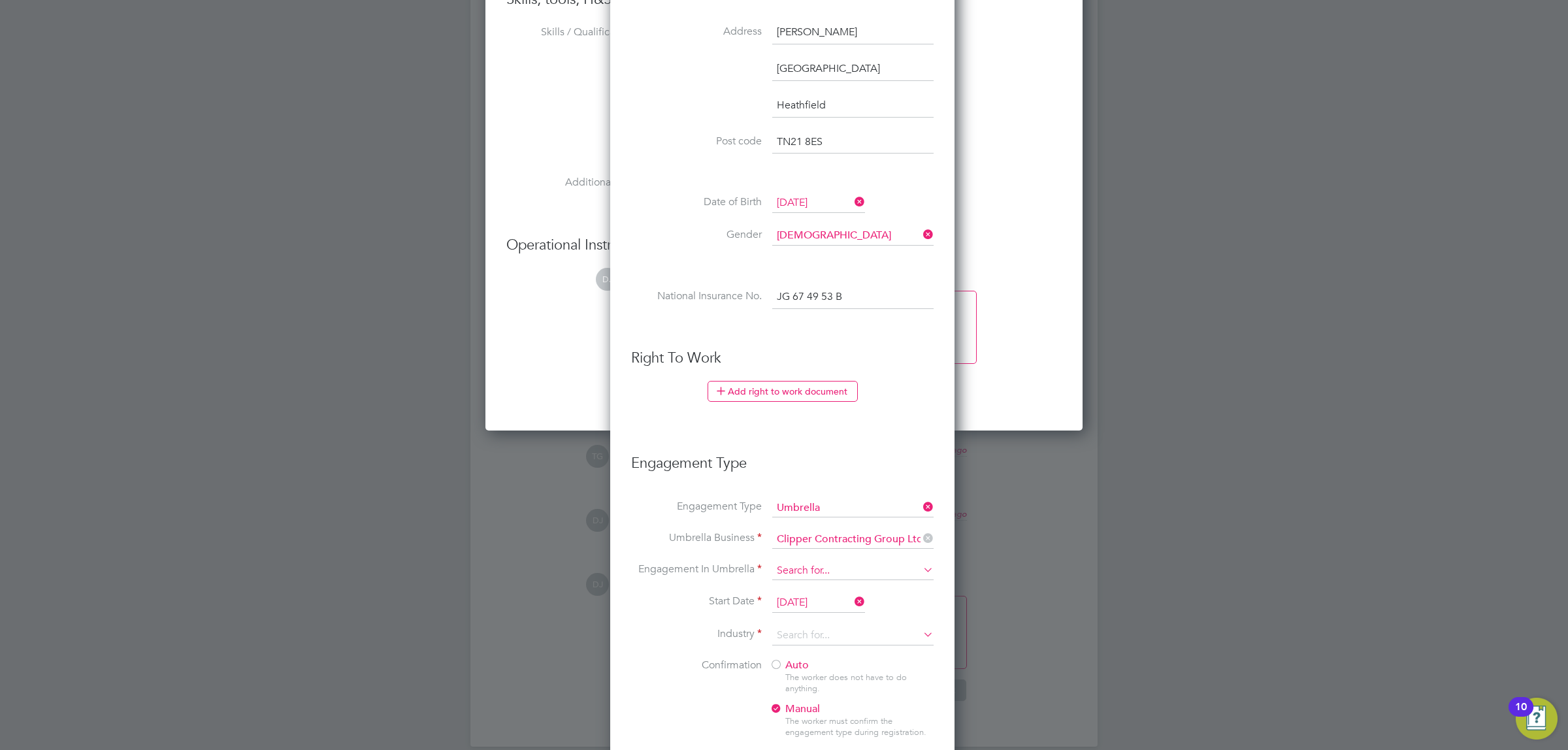
click at [819, 573] on input at bounding box center [852, 570] width 162 height 18
click at [834, 608] on li "CIS Self-employed" at bounding box center [853, 610] width 163 height 19
type input "CIS Self-employed"
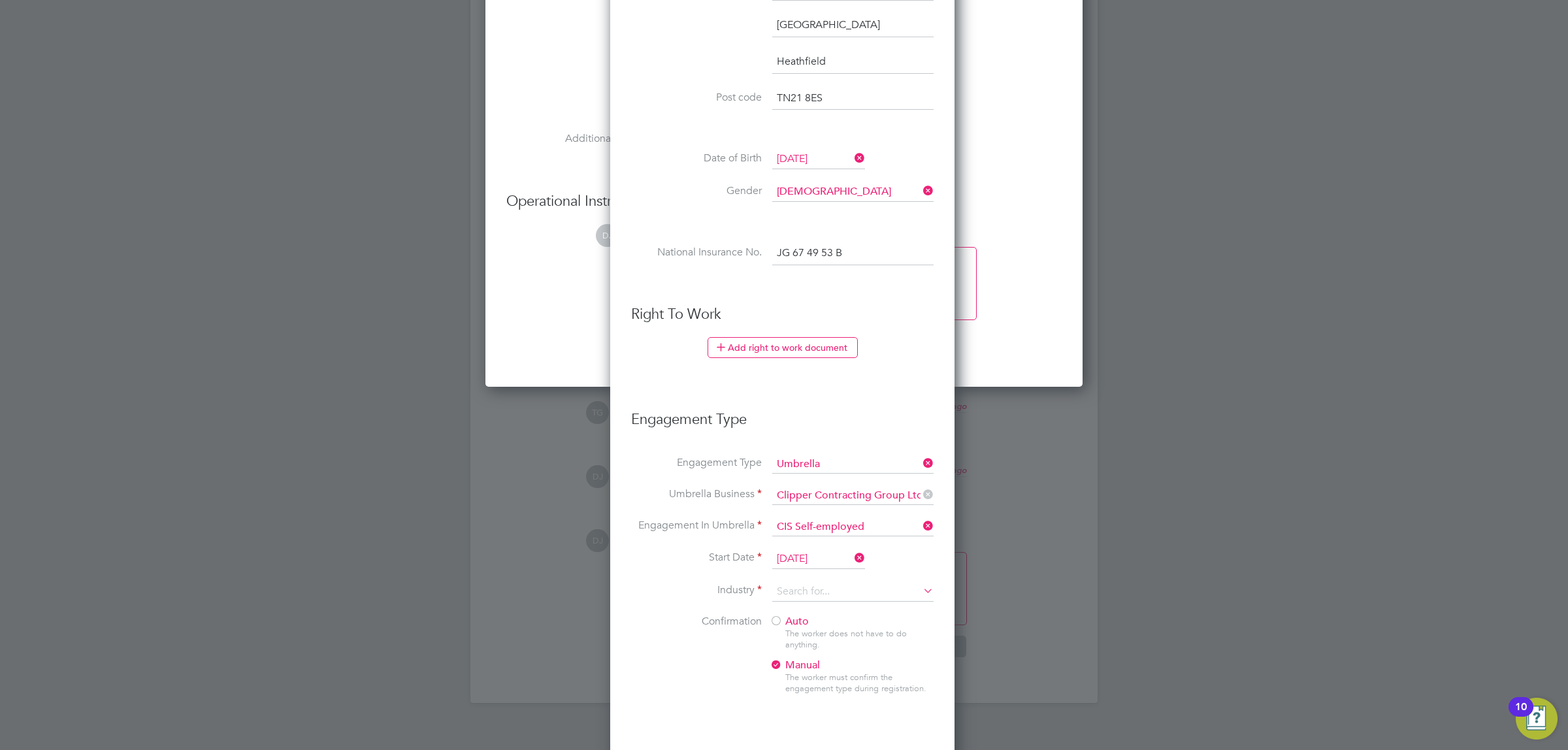
drag, startPoint x: 726, startPoint y: 598, endPoint x: 713, endPoint y: 634, distance: 38.3
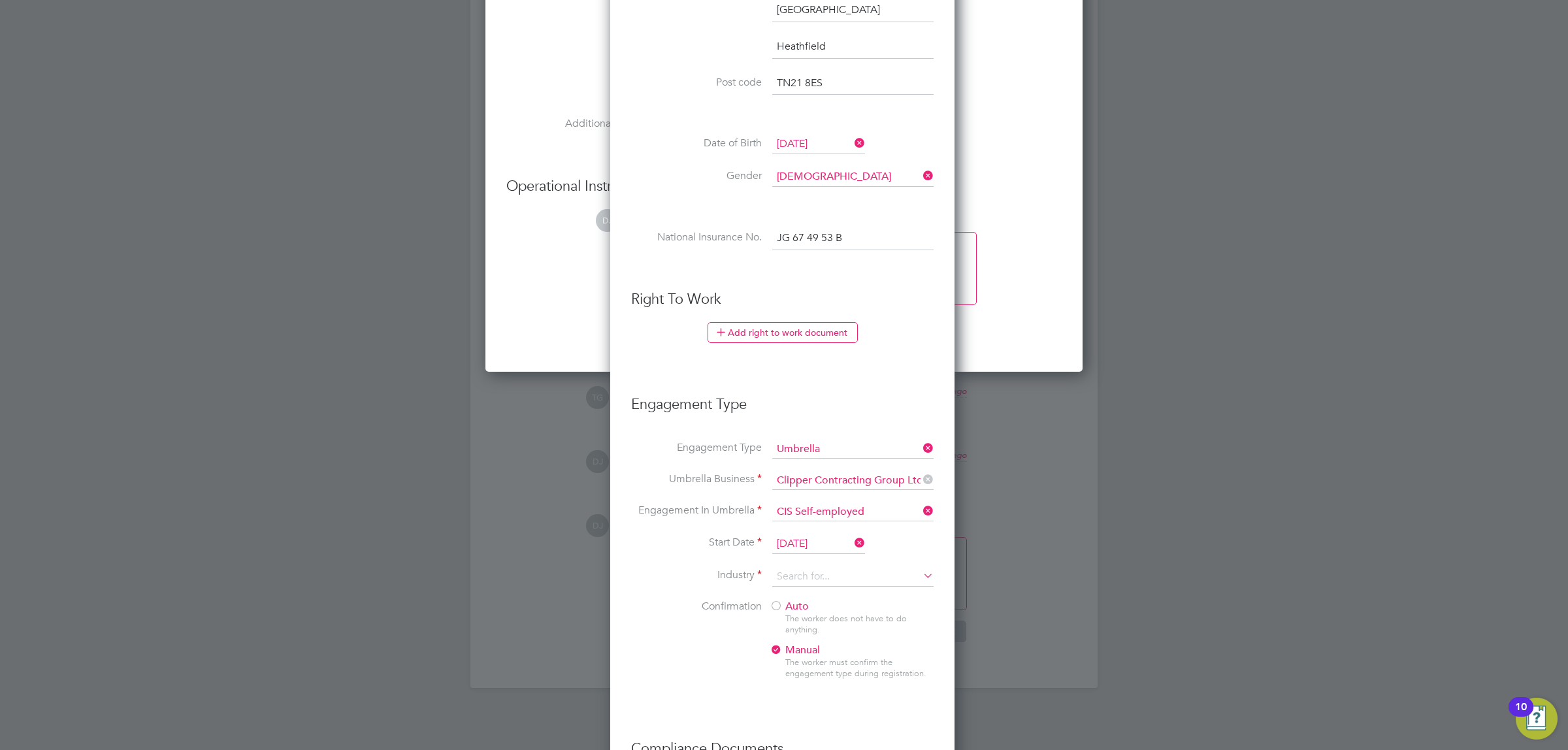
click at [787, 547] on input "[DATE]" at bounding box center [818, 544] width 93 height 20
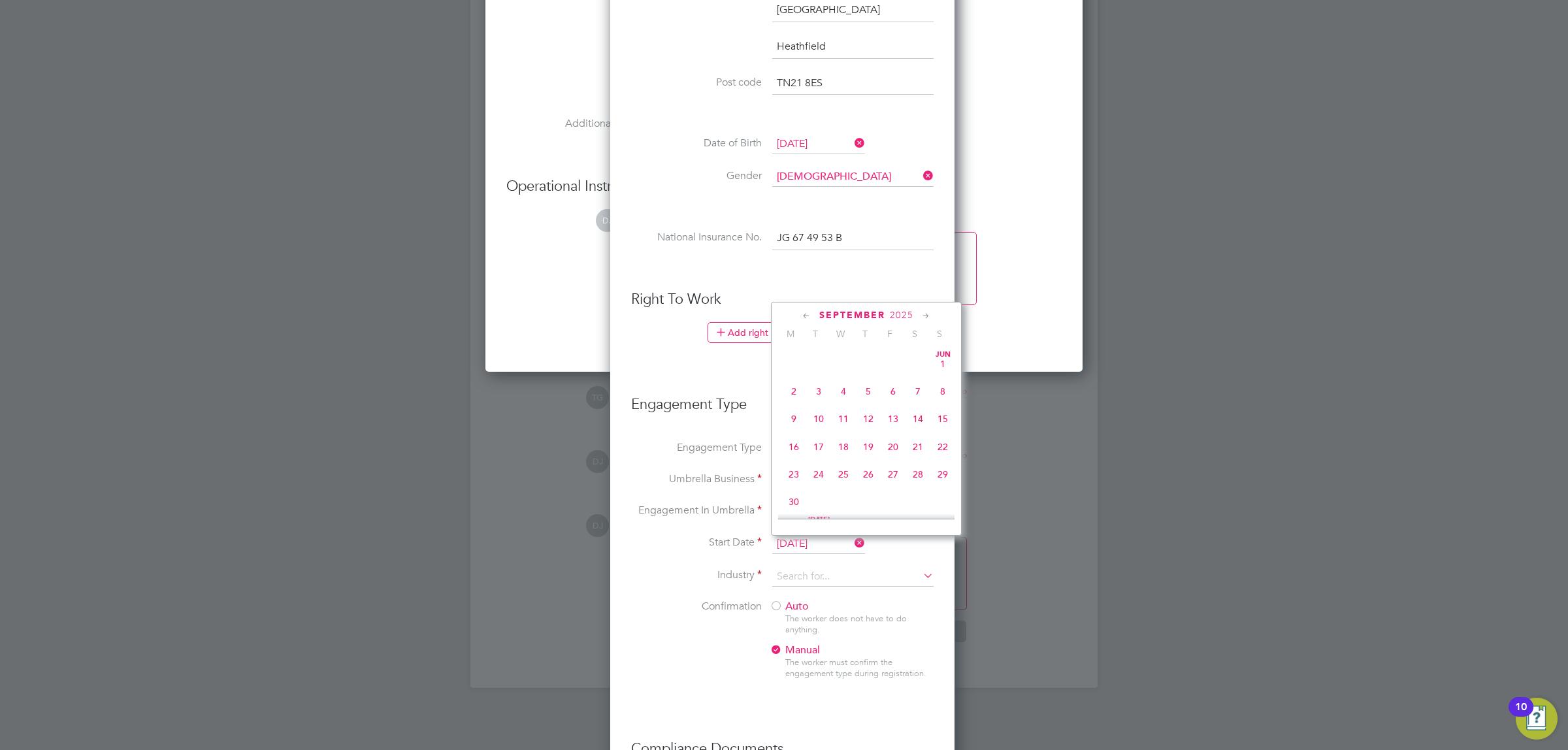
scroll to position [400, 0]
click at [789, 416] on span "[DATE]" at bounding box center [794, 404] width 25 height 25
type input "[DATE]"
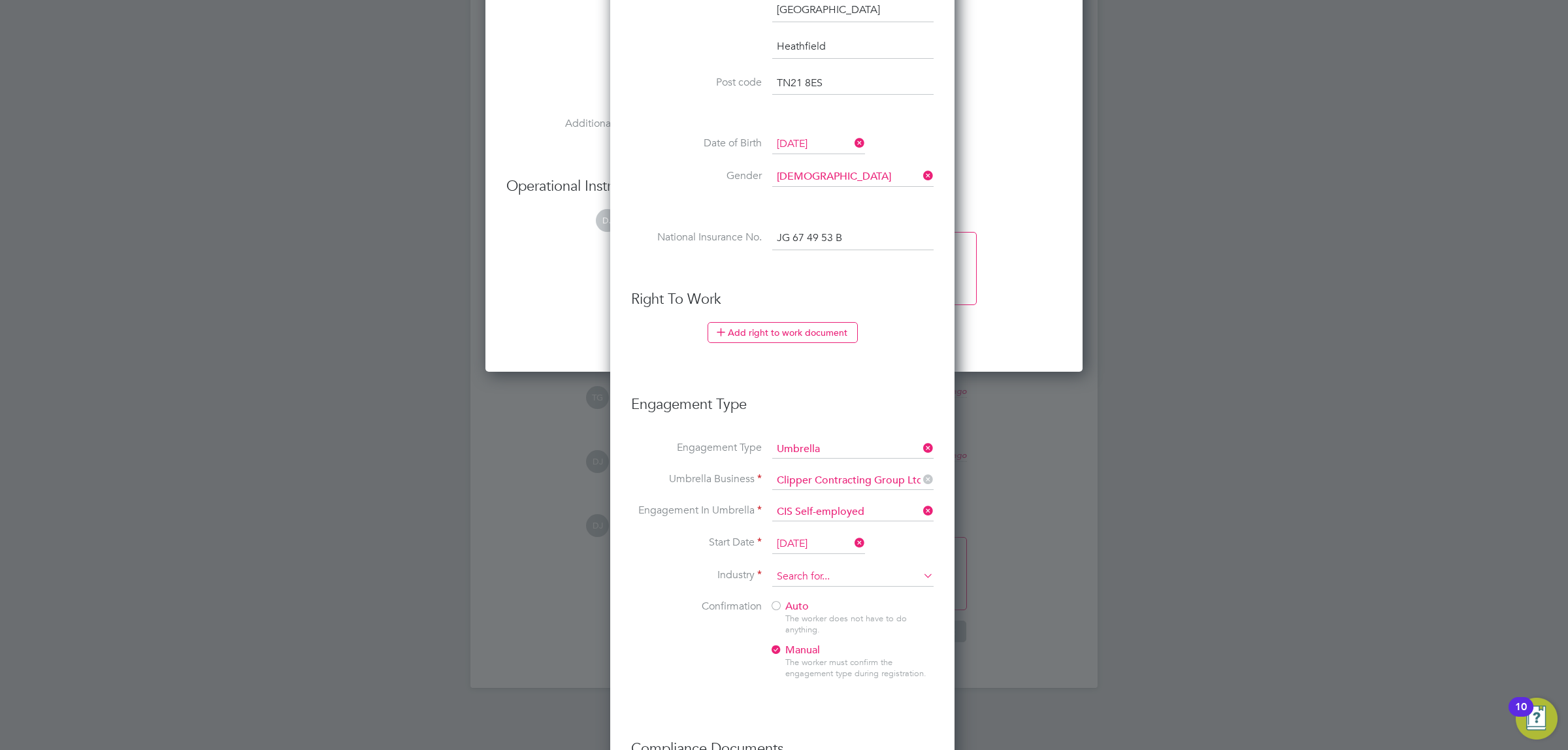
click at [831, 579] on input at bounding box center [852, 576] width 162 height 20
click at [823, 681] on li "Construction" at bounding box center [853, 687] width 163 height 17
type input "Construction"
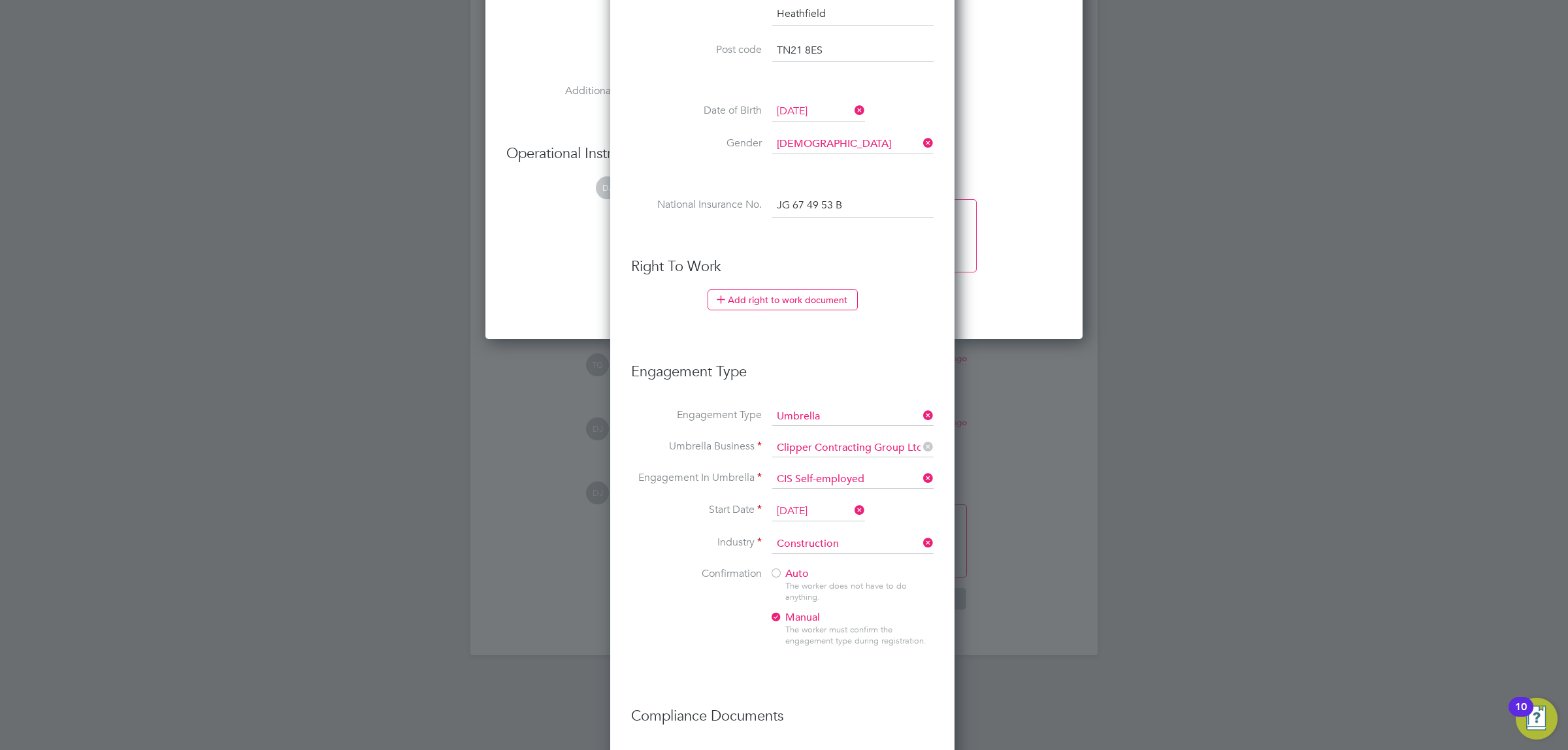
scroll to position [1248, 0]
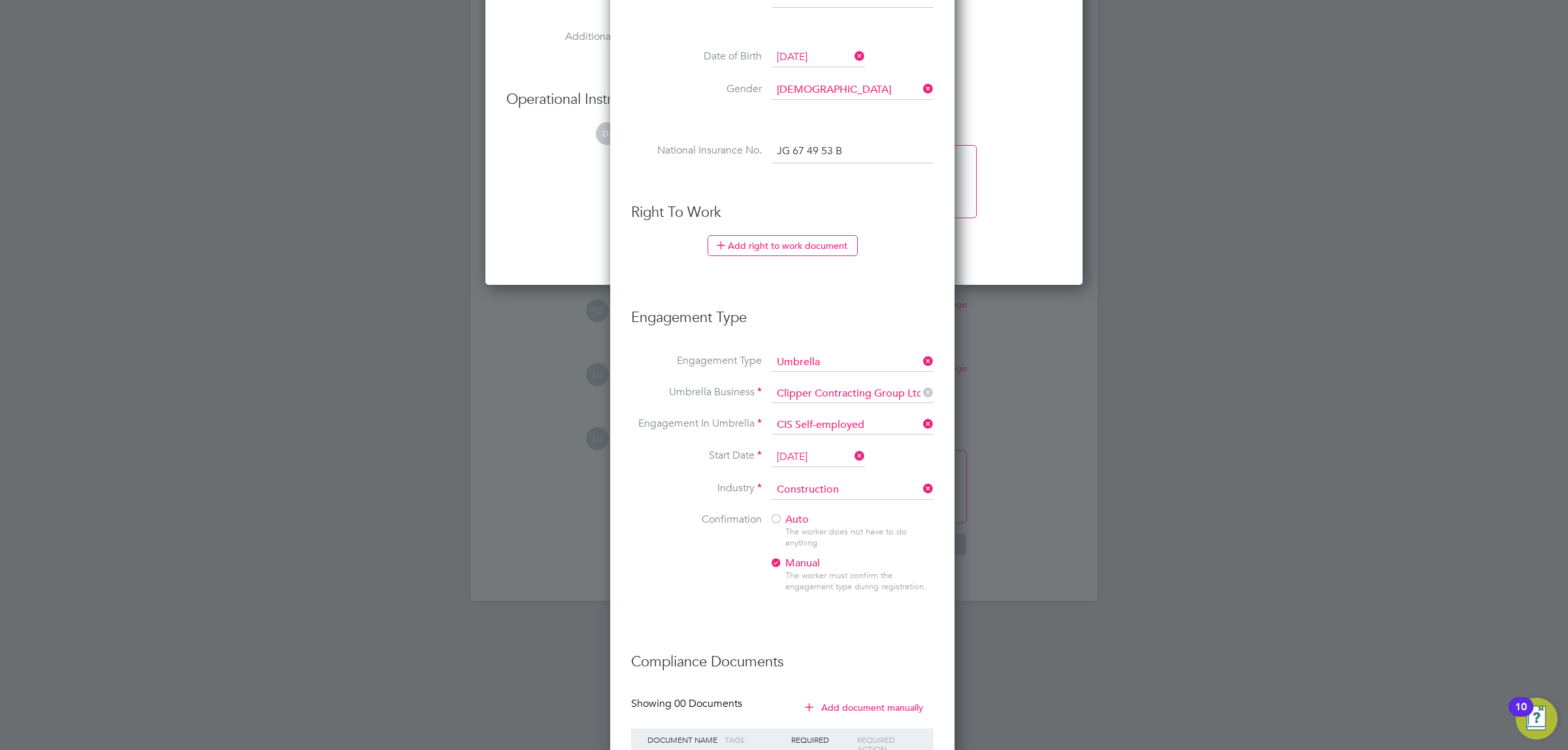
drag, startPoint x: 690, startPoint y: 585, endPoint x: 684, endPoint y: 611, distance: 26.7
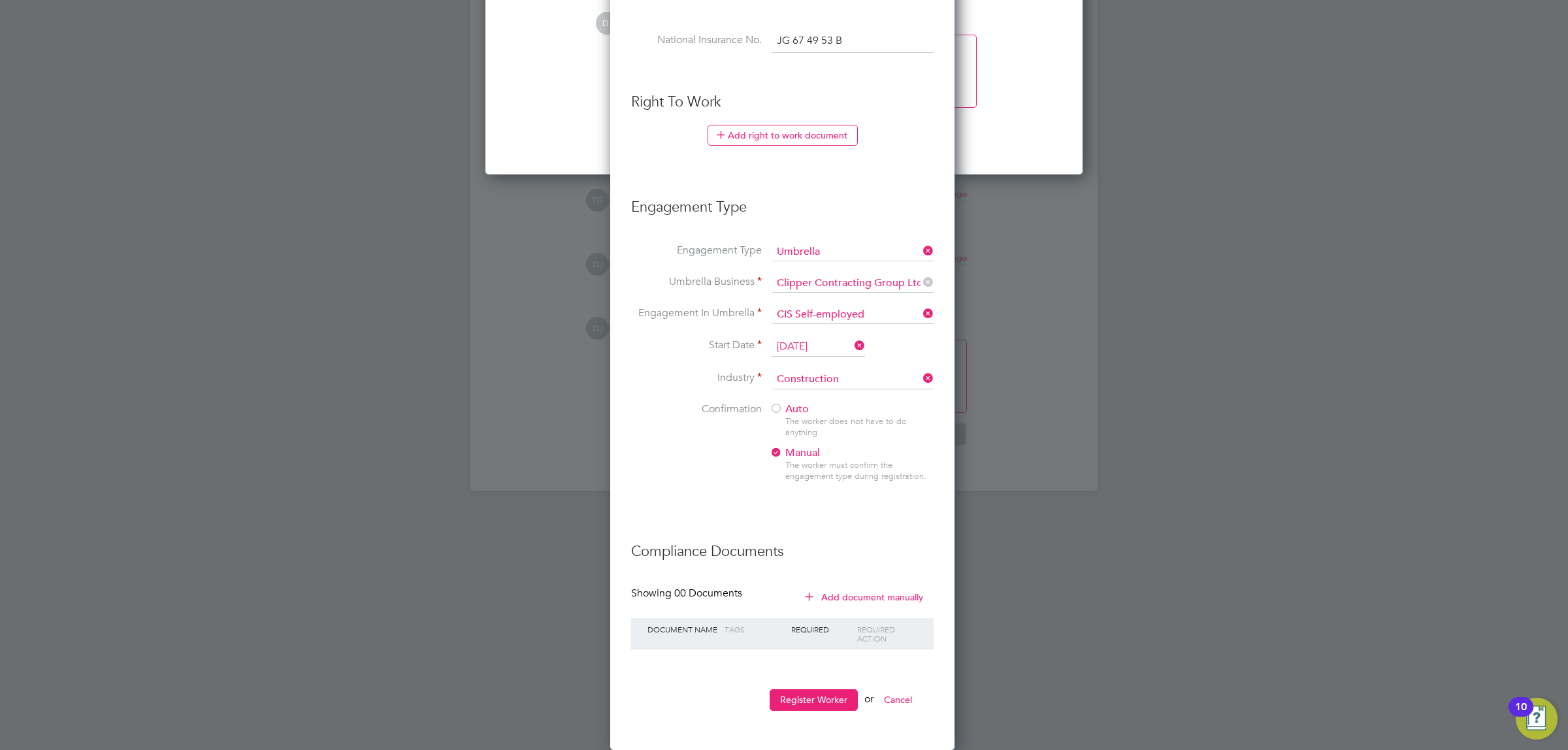
drag, startPoint x: 742, startPoint y: 390, endPoint x: 721, endPoint y: 449, distance: 62.6
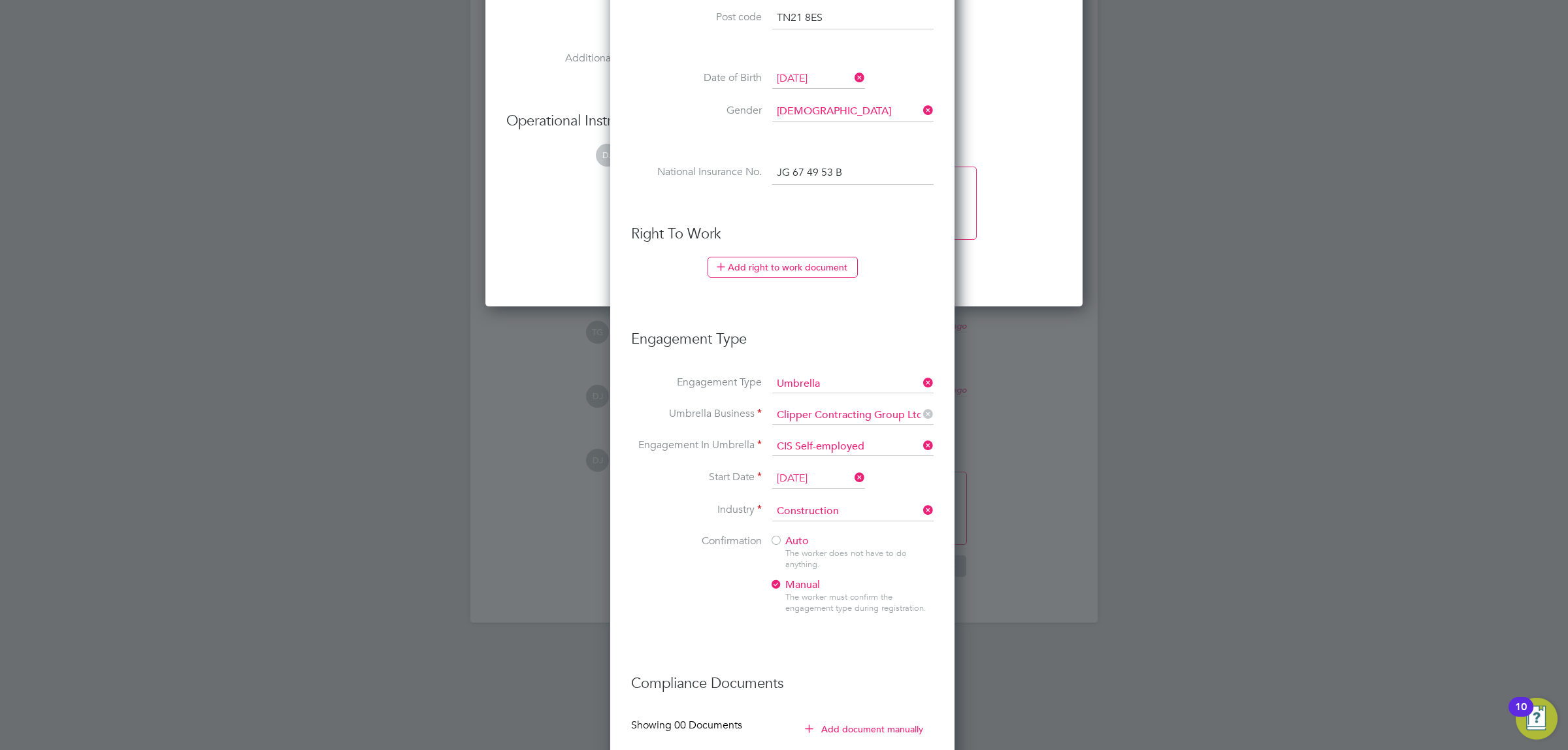
drag, startPoint x: 719, startPoint y: 444, endPoint x: 688, endPoint y: 353, distance: 96.1
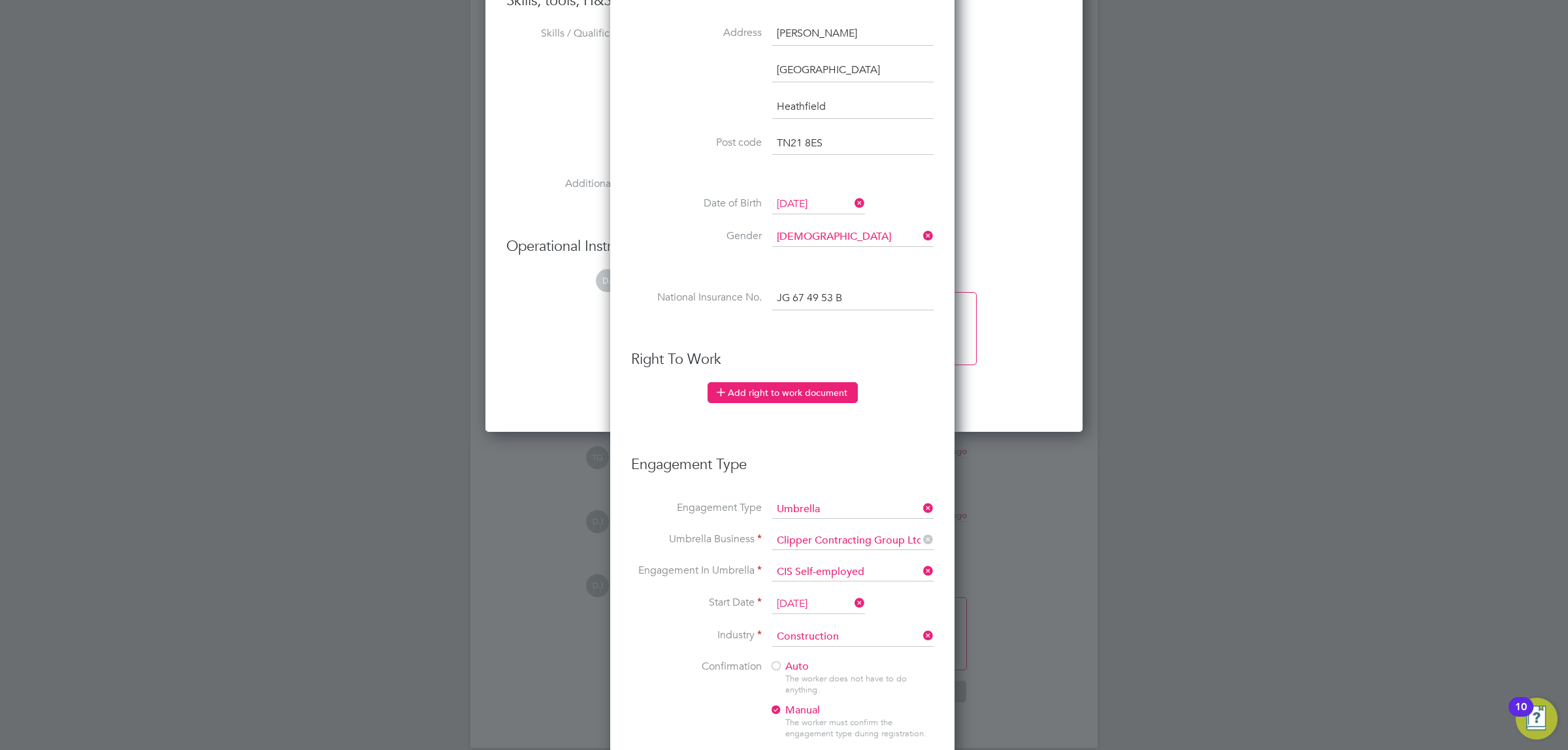
click at [743, 393] on button "Add right to work document" at bounding box center [783, 392] width 151 height 21
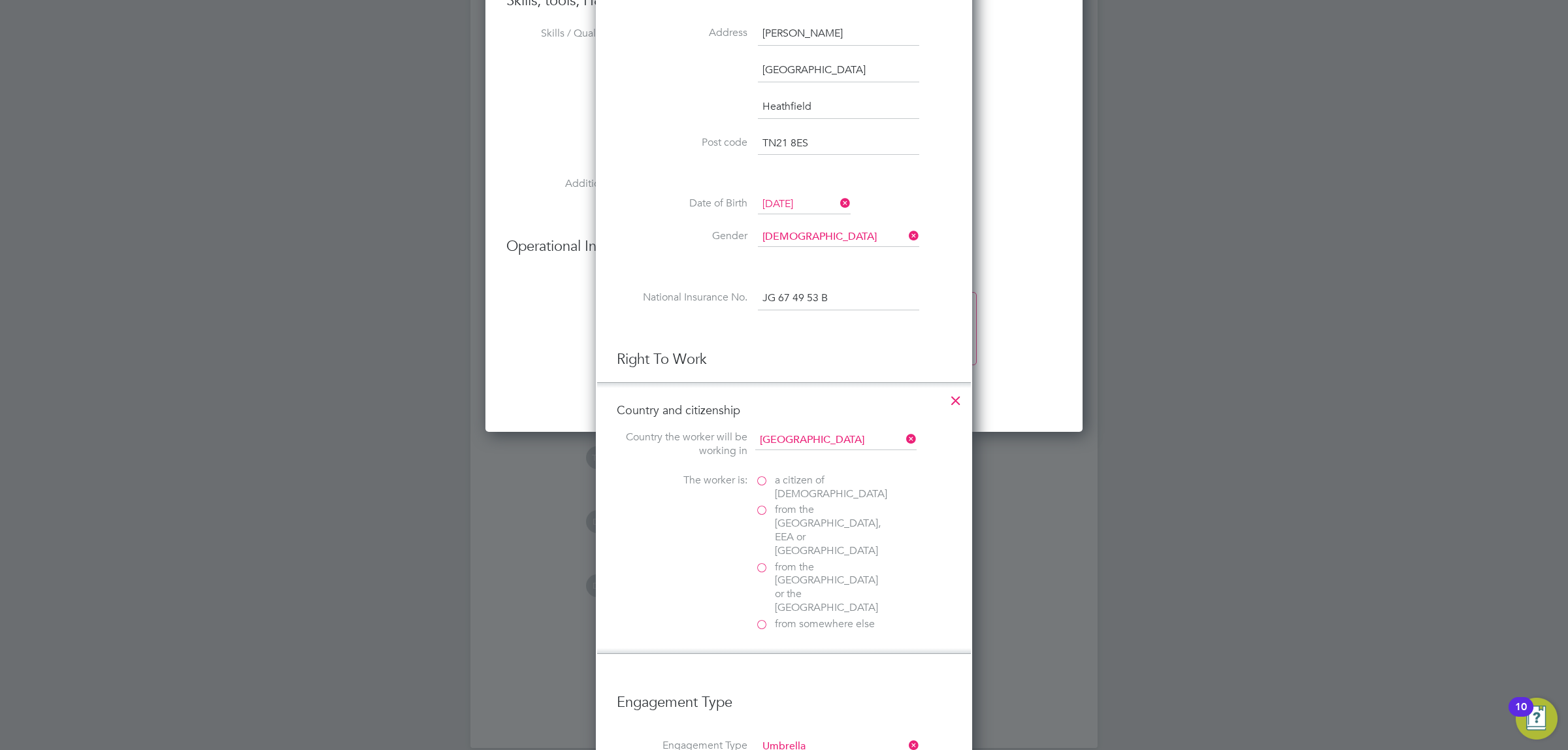
click at [769, 478] on label "a citizen of [DEMOGRAPHIC_DATA]" at bounding box center [821, 487] width 130 height 28
click at [0, 0] on input "a citizen of [DEMOGRAPHIC_DATA]" at bounding box center [0, 0] width 0 height 0
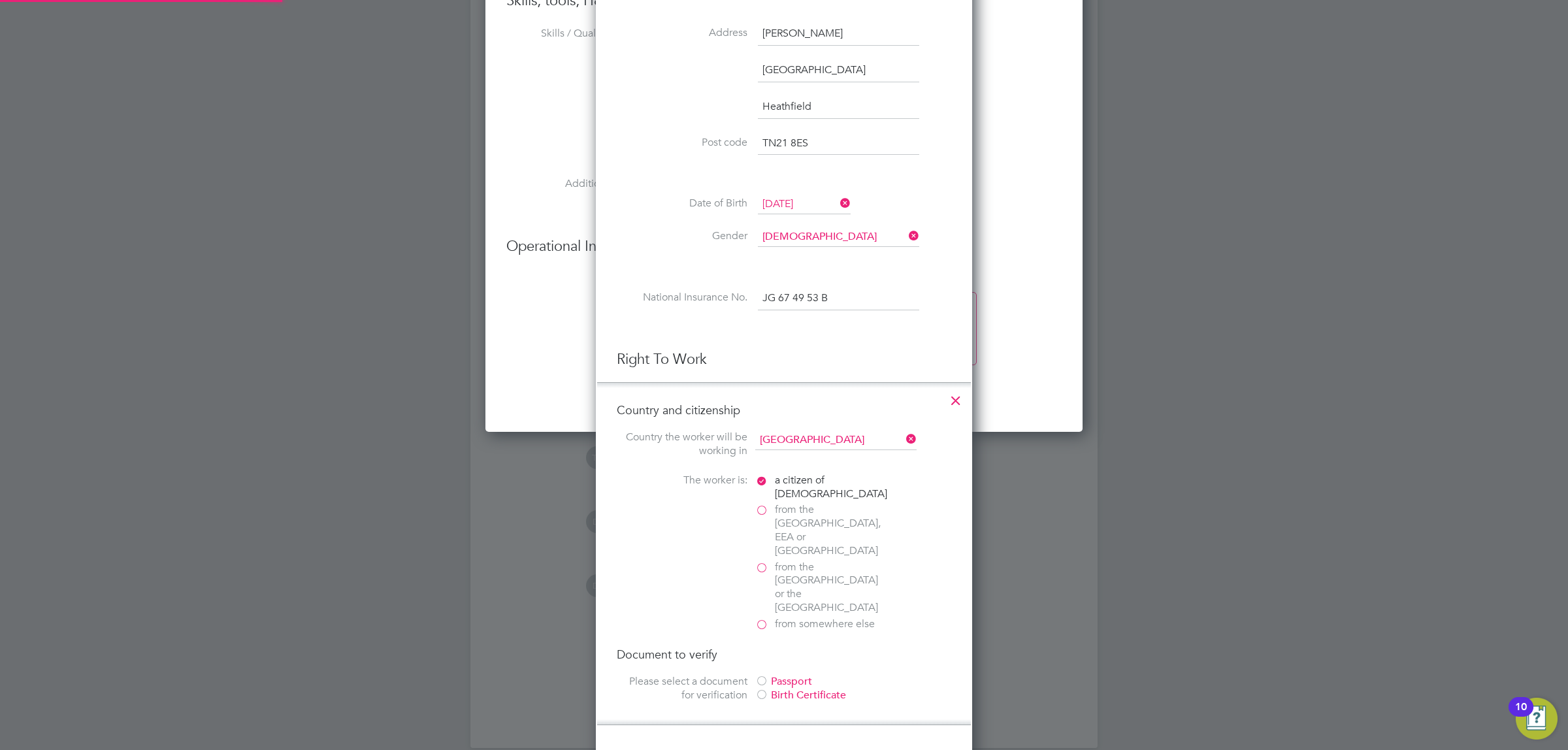
scroll to position [7, 7]
click at [761, 675] on div at bounding box center [762, 682] width 13 height 13
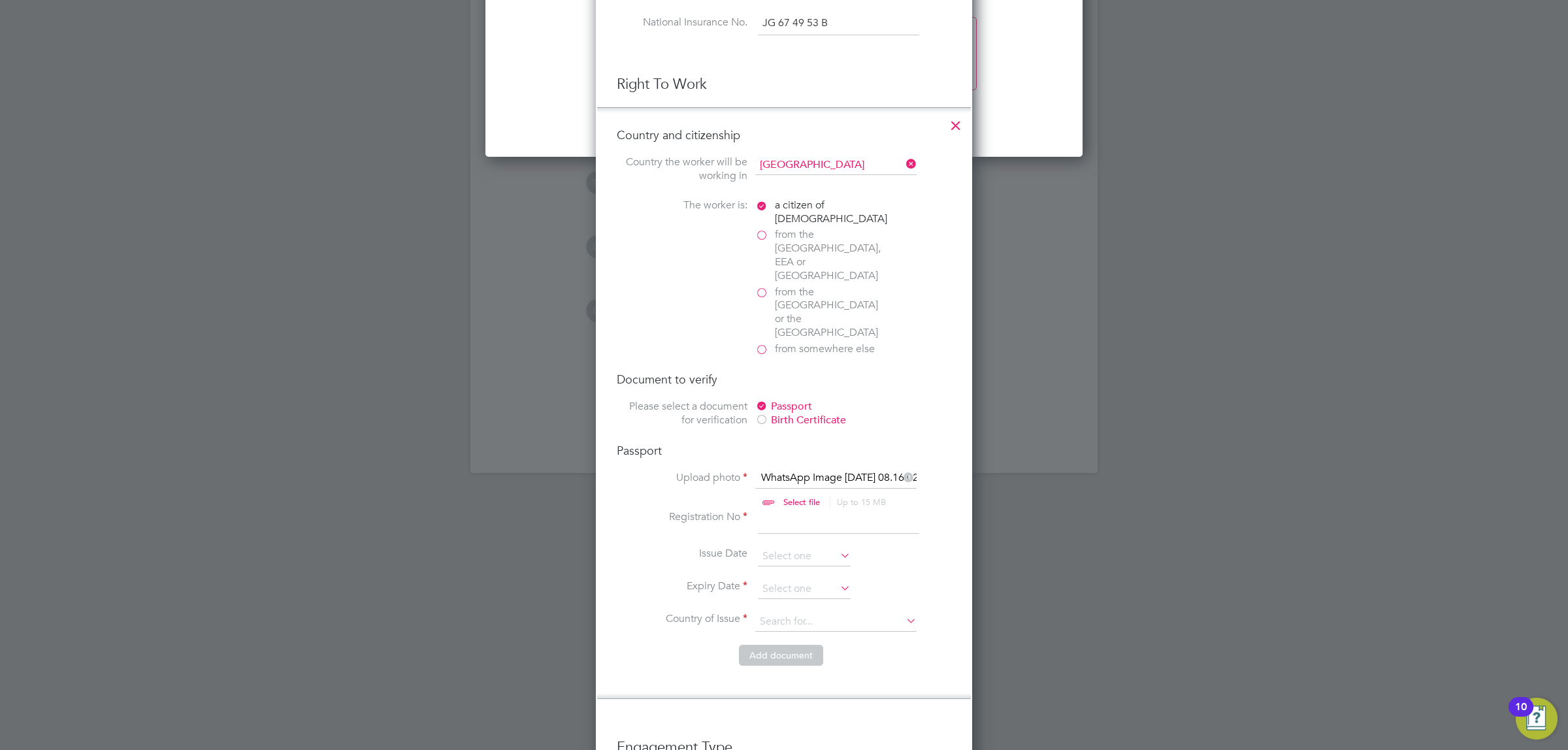
drag, startPoint x: 649, startPoint y: 562, endPoint x: 644, endPoint y: 641, distance: 79.2
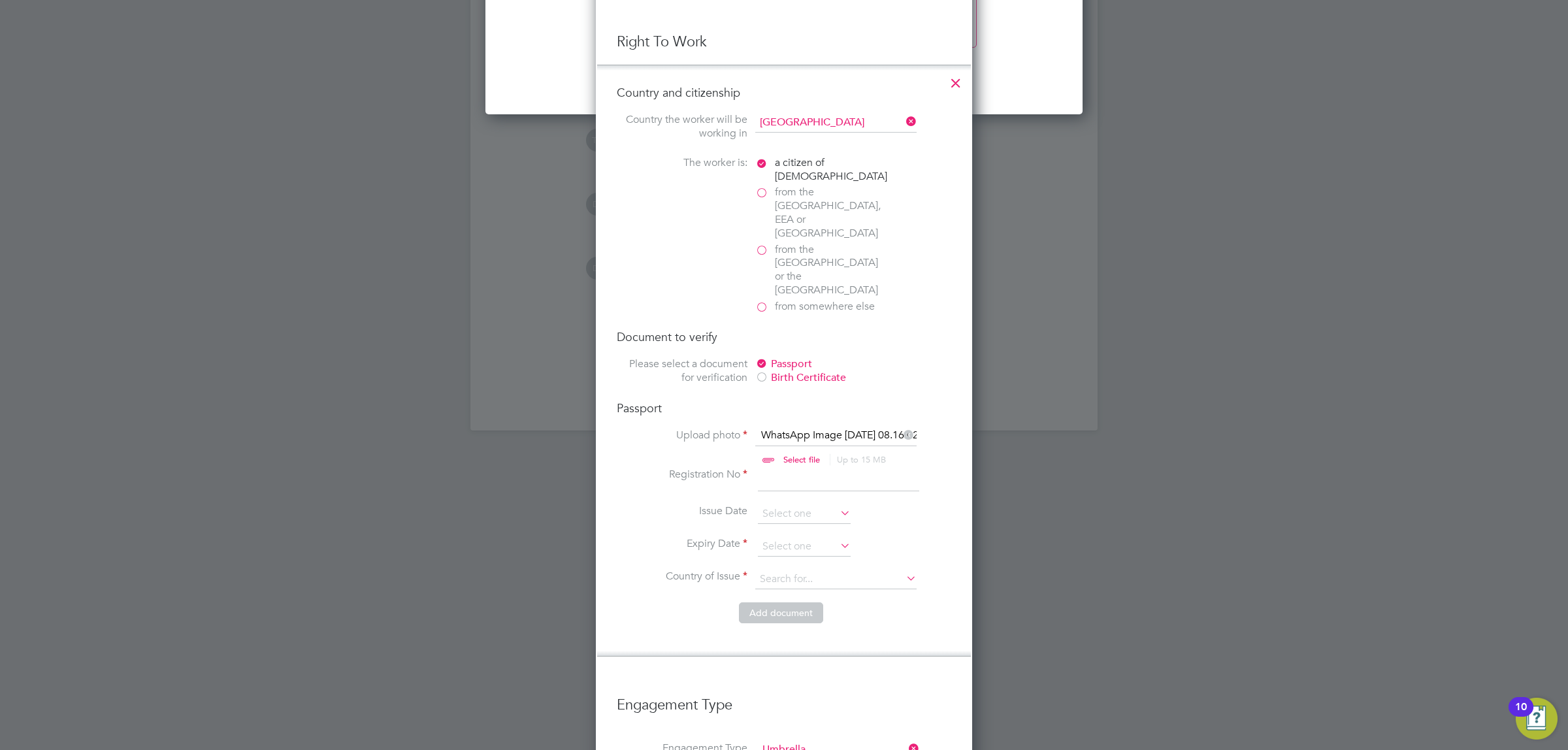
click at [791, 468] on input at bounding box center [839, 479] width 162 height 23
click at [781, 468] on input at bounding box center [839, 479] width 162 height 23
type input "062668301"
click at [786, 505] on input at bounding box center [805, 514] width 93 height 20
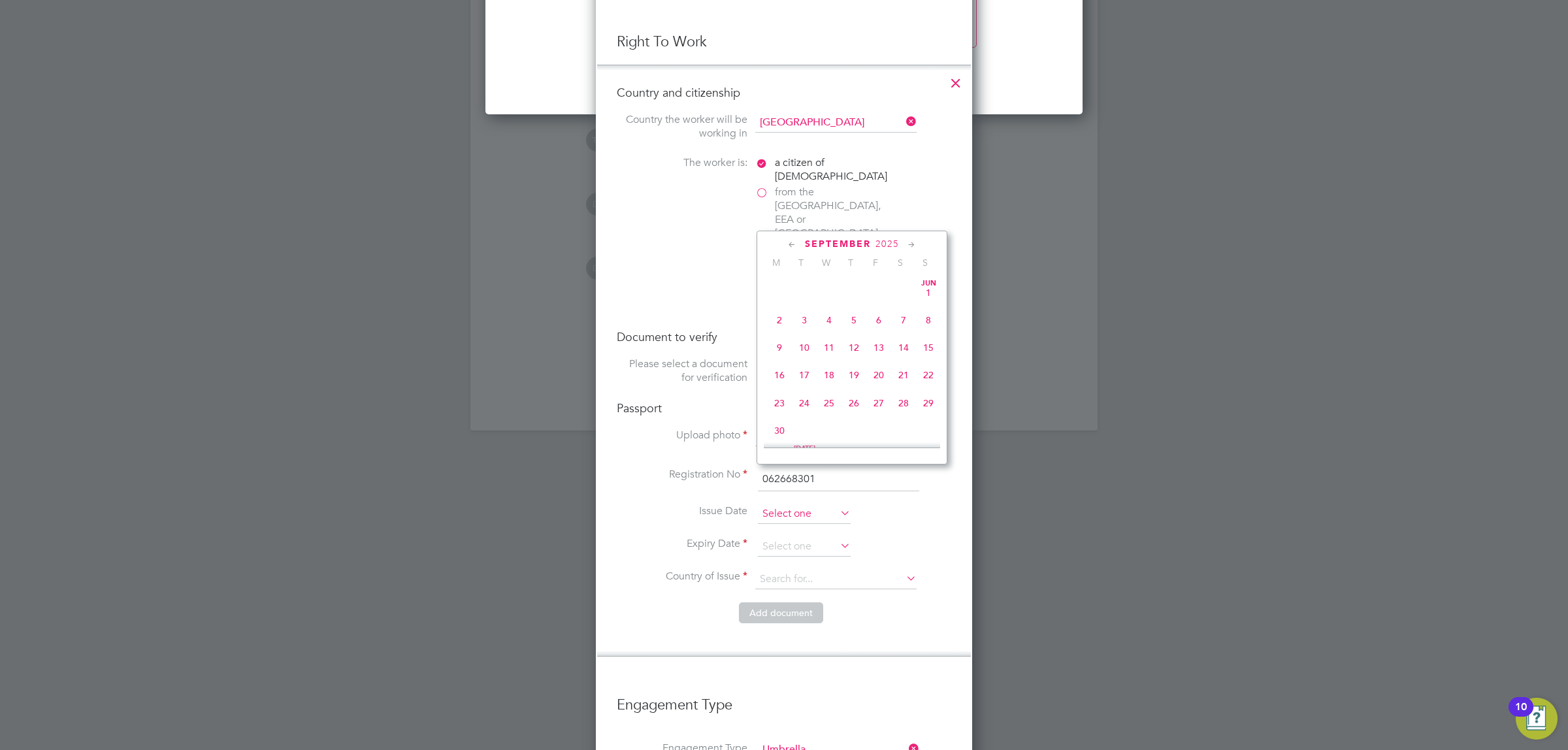
scroll to position [400, 0]
click at [782, 327] on span "Sep" at bounding box center [779, 324] width 25 height 7
type input "[DATE]"
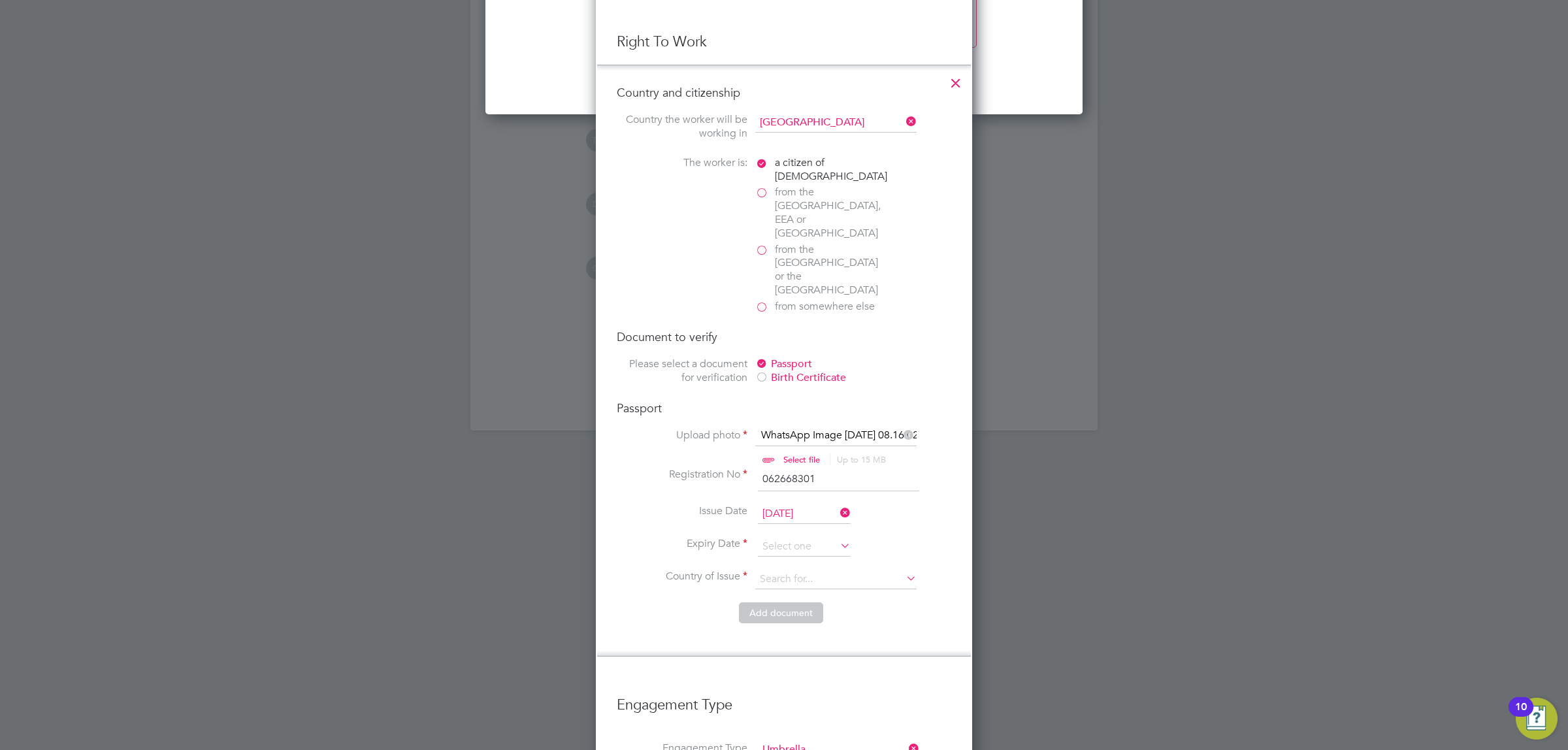
click at [685, 505] on label "Issue Date" at bounding box center [682, 511] width 130 height 14
click at [800, 505] on input "[DATE]" at bounding box center [805, 514] width 93 height 20
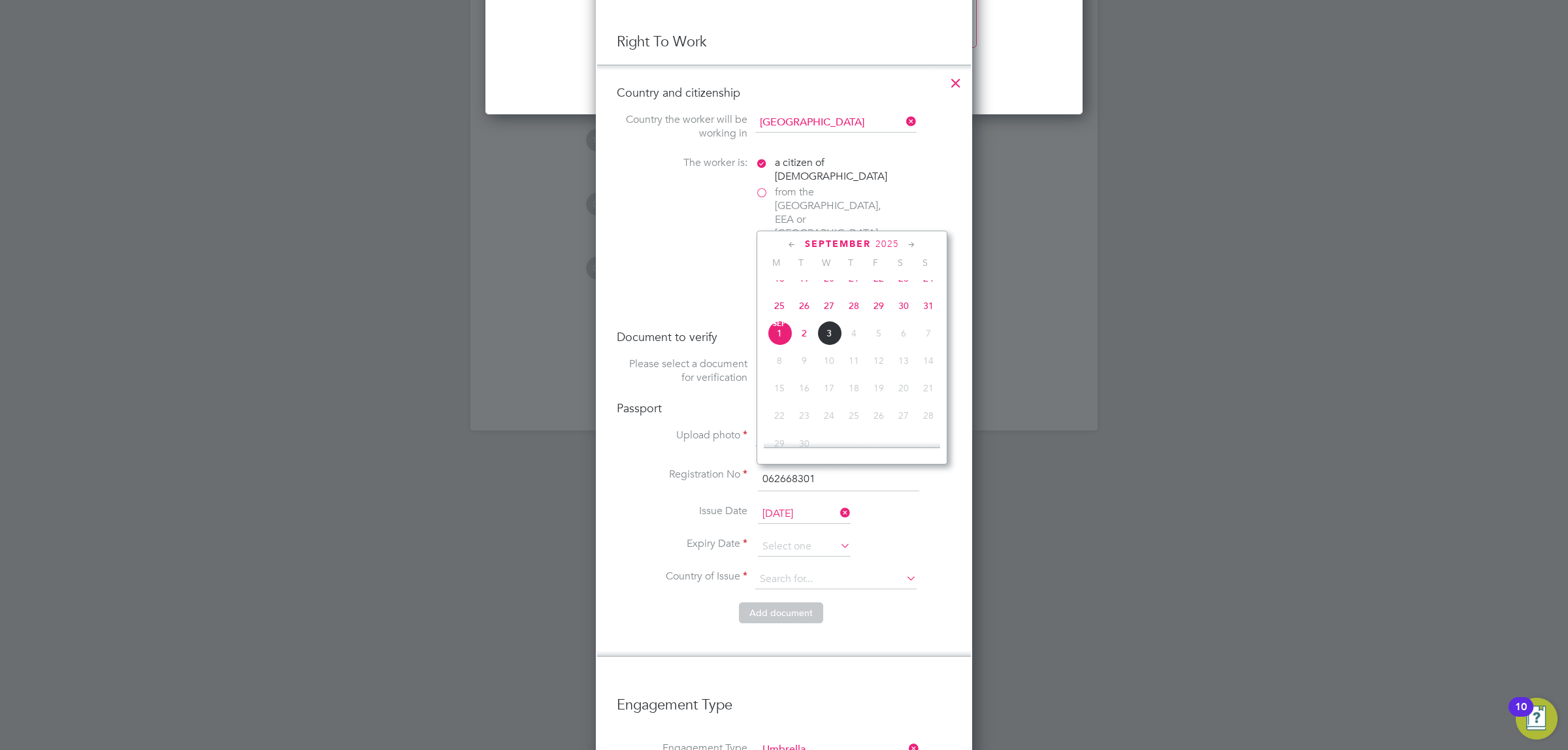
click at [781, 345] on span "[DATE]" at bounding box center [779, 333] width 25 height 25
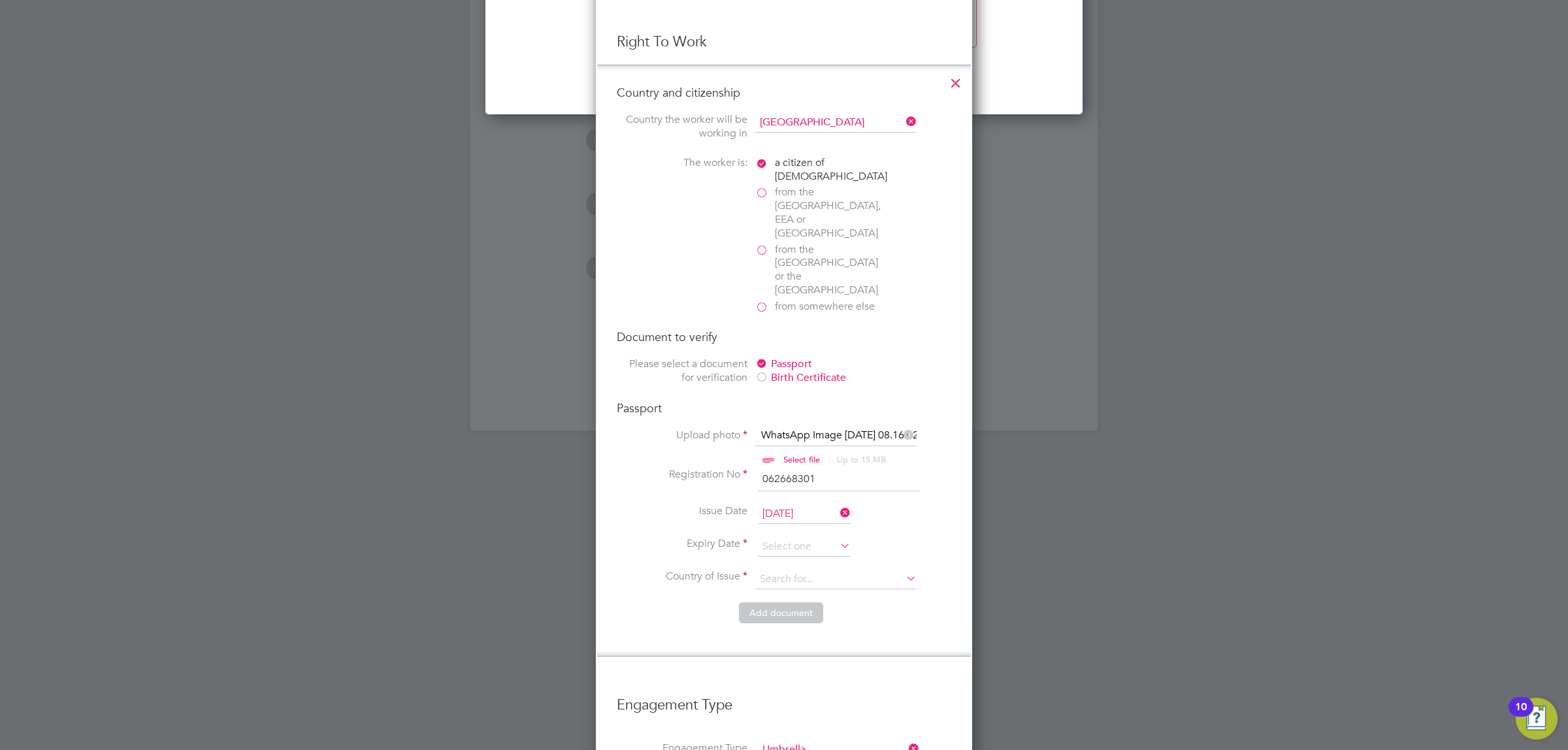
click at [787, 505] on input "[DATE]" at bounding box center [805, 514] width 93 height 20
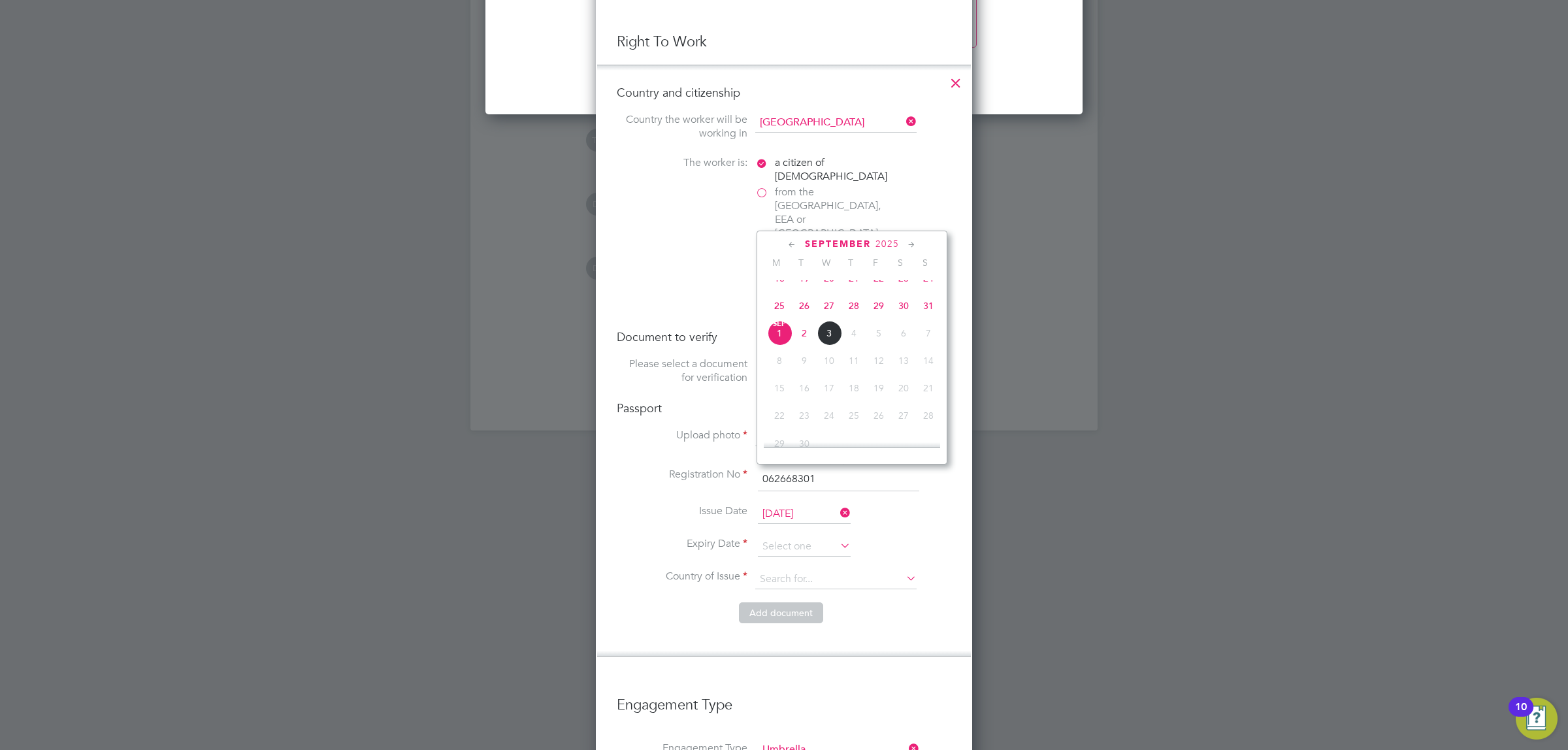
click at [889, 240] on span "2025" at bounding box center [887, 243] width 23 height 11
click at [838, 504] on icon at bounding box center [838, 513] width 0 height 18
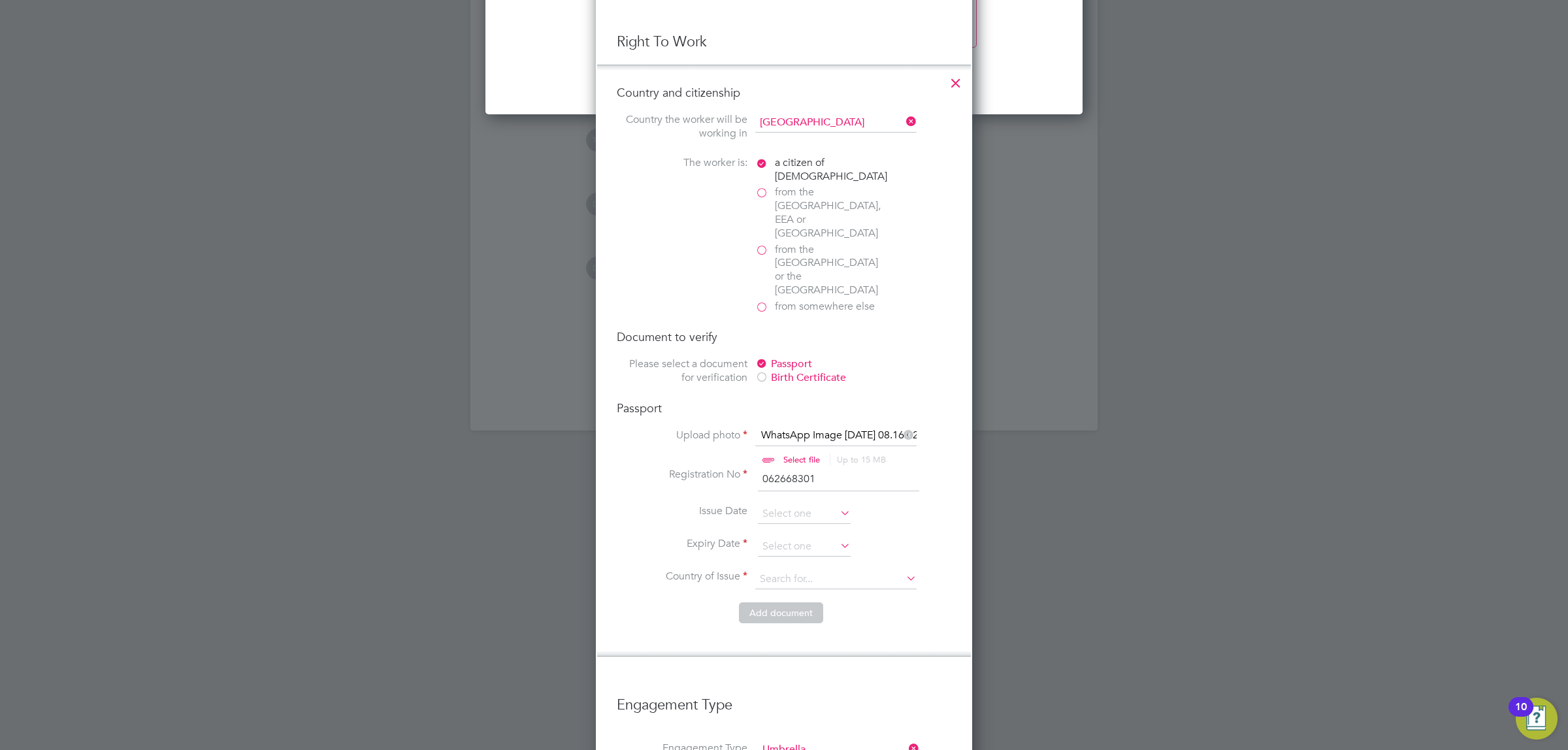
click at [838, 536] on icon at bounding box center [838, 545] width 0 height 18
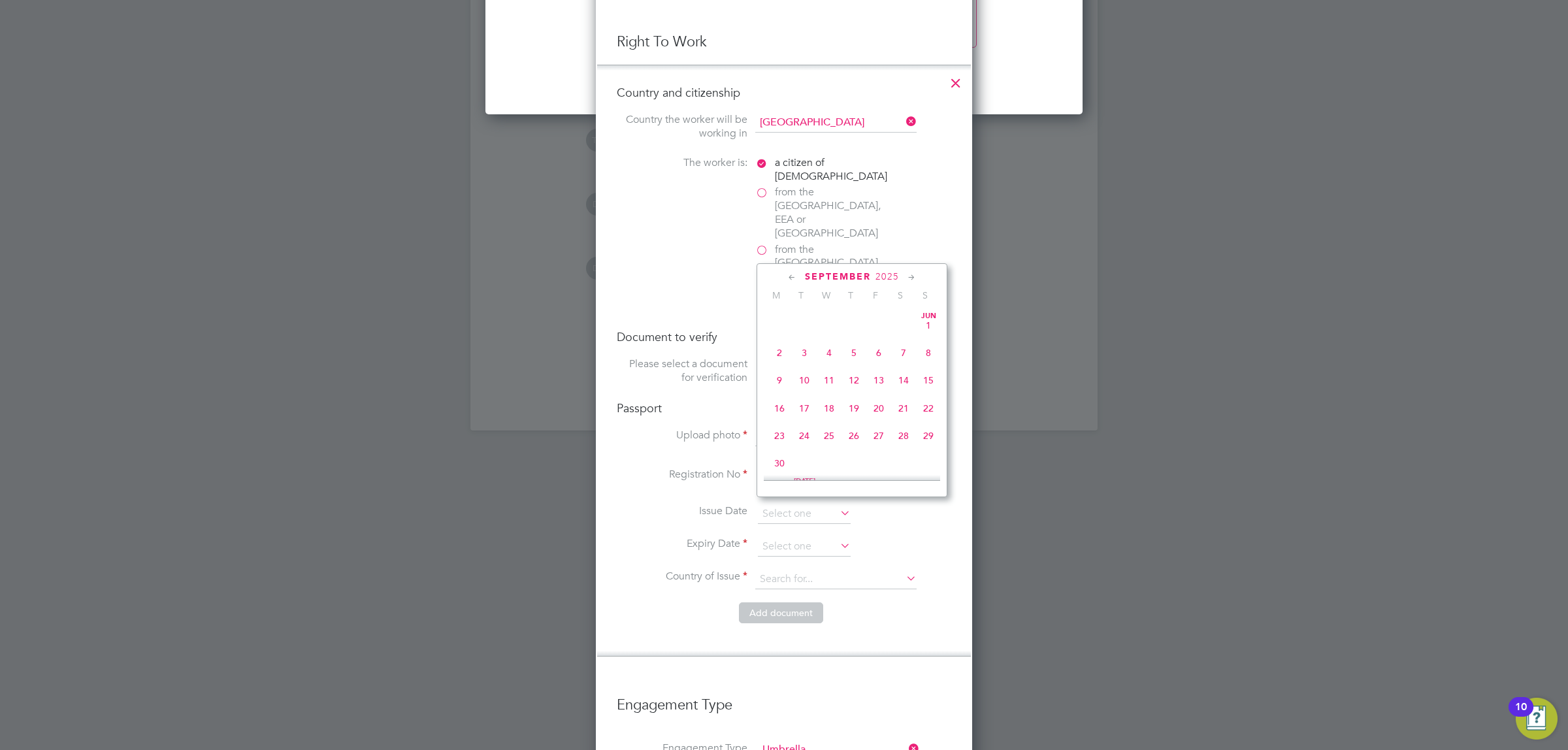
scroll to position [400, 0]
click at [880, 273] on span "2025" at bounding box center [887, 276] width 23 height 11
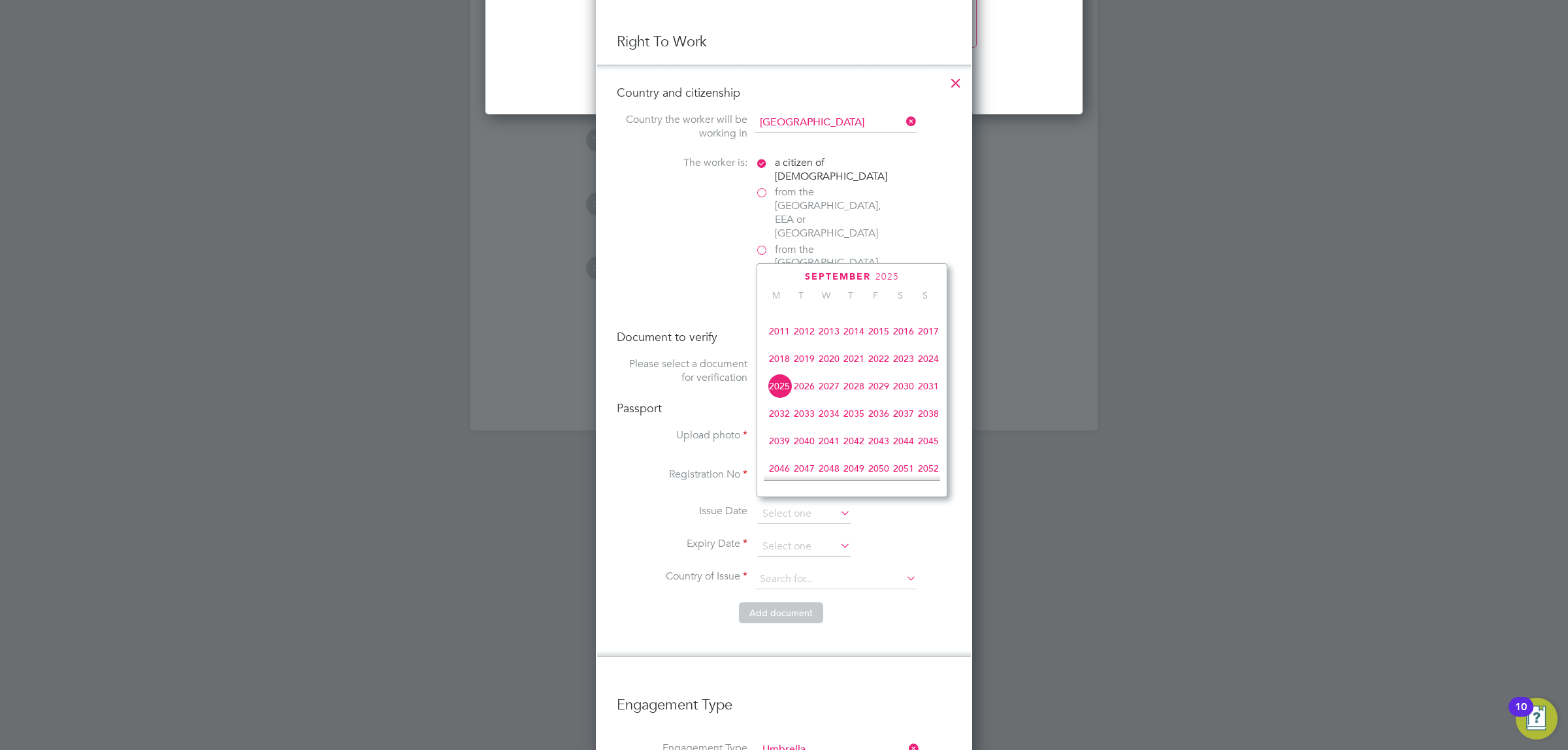
click at [779, 426] on span "2032" at bounding box center [779, 413] width 25 height 25
click at [797, 277] on icon at bounding box center [792, 278] width 12 height 14
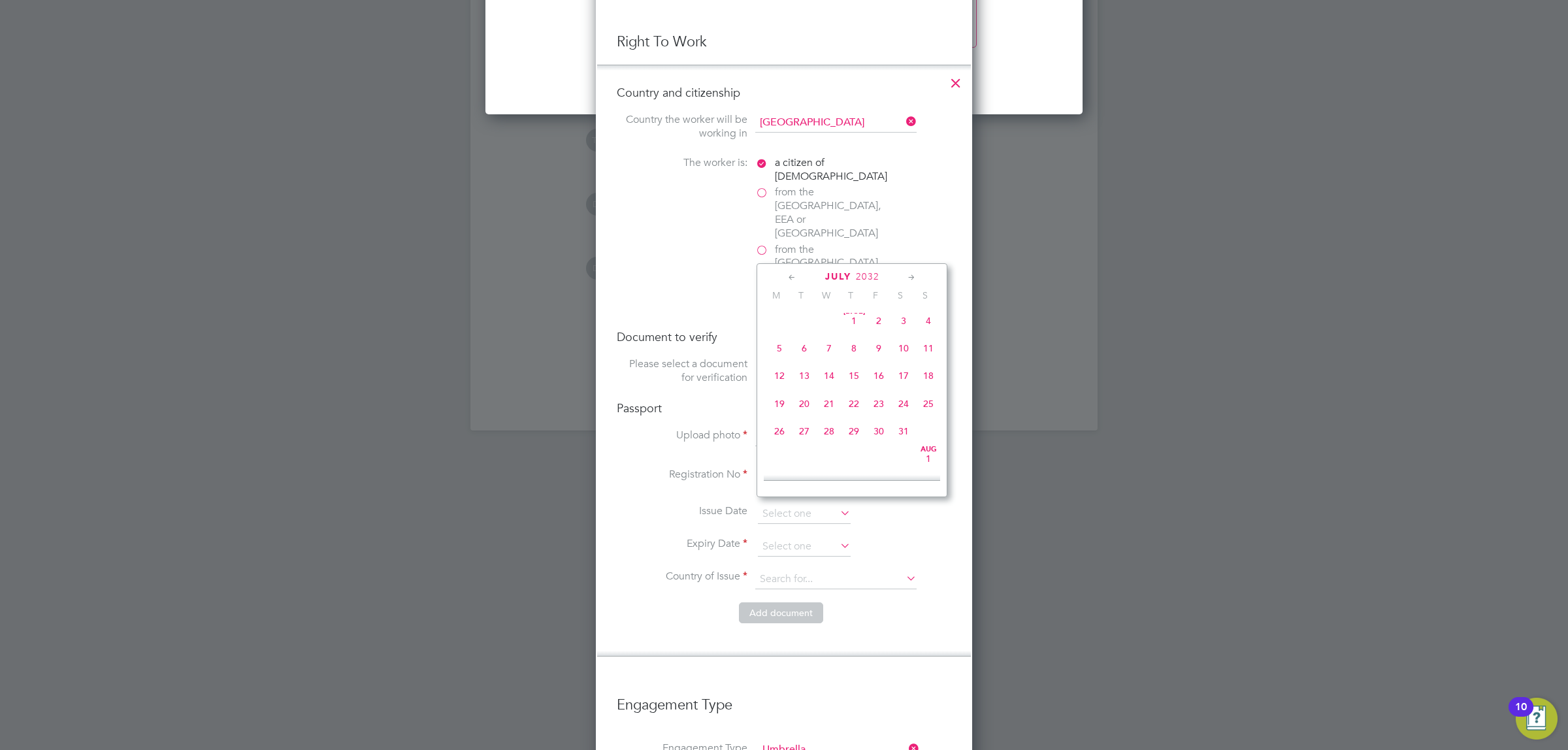
click at [915, 279] on icon at bounding box center [912, 278] width 12 height 14
click at [805, 465] on span "31" at bounding box center [805, 453] width 25 height 25
type input "[DATE]"
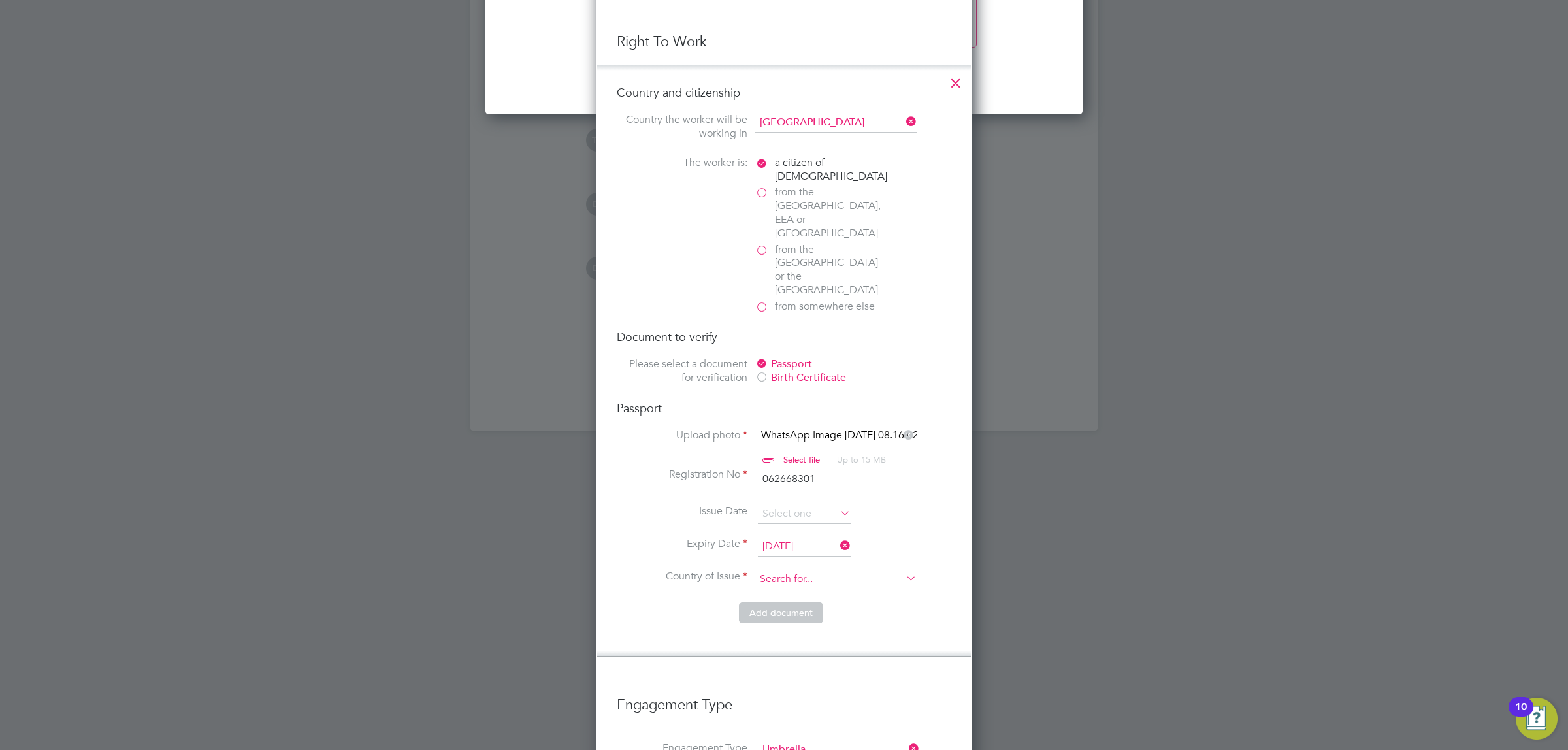
click at [772, 570] on input at bounding box center [836, 579] width 162 height 20
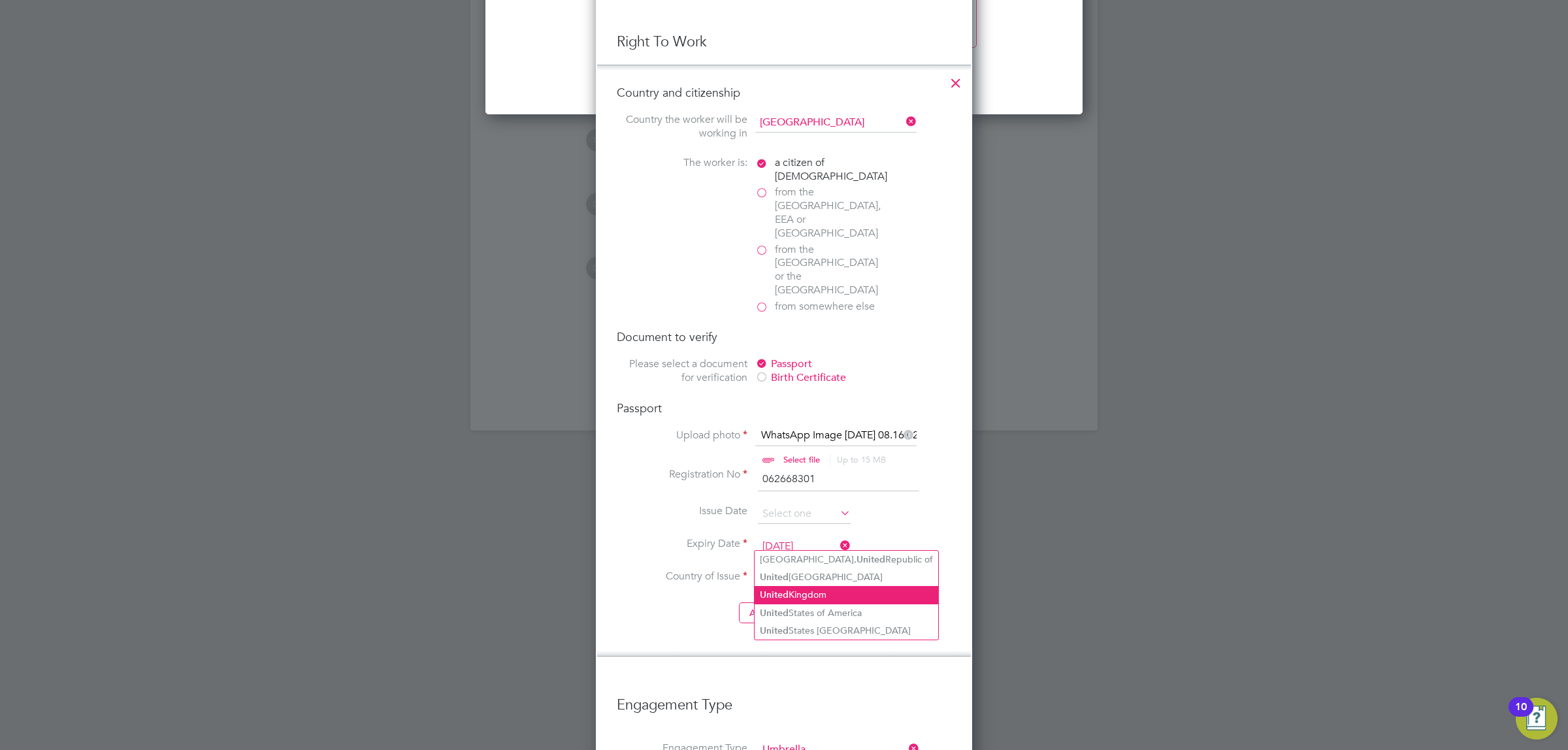
click at [826, 593] on li "[GEOGRAPHIC_DATA]" at bounding box center [847, 594] width 184 height 17
type input "[GEOGRAPHIC_DATA]"
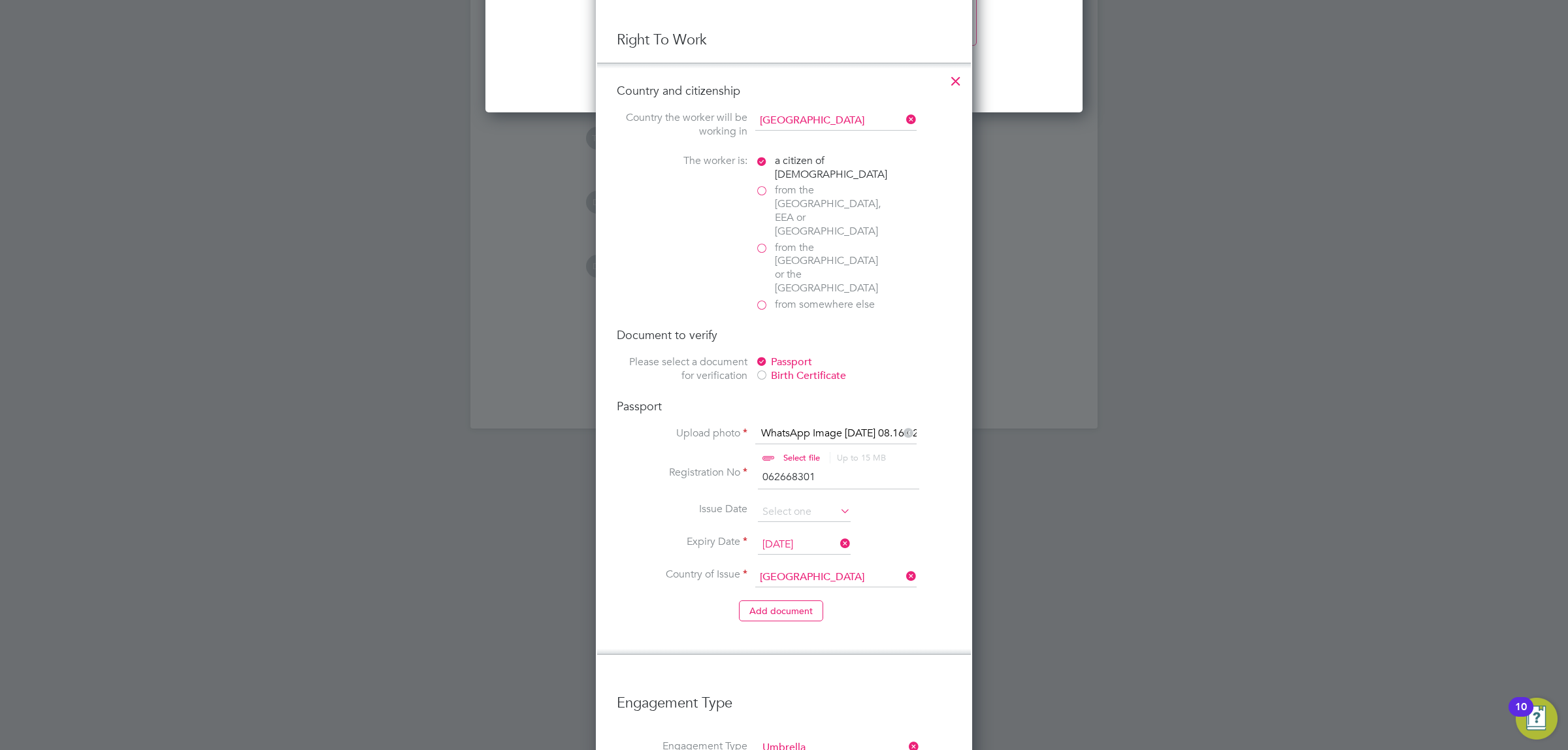
drag, startPoint x: 726, startPoint y: 591, endPoint x: 724, endPoint y: 611, distance: 20.1
click at [760, 599] on button "Add document" at bounding box center [781, 610] width 84 height 21
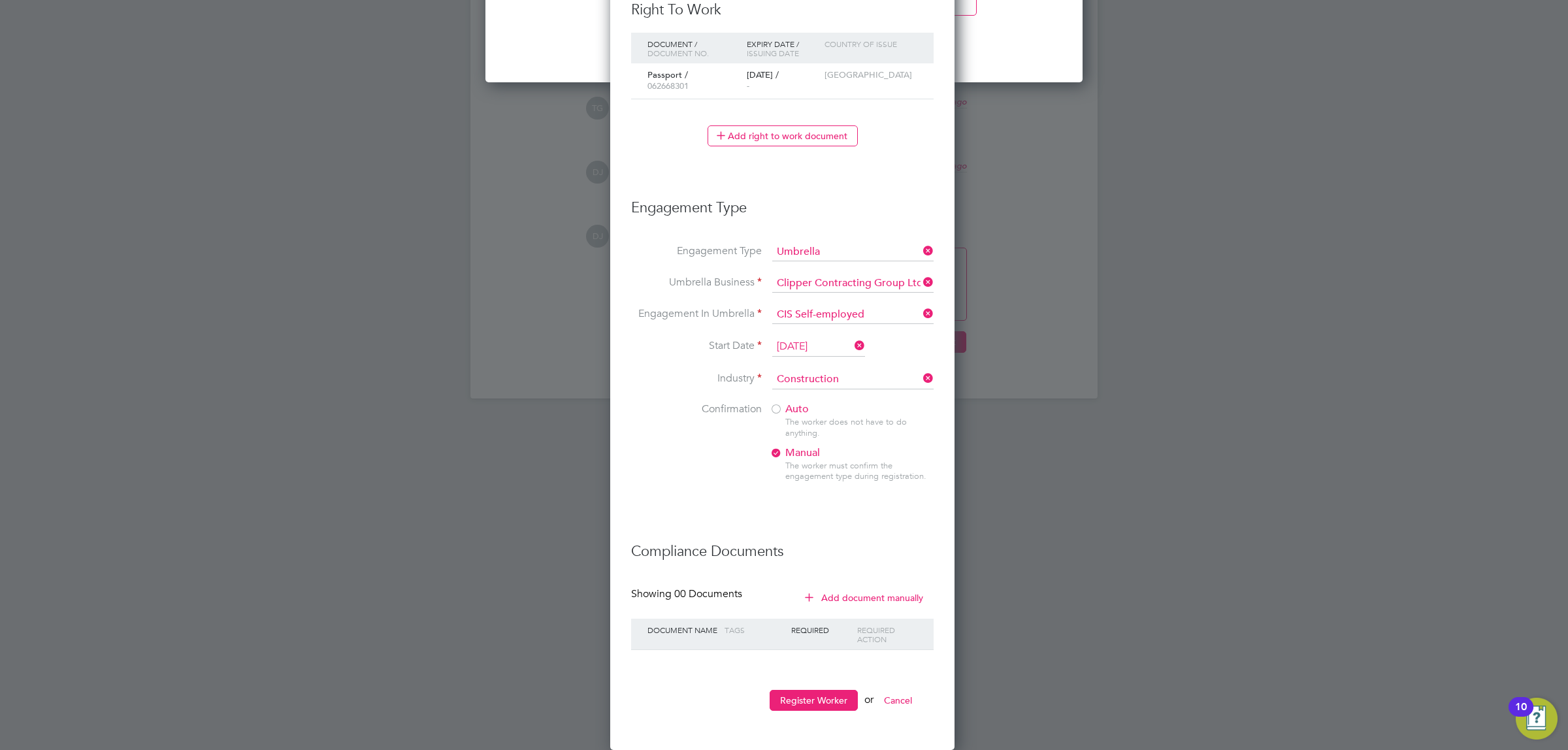
scroll to position [1454, 0]
drag, startPoint x: 704, startPoint y: 208, endPoint x: 766, endPoint y: 545, distance: 342.7
click at [832, 703] on button "Register Worker" at bounding box center [814, 700] width 88 height 21
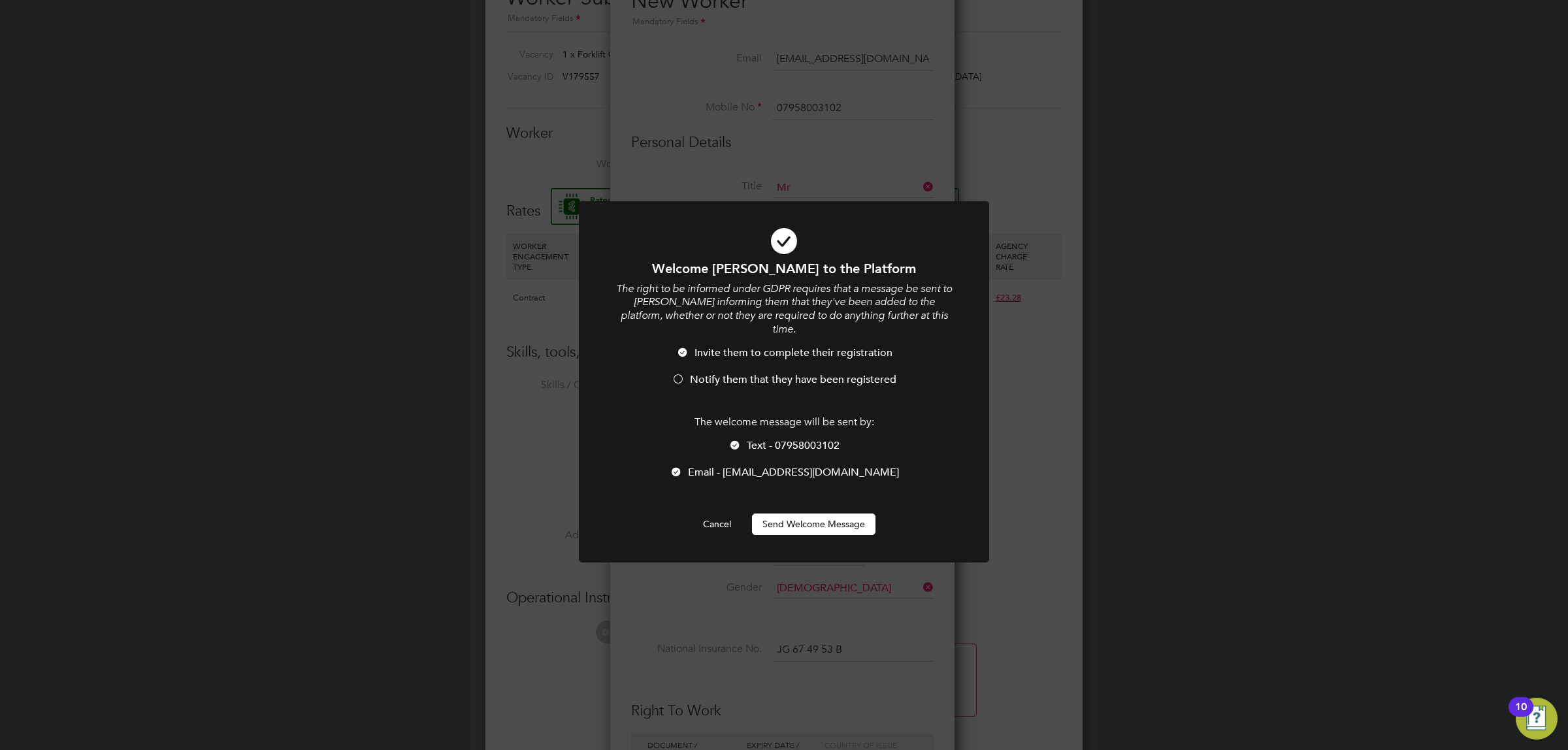
scroll to position [1486, 347]
click at [809, 513] on button "Send Welcome Message" at bounding box center [814, 523] width 124 height 21
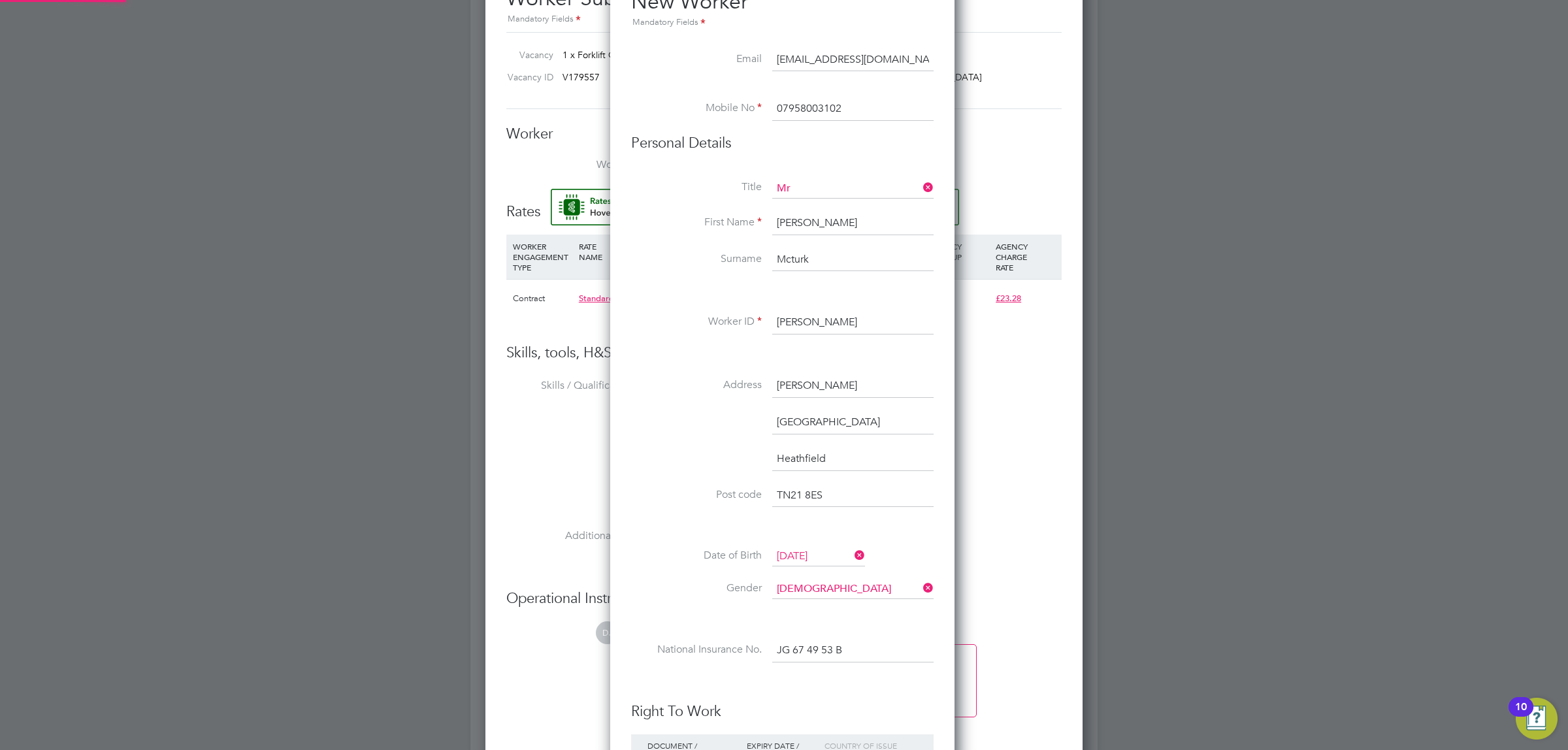
type input "[PERSON_NAME] ([PERSON_NAME])"
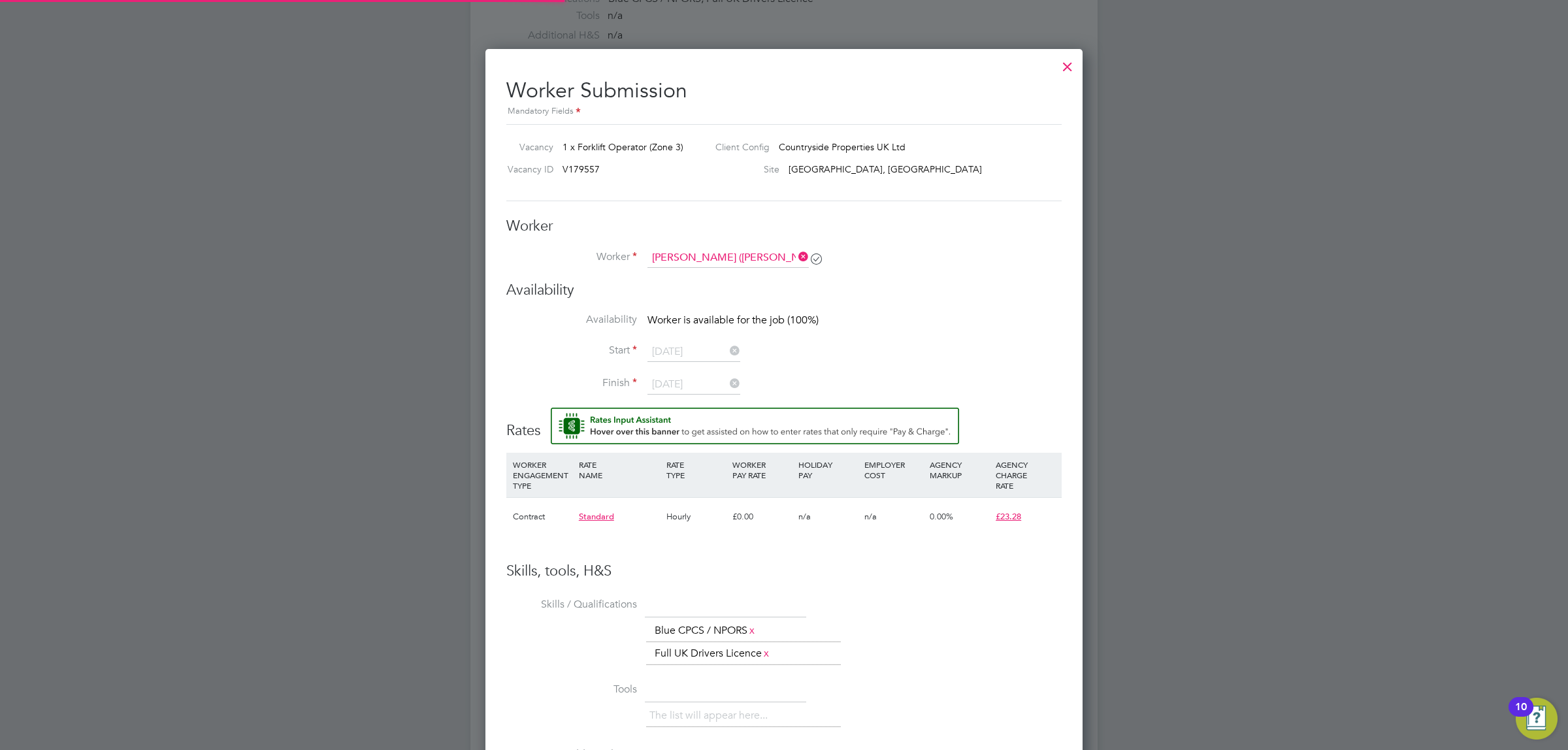
scroll to position [657, 0]
click at [910, 350] on li "Start [DATE]" at bounding box center [784, 359] width 555 height 33
click at [952, 361] on li "Start [DATE]" at bounding box center [784, 359] width 555 height 33
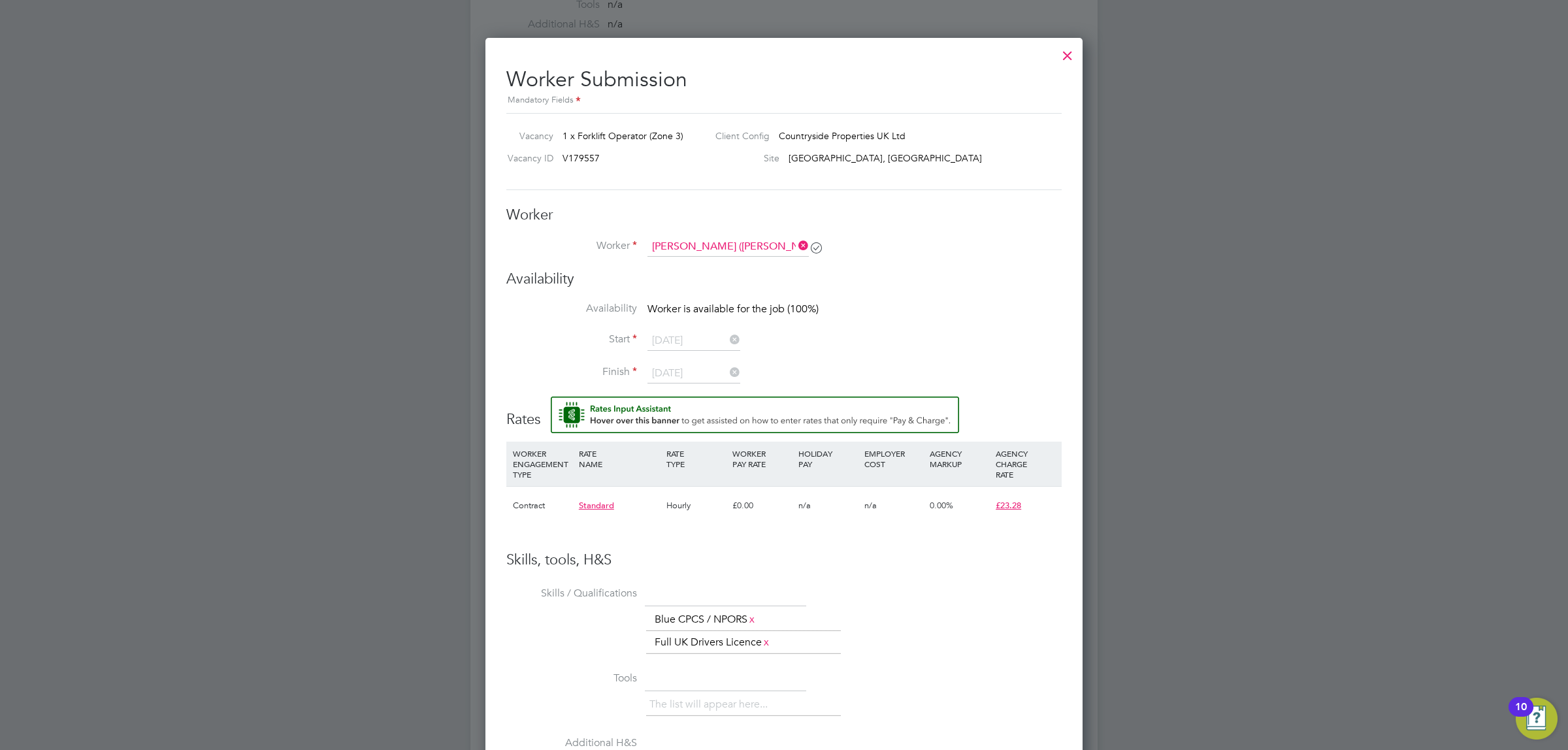
scroll to position [678, 0]
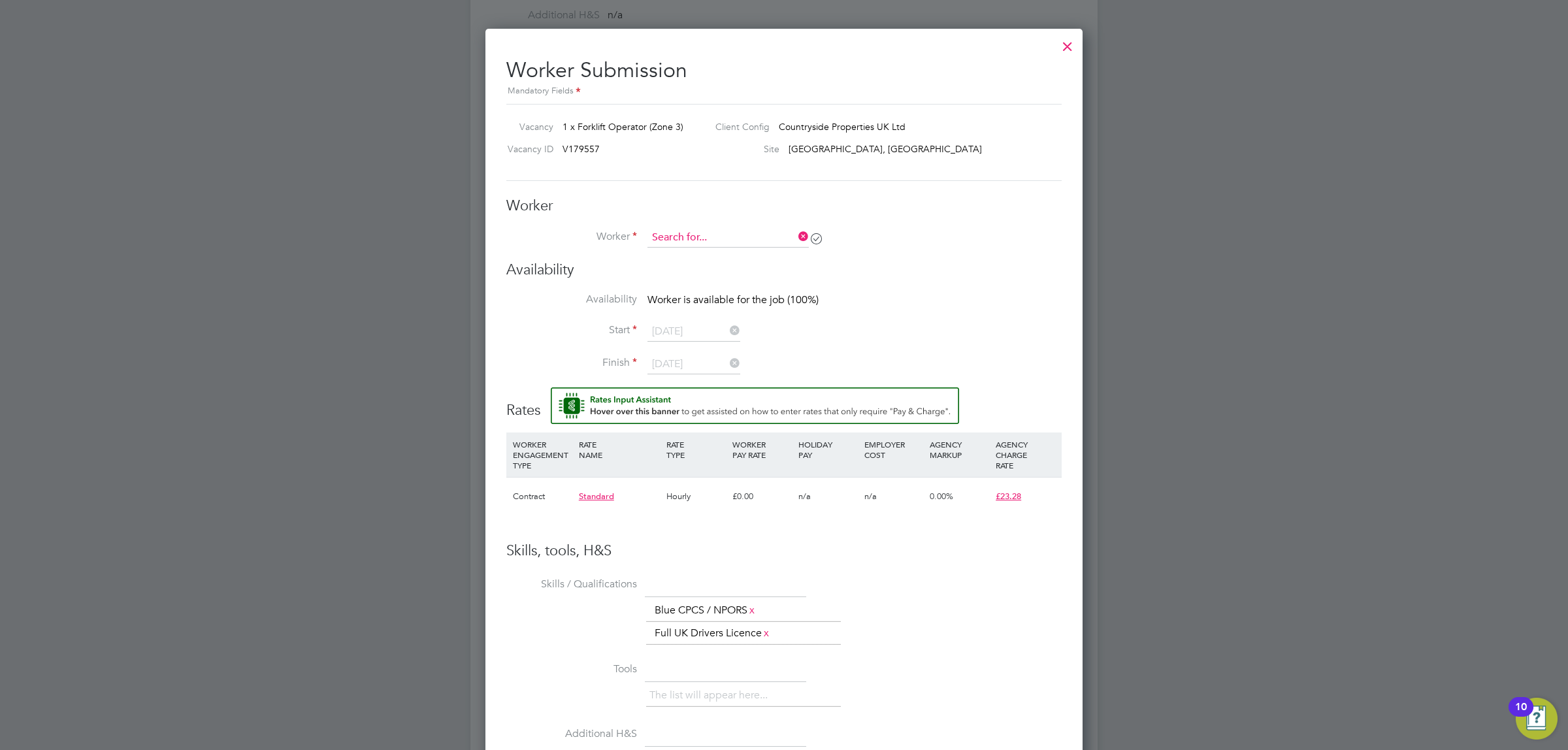
click at [752, 232] on input at bounding box center [728, 237] width 162 height 20
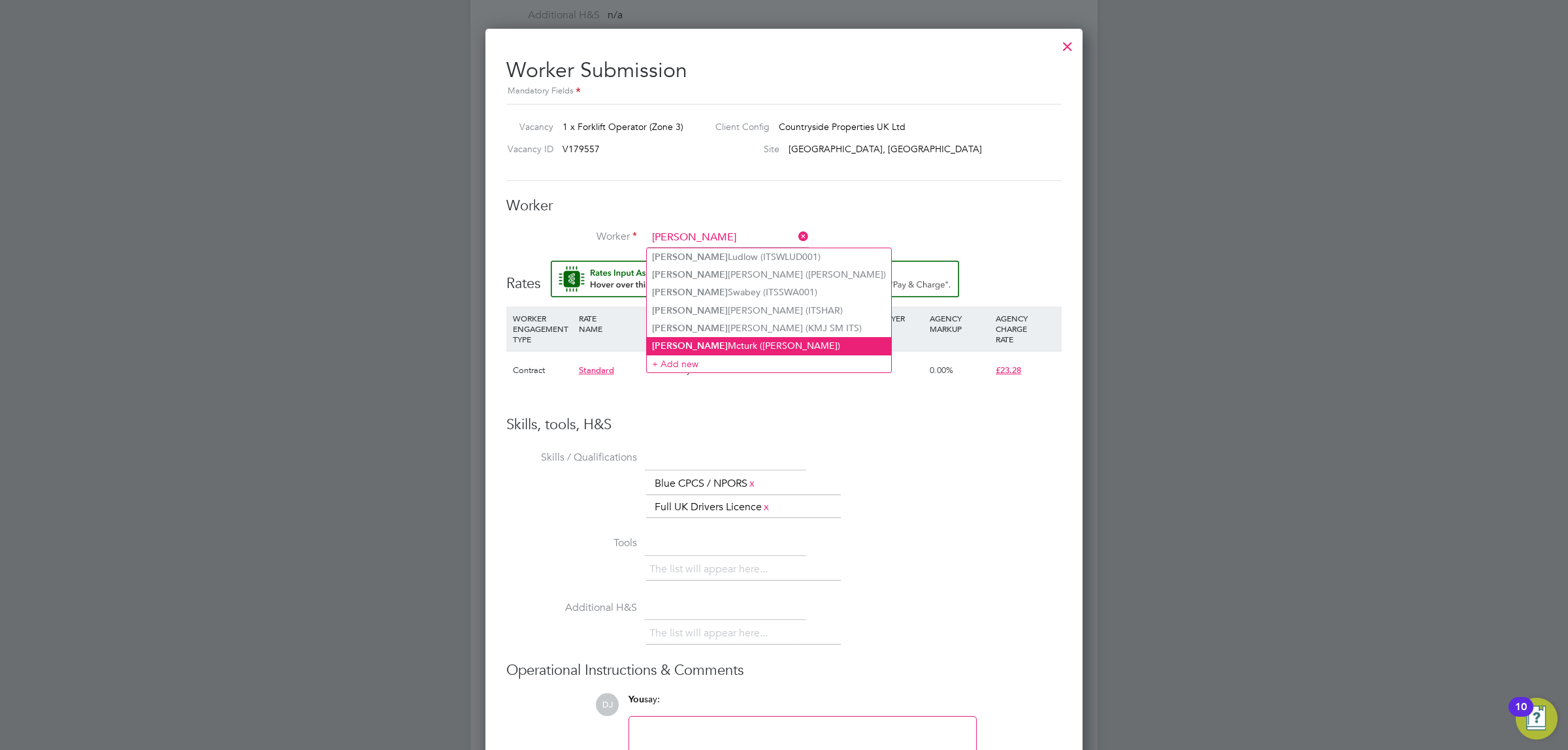
click at [732, 338] on li "[PERSON_NAME] ([PERSON_NAME])" at bounding box center [768, 346] width 244 height 17
type input "[PERSON_NAME] ([PERSON_NAME])"
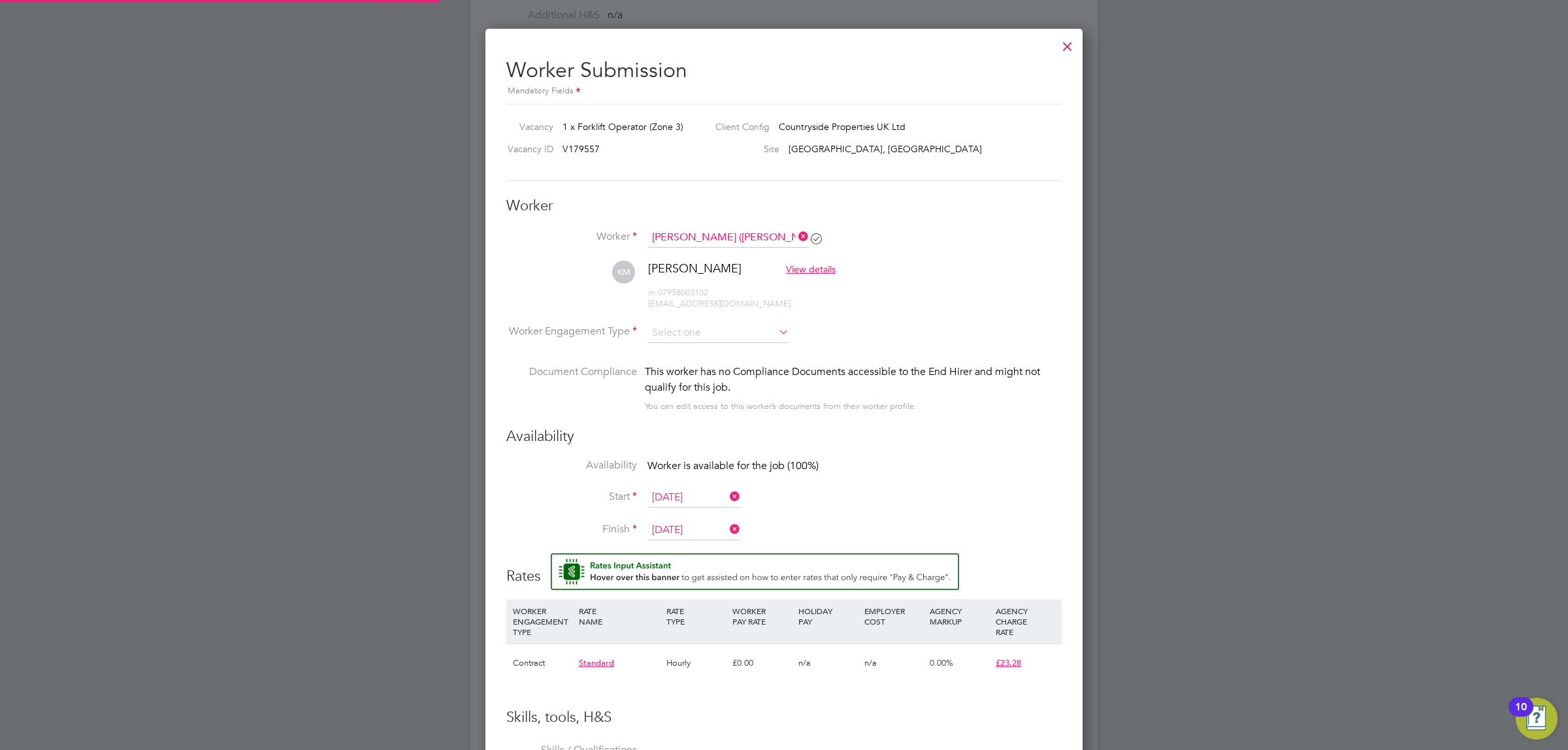
scroll to position [1122, 598]
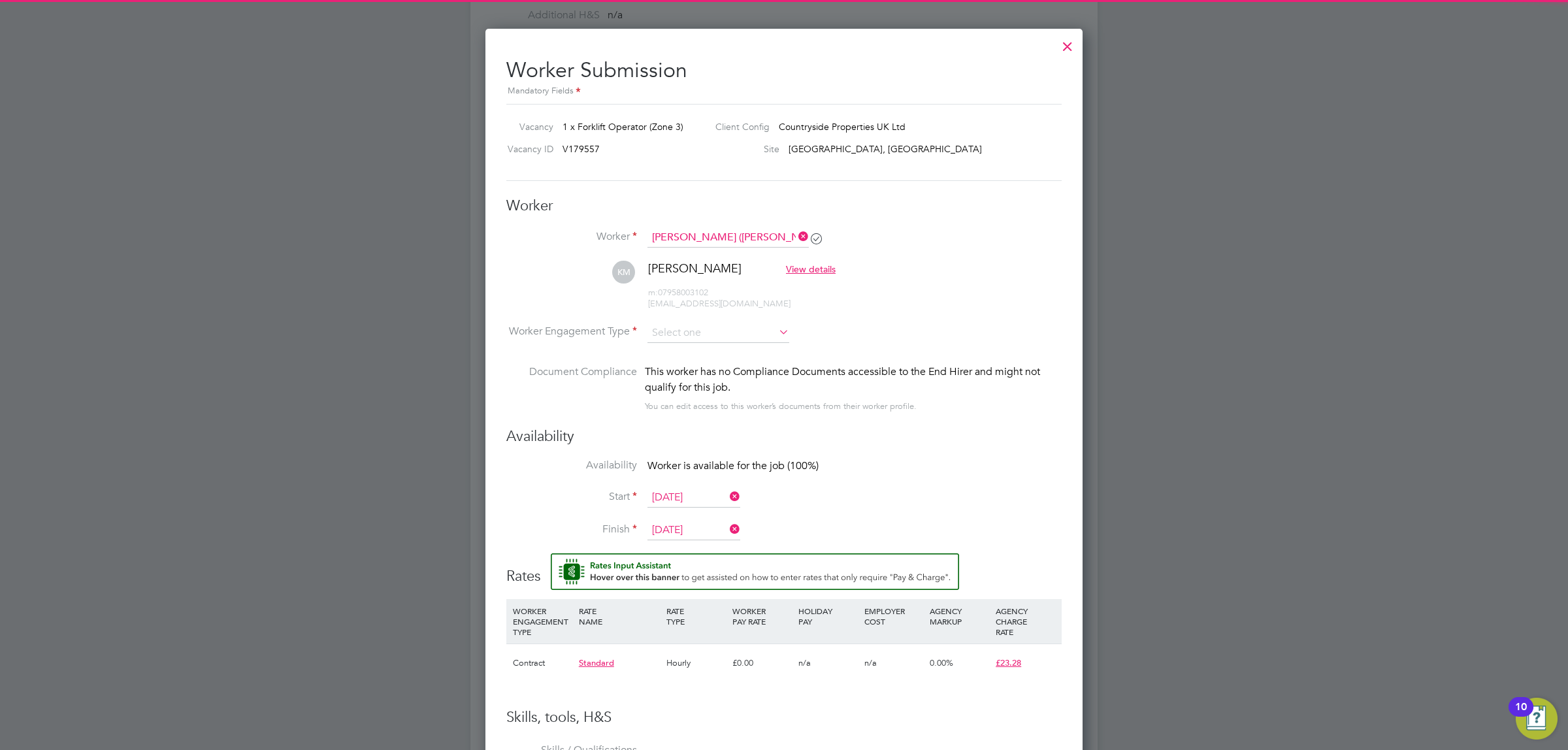
click at [694, 344] on li "Worker Engagement Type" at bounding box center [784, 344] width 555 height 41
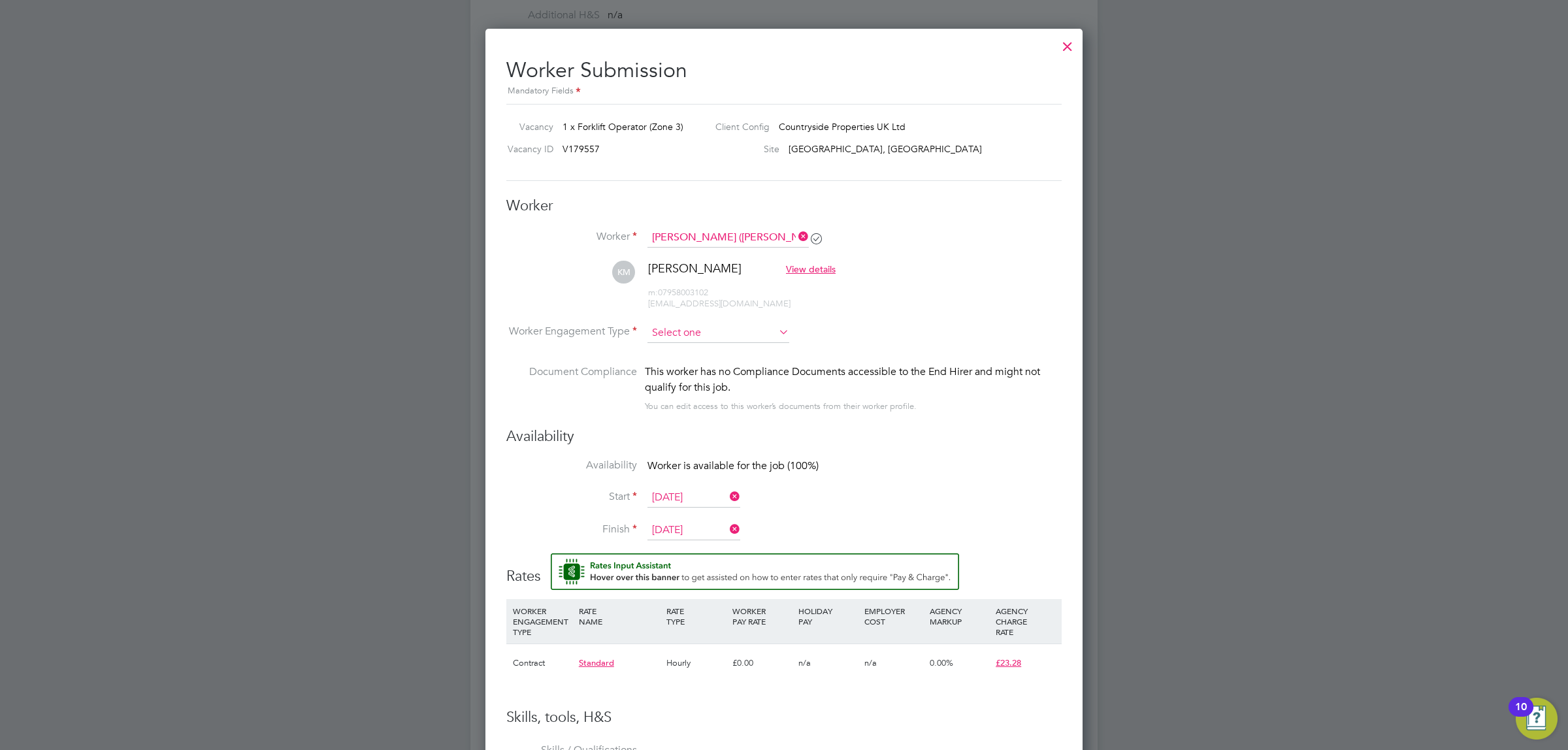
click at [697, 337] on input at bounding box center [718, 333] width 142 height 20
click at [710, 353] on li "Contract" at bounding box center [718, 352] width 143 height 17
type input "Contract"
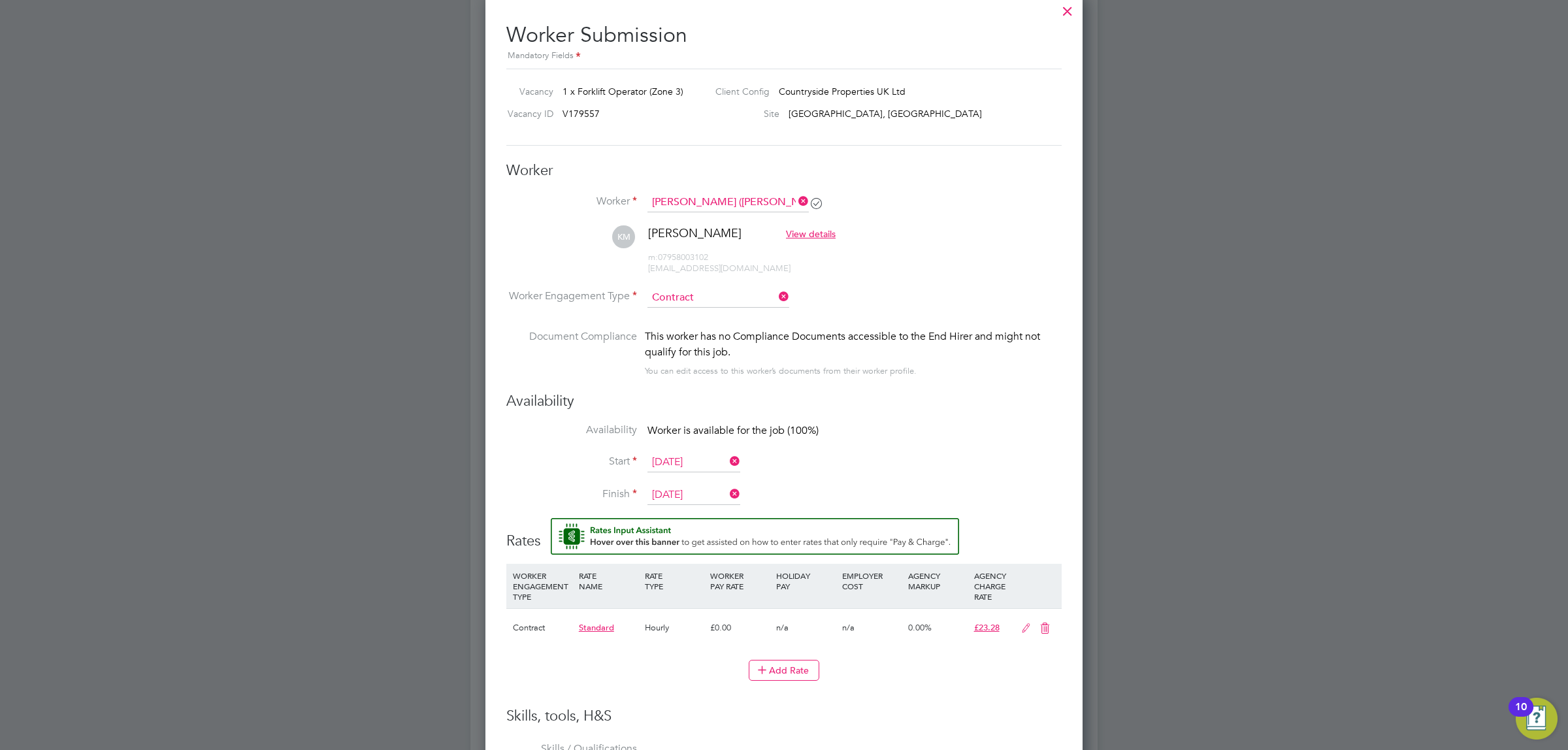
drag, startPoint x: 817, startPoint y: 528, endPoint x: 809, endPoint y: 536, distance: 11.3
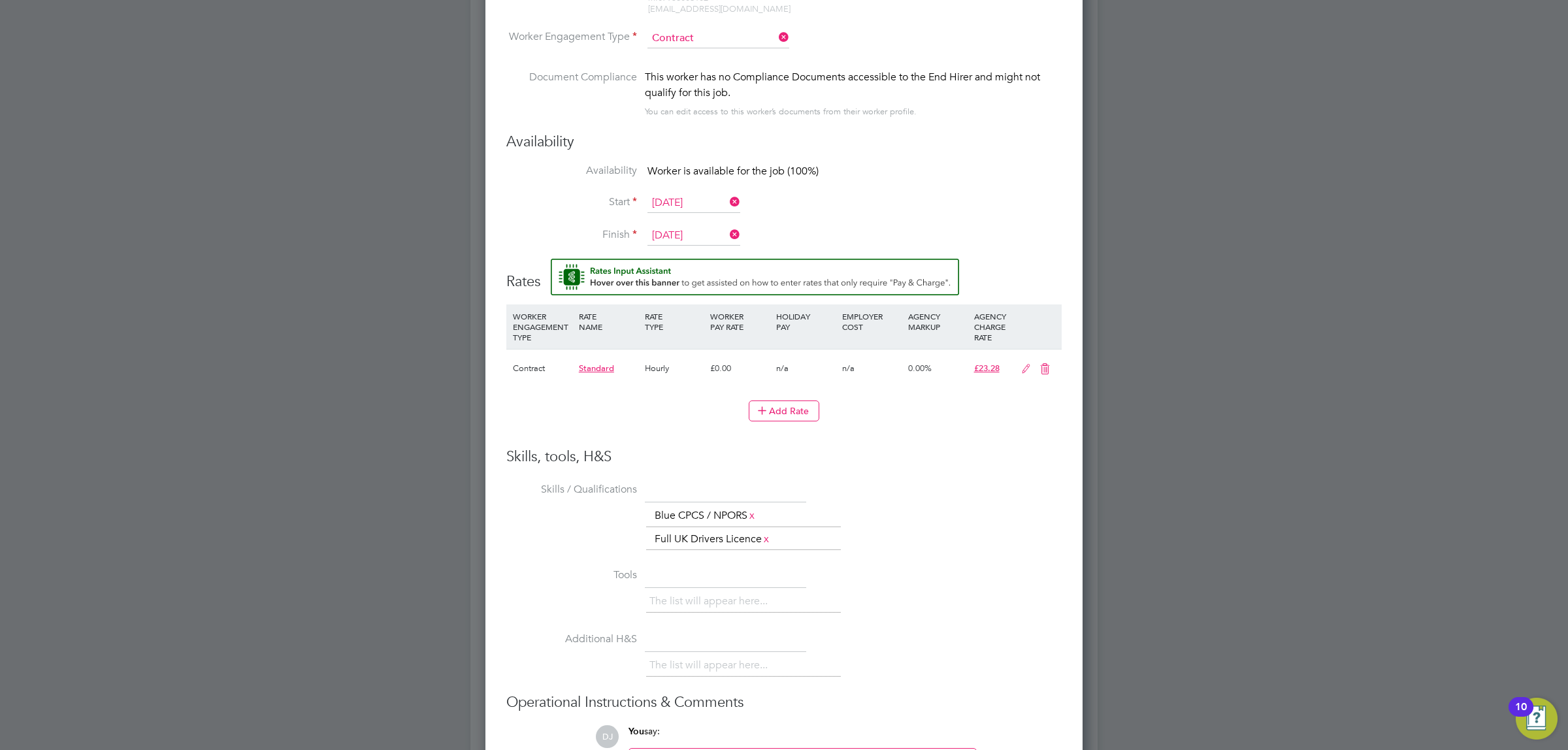
drag, startPoint x: 873, startPoint y: 500, endPoint x: 866, endPoint y: 536, distance: 36.7
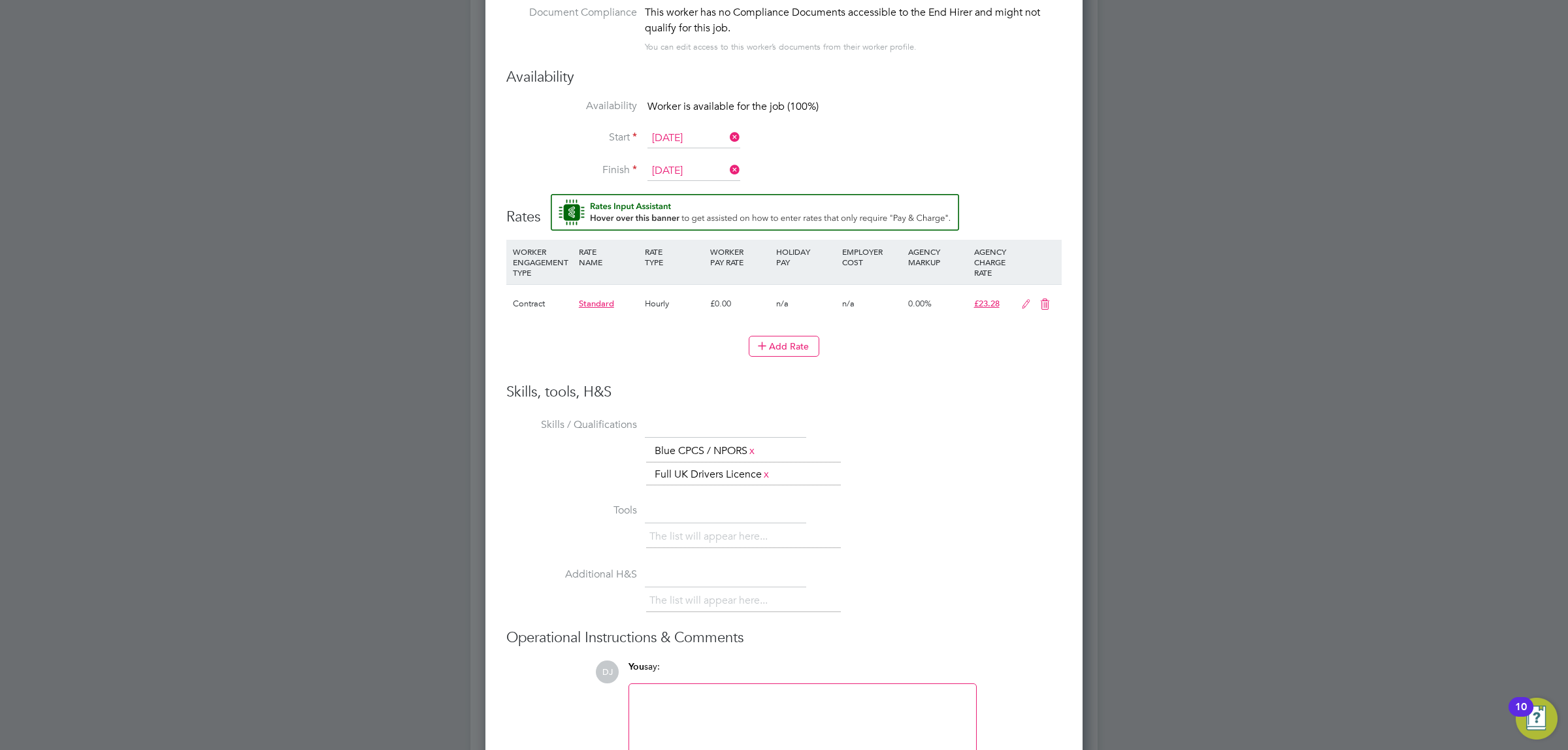
click at [1033, 308] on icon at bounding box center [1026, 304] width 17 height 10
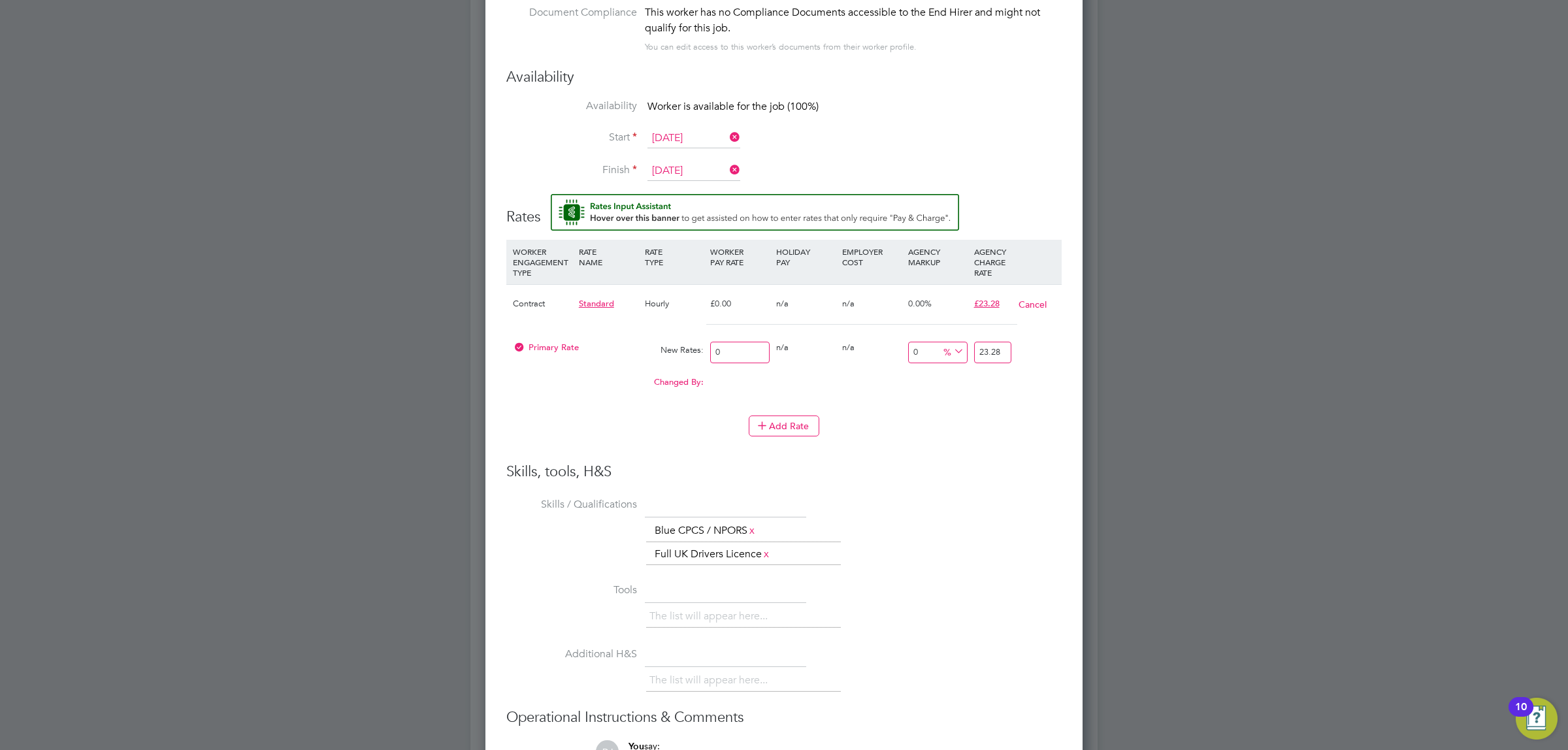
drag, startPoint x: 740, startPoint y: 351, endPoint x: 685, endPoint y: 358, distance: 55.4
click at [685, 358] on div "Primary Rate New Rates: 0 0 n/a 0 n/a 0 0 % 23.28" at bounding box center [784, 353] width 555 height 35
type input "2"
type input "20"
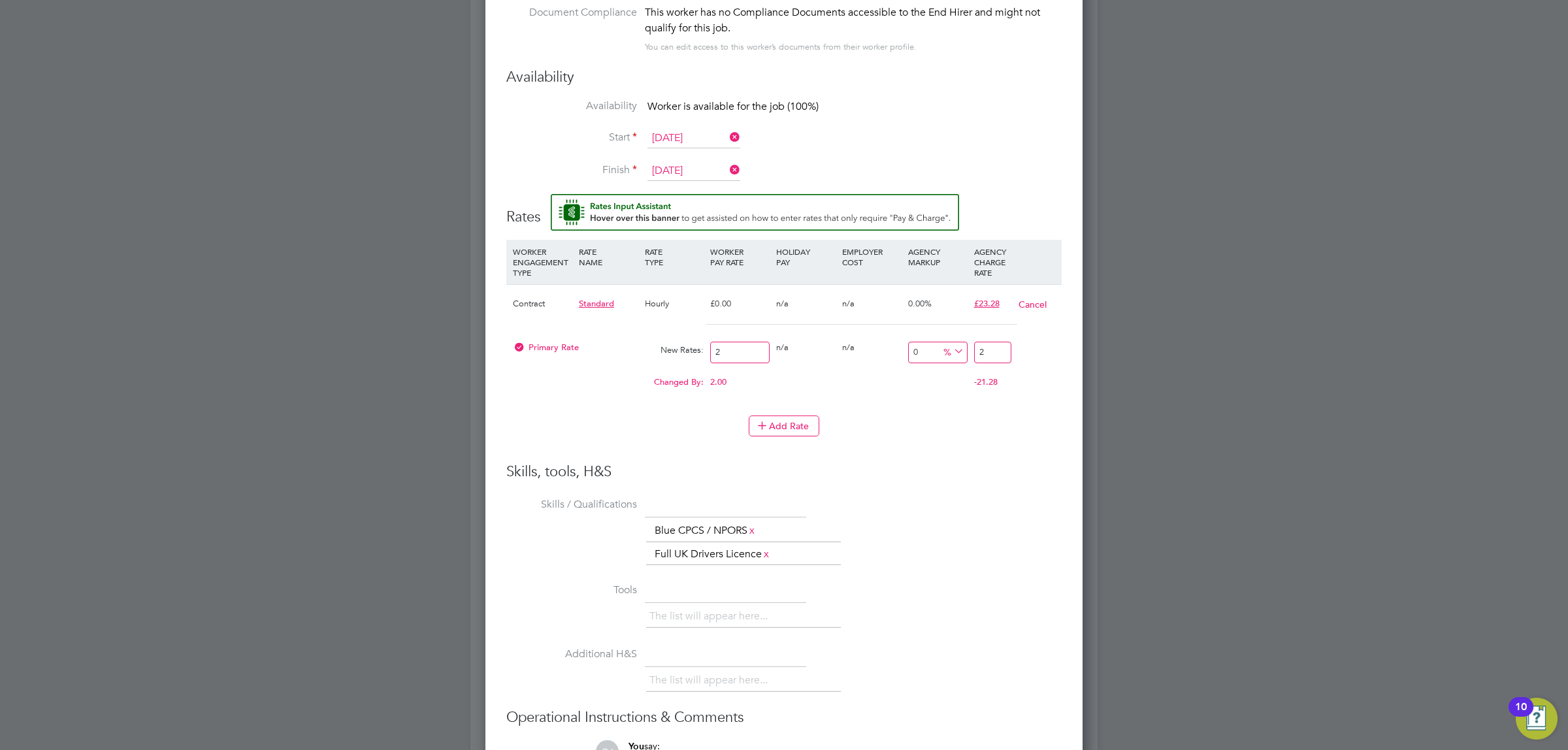
type input "20"
type input "20.00"
drag, startPoint x: 991, startPoint y: 353, endPoint x: 931, endPoint y: 353, distance: 60.0
click at [931, 353] on div "Primary Rate New Rates: 20.00 0 n/a 0 n/a 0 0 % 20" at bounding box center [784, 353] width 555 height 35
type input "-90"
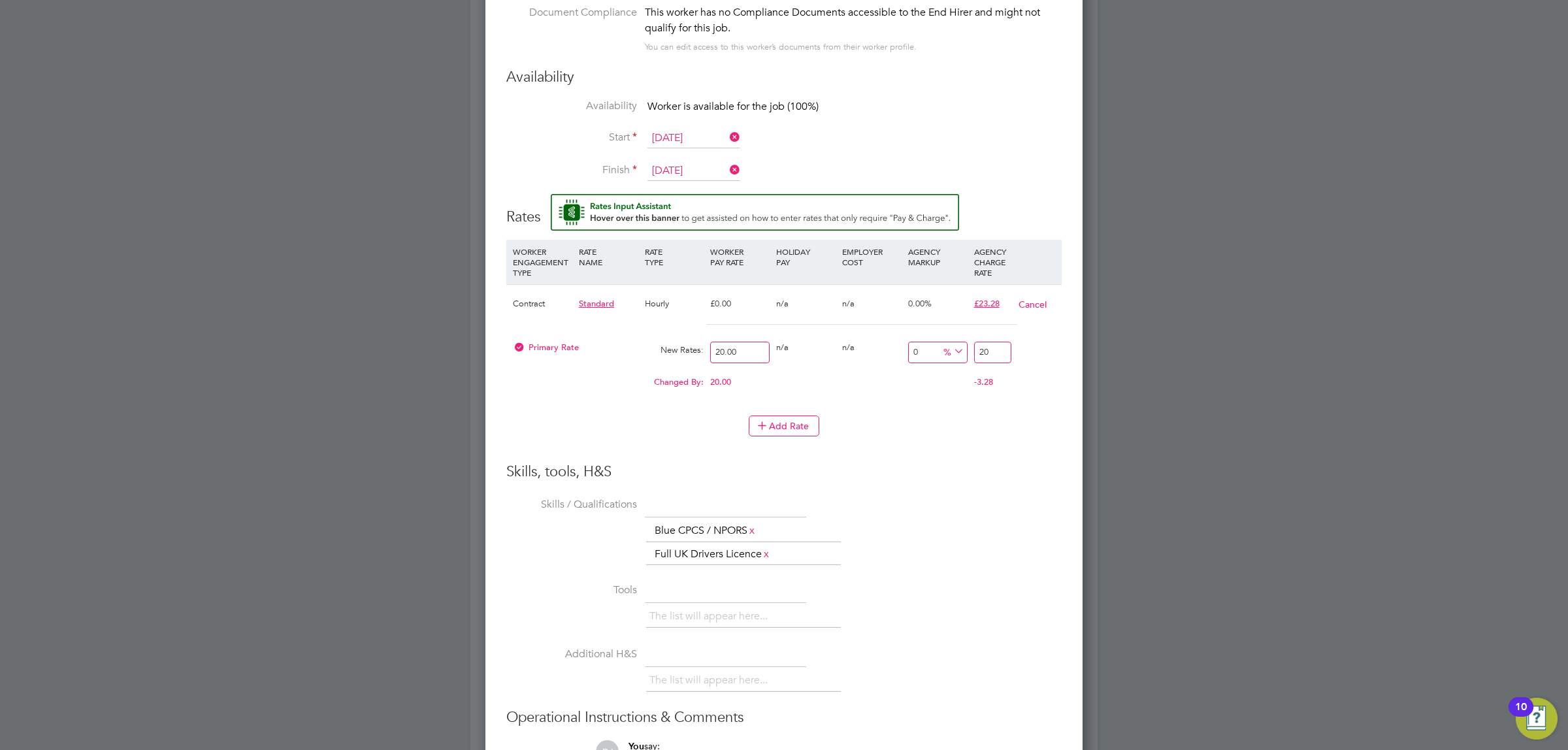
type input "2"
type input "15"
type input "23"
type input "16"
type input "23.2"
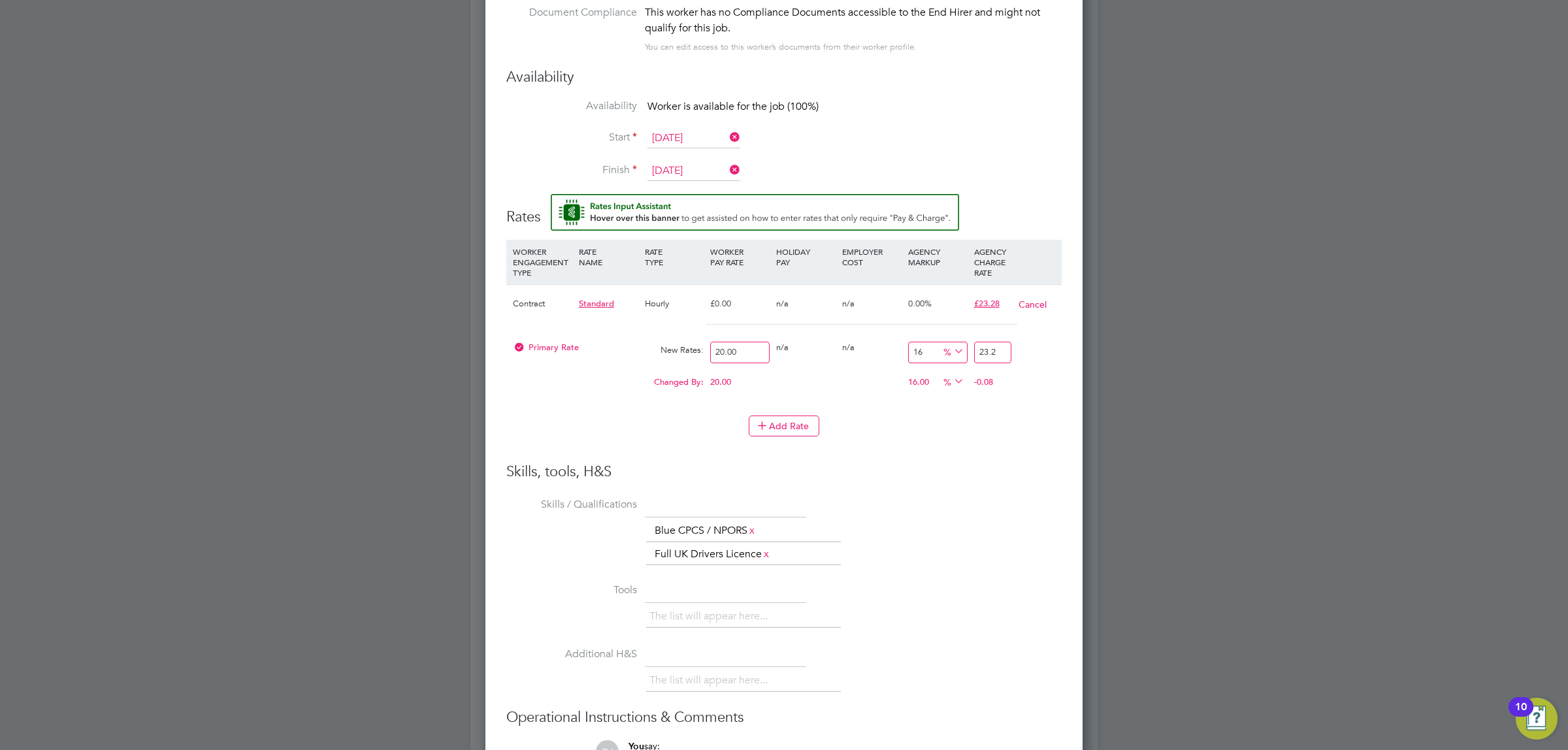
type input "16.4"
type input "23.28"
click at [931, 436] on div "Add Rate" at bounding box center [784, 426] width 555 height 21
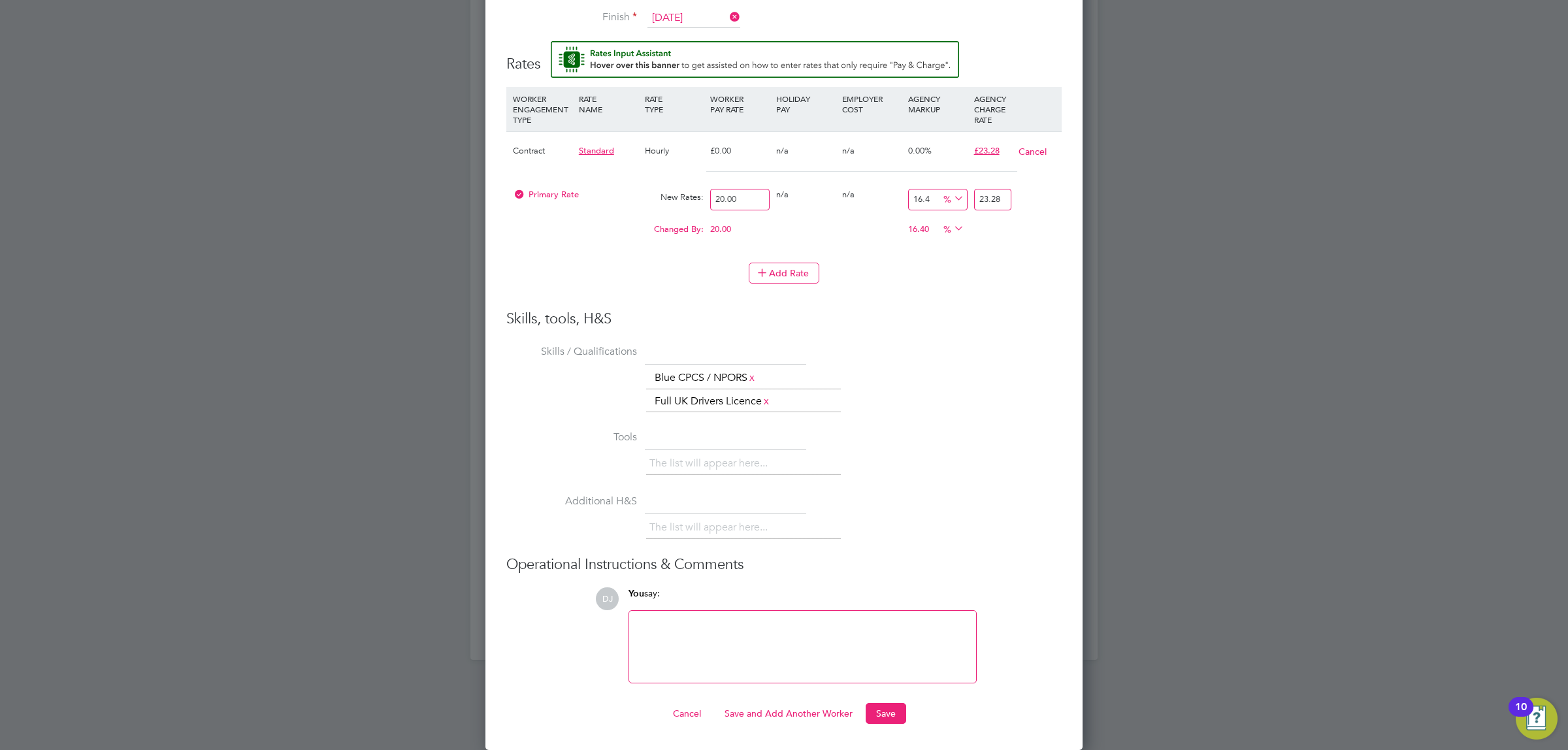
drag, startPoint x: 918, startPoint y: 459, endPoint x: 889, endPoint y: 679, distance: 221.9
click at [900, 706] on button "Save" at bounding box center [886, 713] width 41 height 21
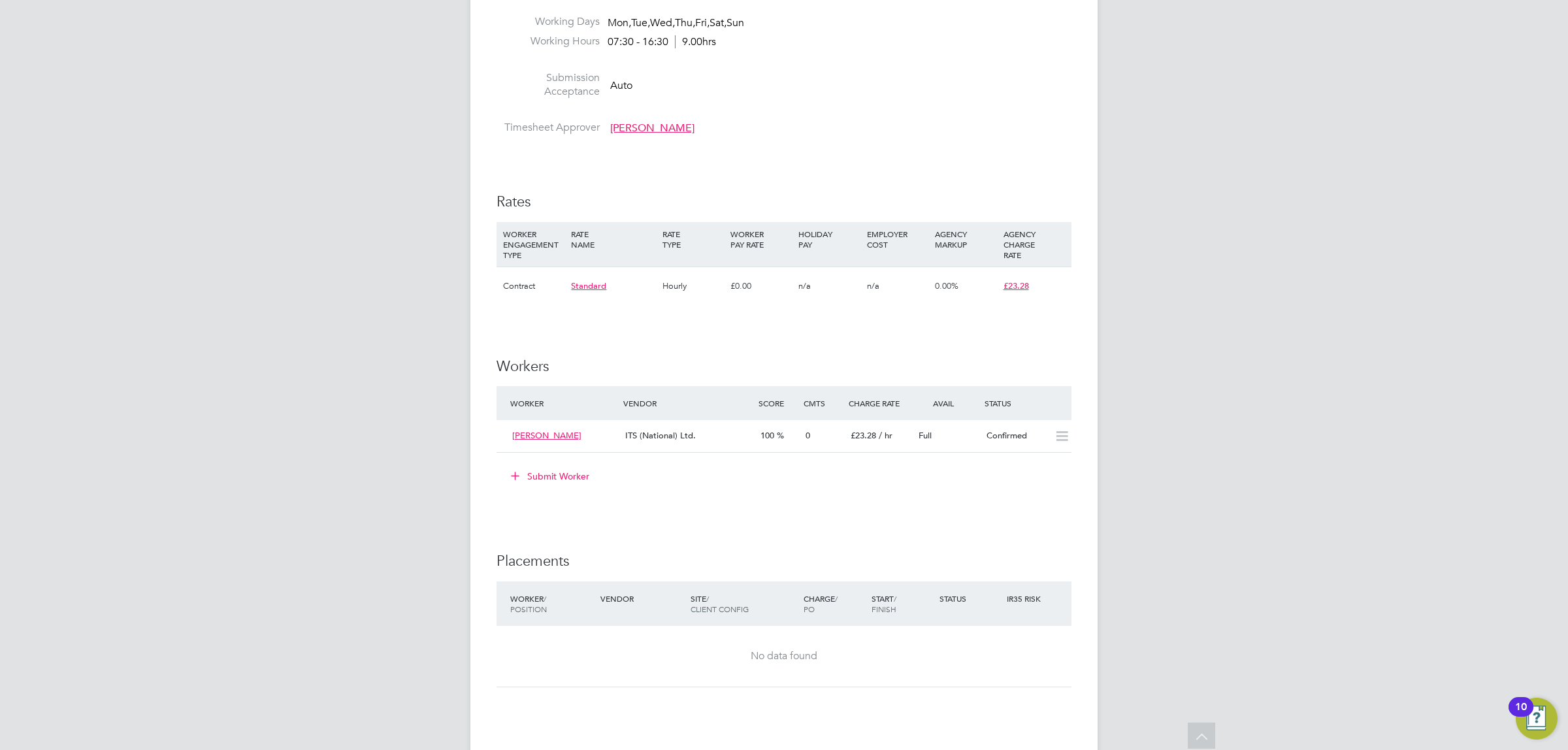
drag, startPoint x: 1176, startPoint y: 403, endPoint x: 1162, endPoint y: 471, distance: 69.4
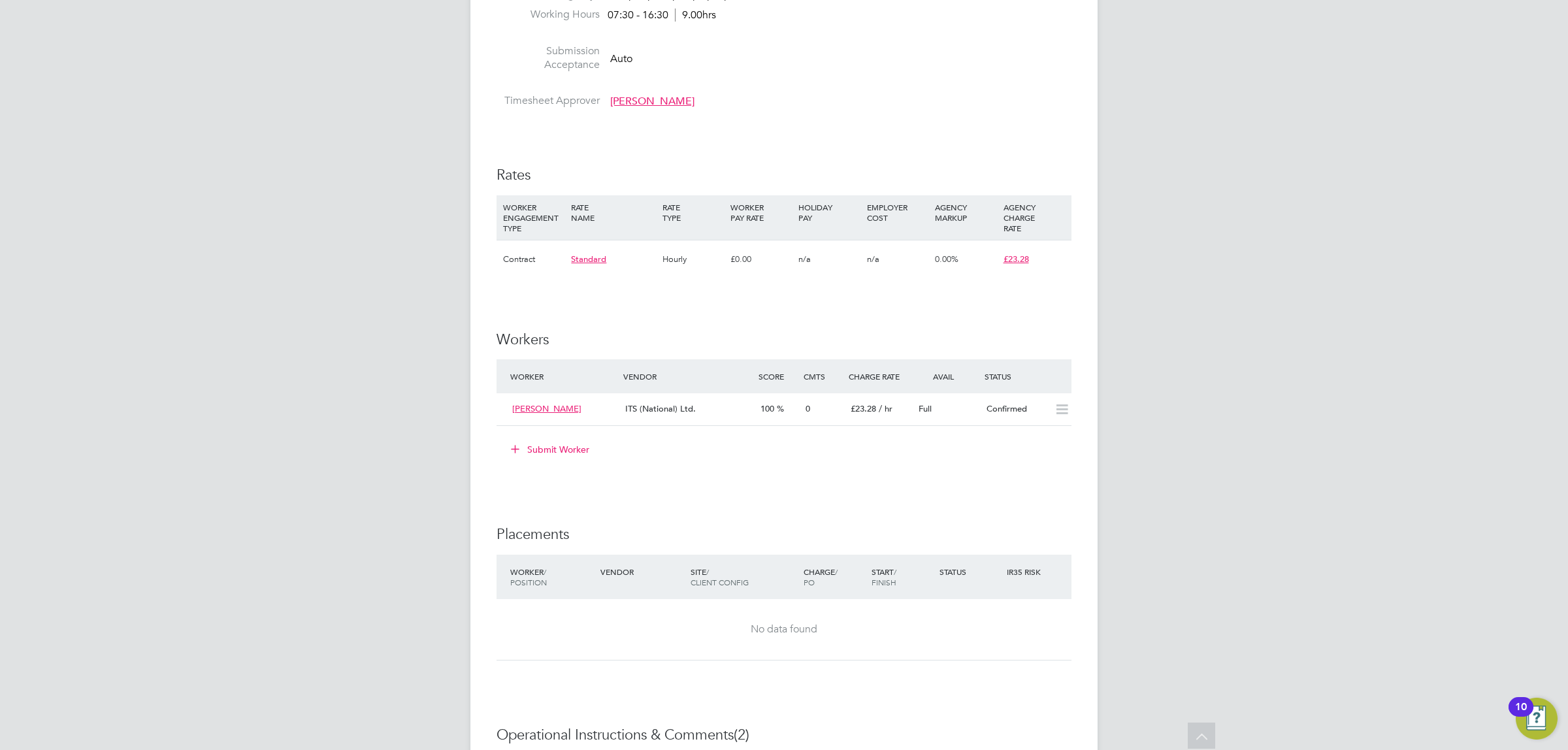
drag, startPoint x: 909, startPoint y: 479, endPoint x: 880, endPoint y: 525, distance: 54.4
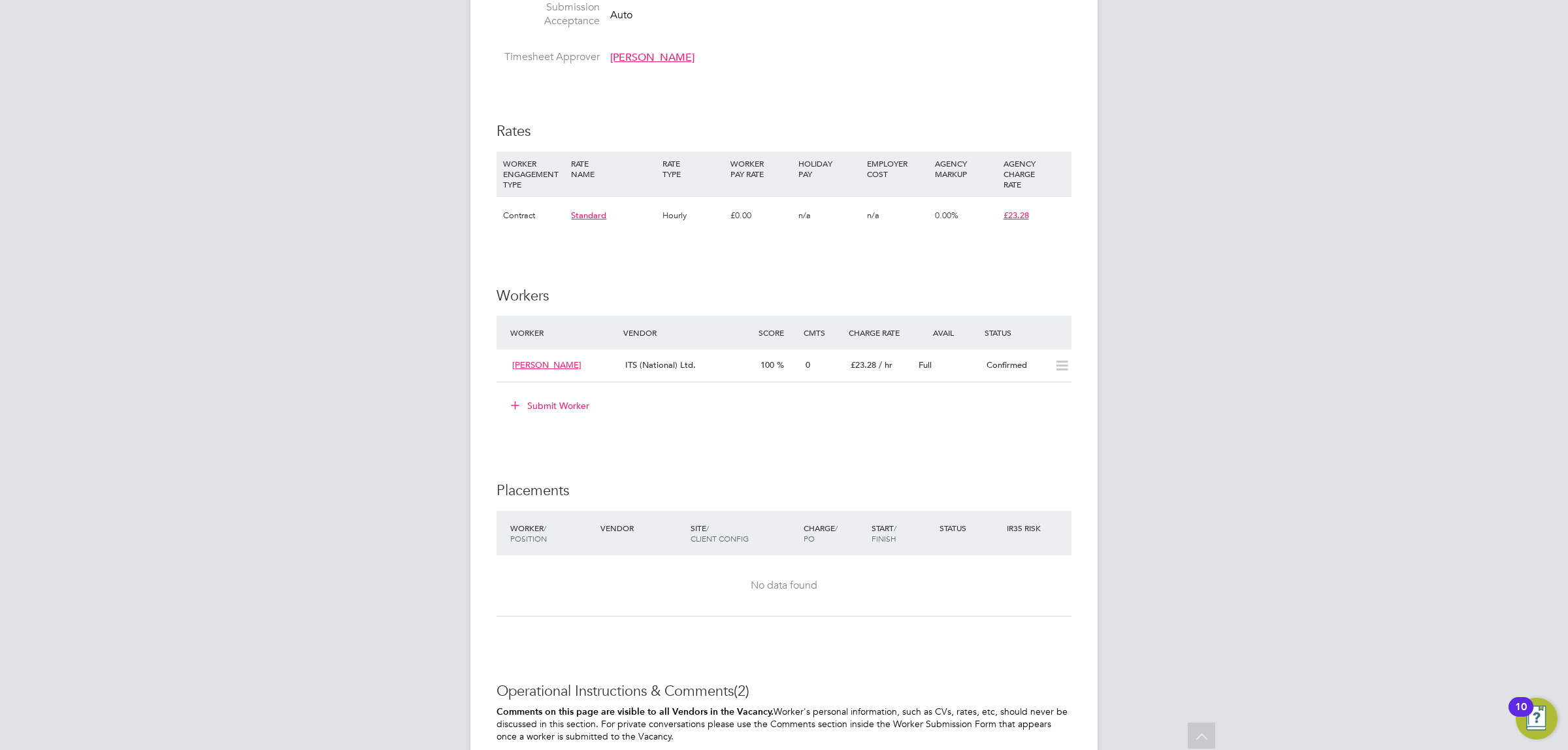
click at [973, 371] on div "Full" at bounding box center [947, 366] width 68 height 22
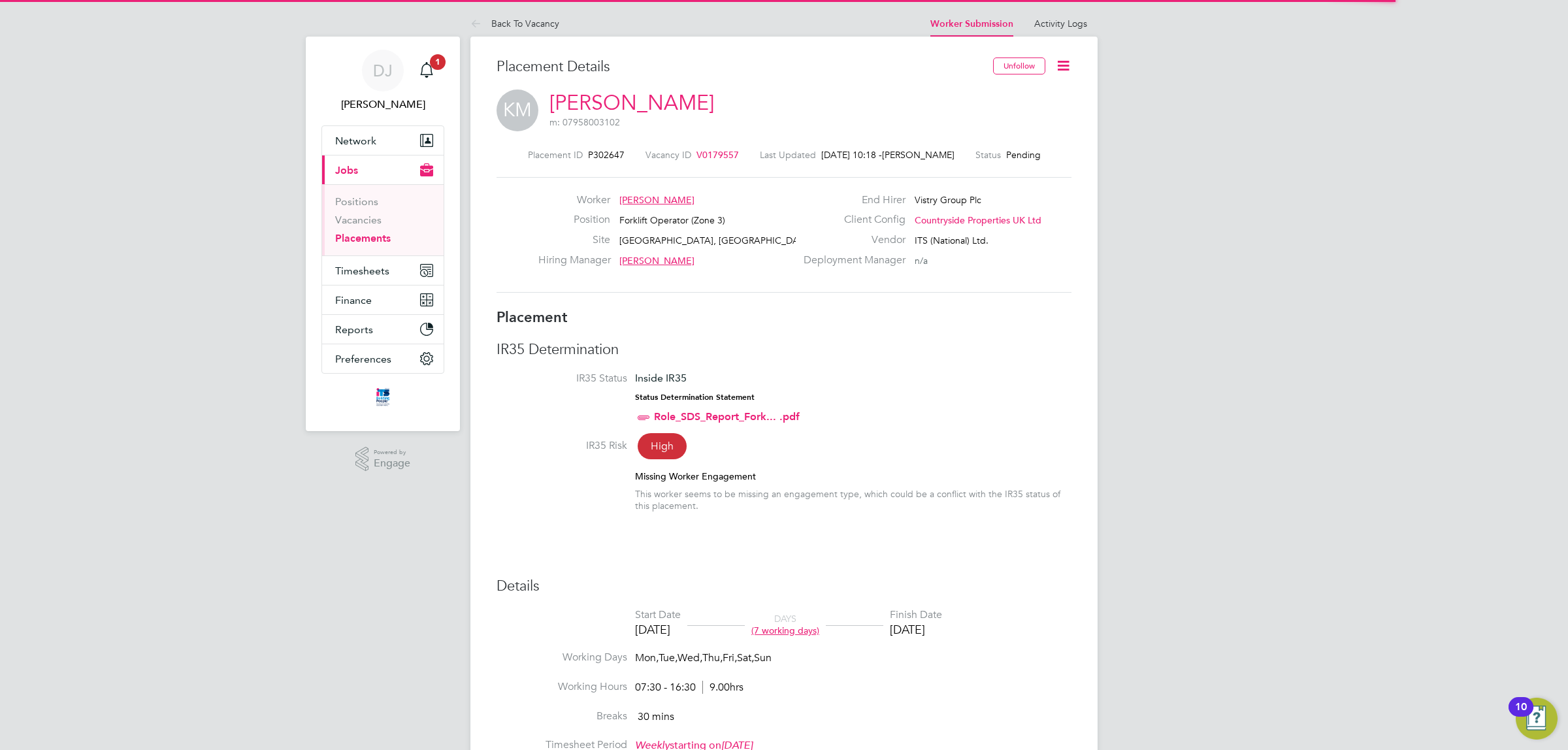
click at [1063, 74] on icon at bounding box center [1063, 65] width 17 height 17
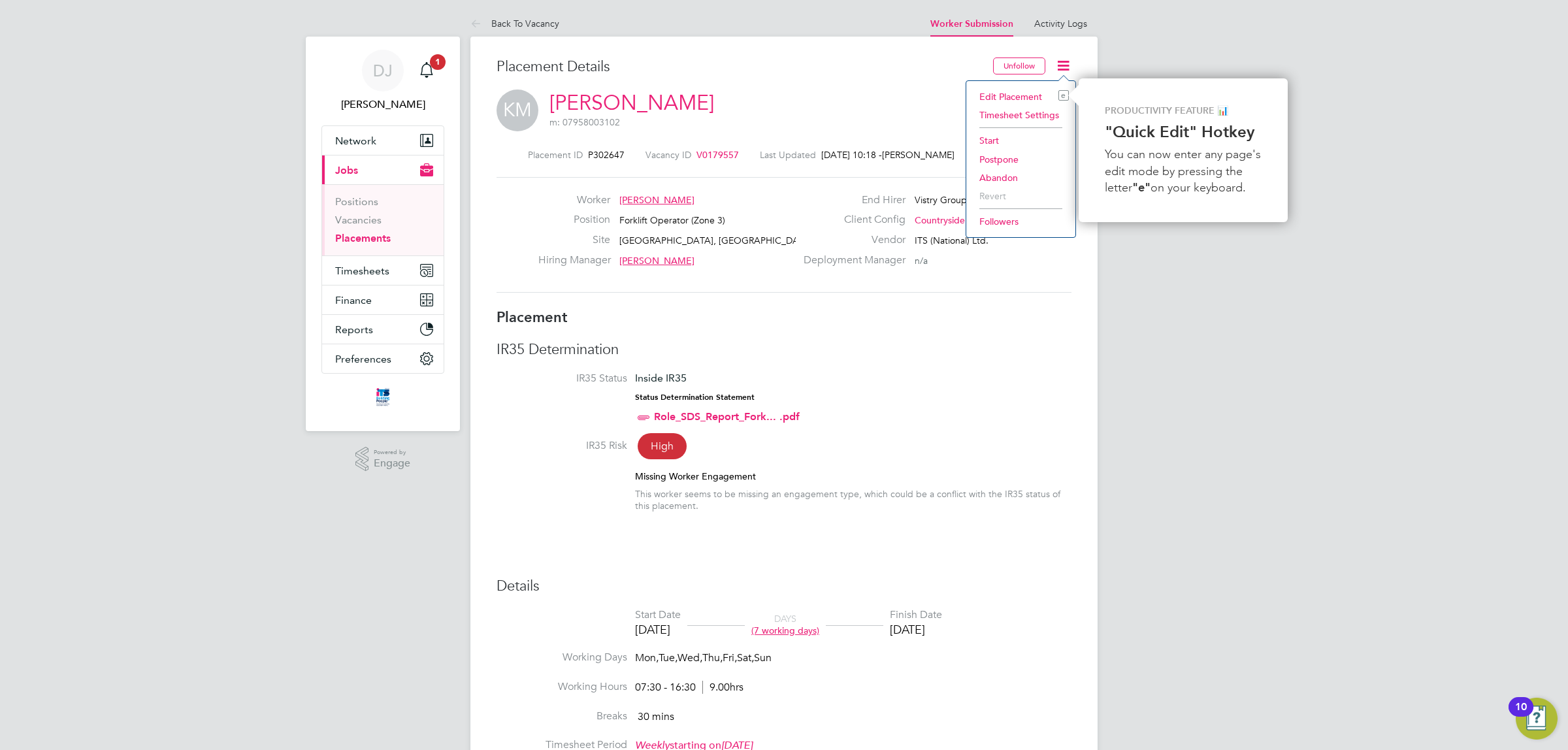
click at [998, 141] on li "Start" at bounding box center [1020, 140] width 96 height 18
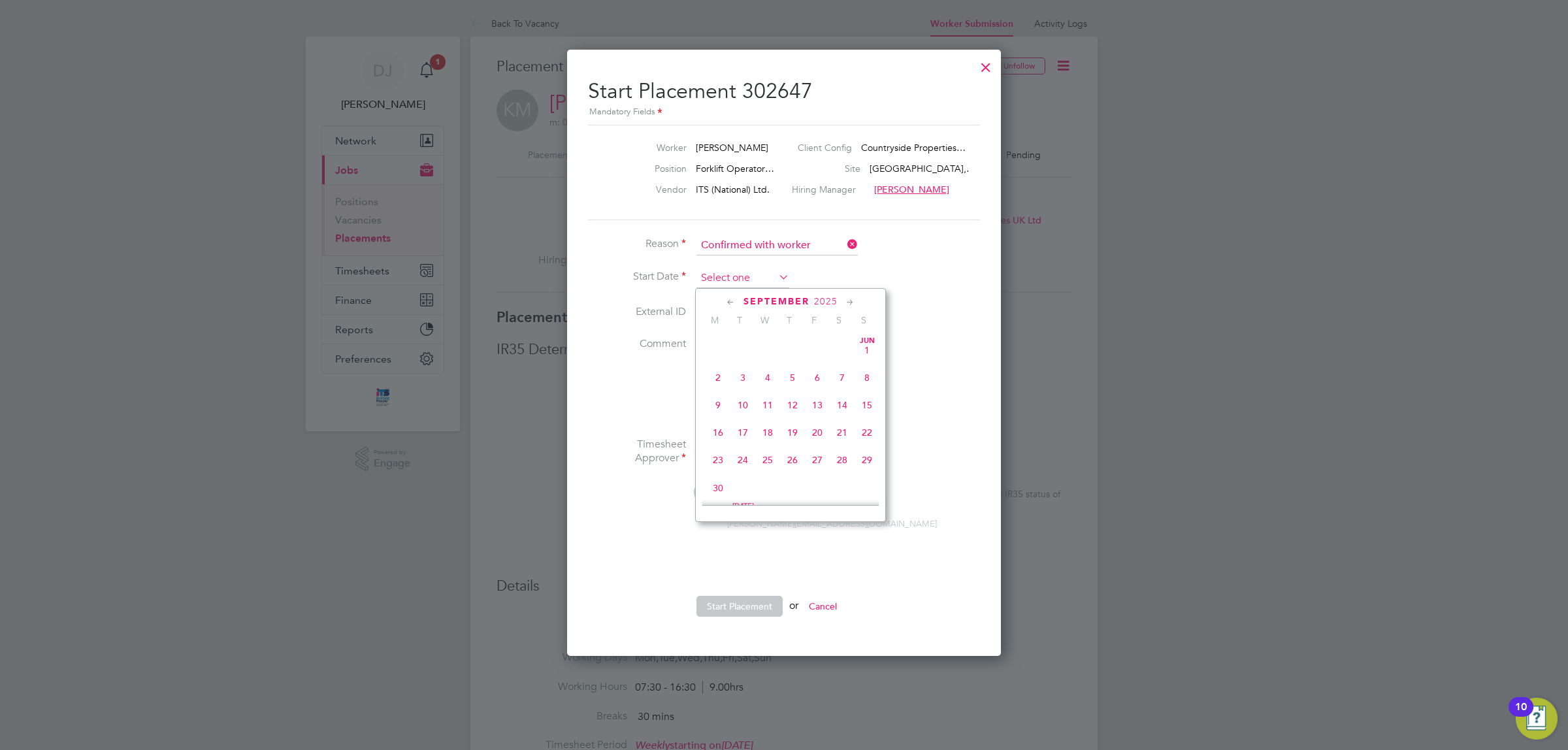
click at [737, 277] on input at bounding box center [743, 278] width 93 height 20
click at [718, 402] on span "[DATE]" at bounding box center [718, 390] width 25 height 25
type input "[DATE]"
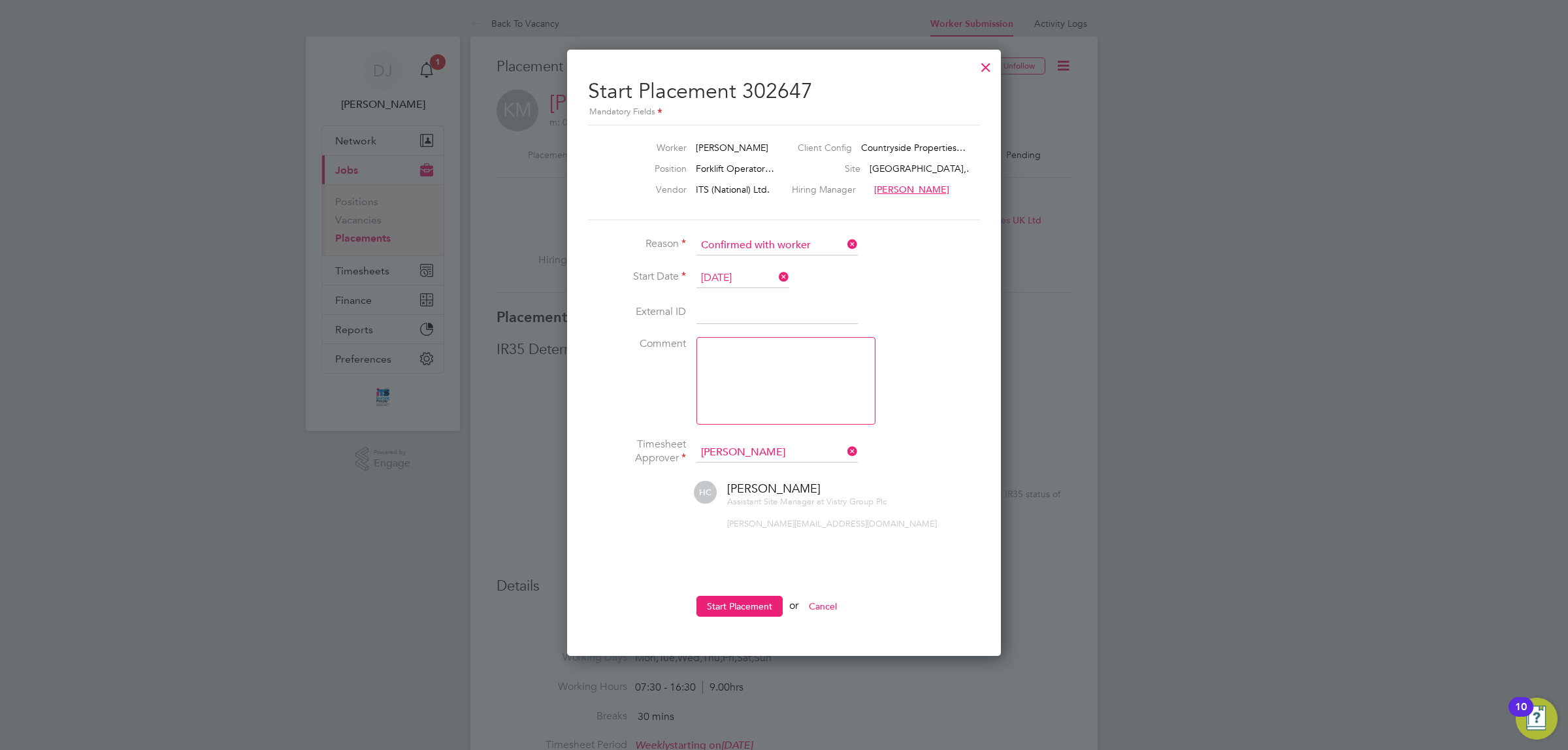
click at [704, 598] on button "Start Placement" at bounding box center [739, 606] width 86 height 21
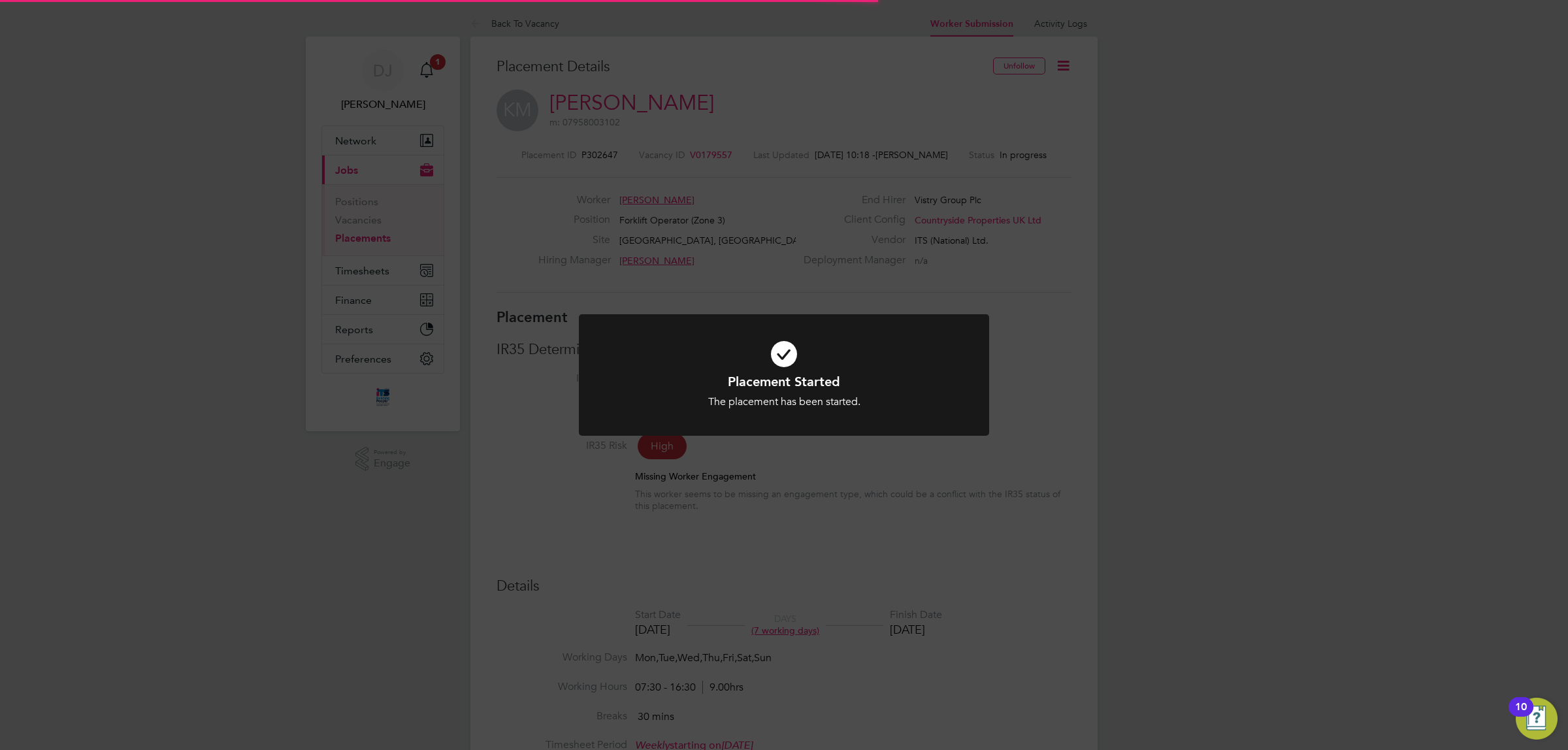
click at [1115, 504] on div "Placement Started The placement has been started. Cancel Okay" at bounding box center [784, 375] width 1568 height 750
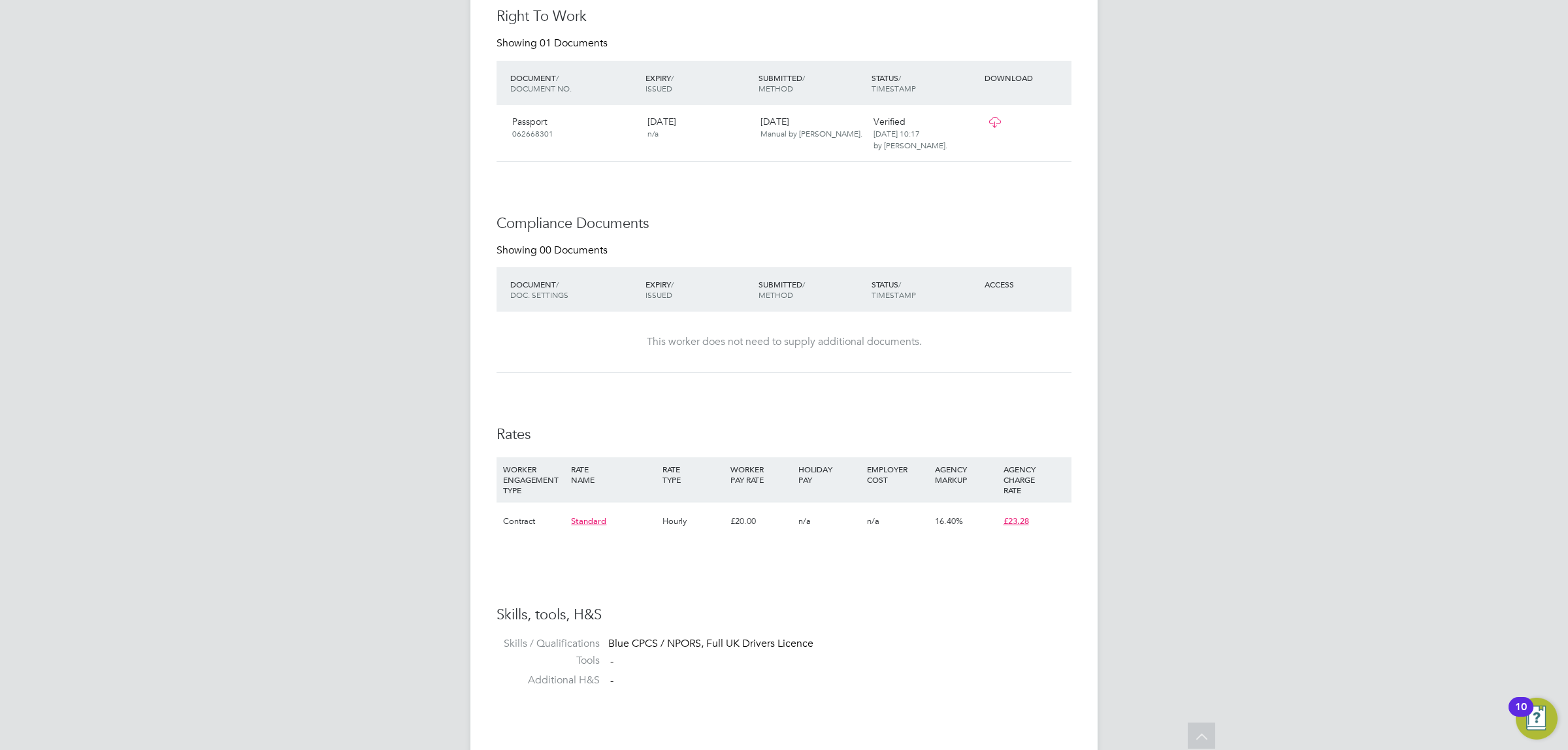
drag, startPoint x: 1075, startPoint y: 343, endPoint x: 1089, endPoint y: 292, distance: 52.9
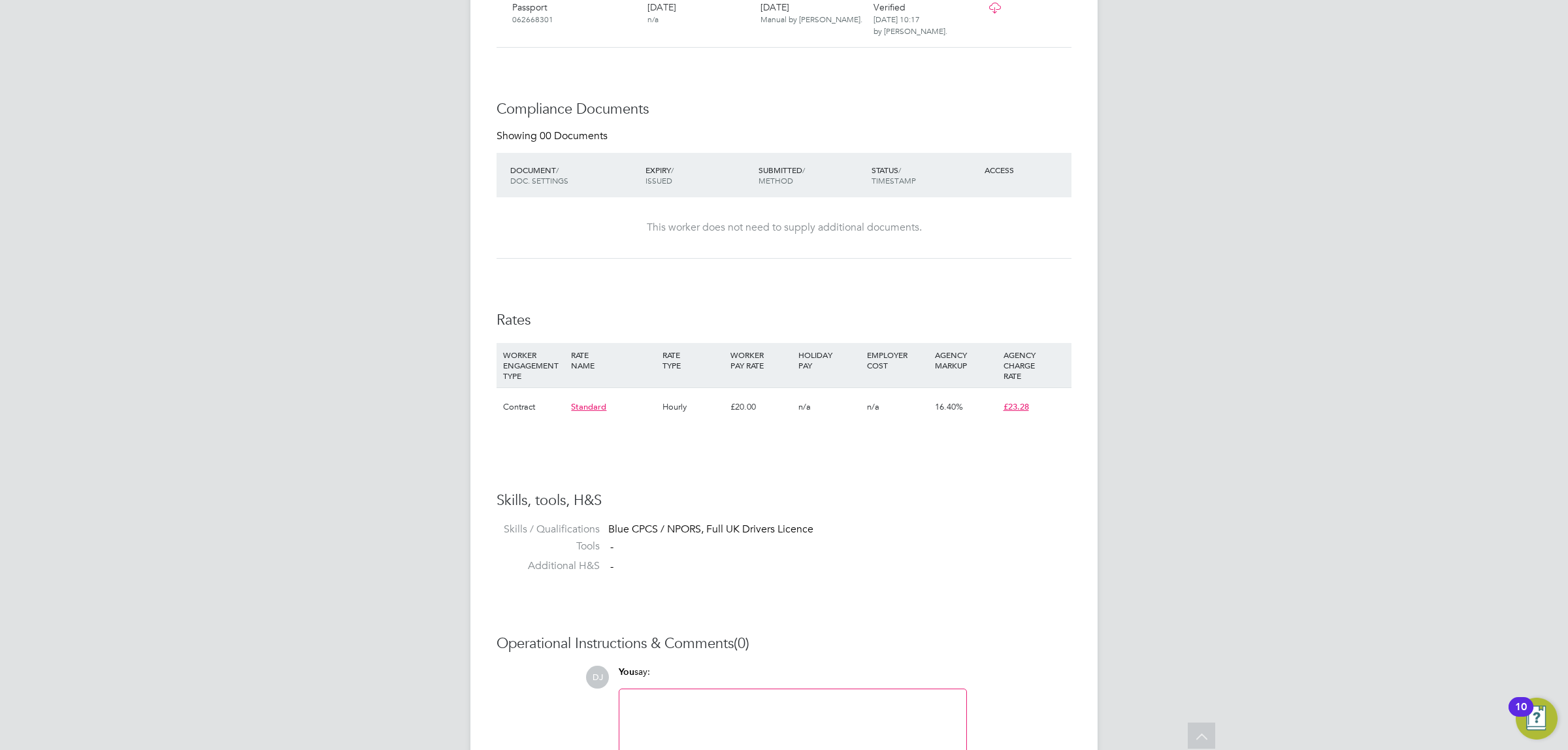
drag, startPoint x: 1128, startPoint y: 253, endPoint x: 1094, endPoint y: 415, distance: 165.5
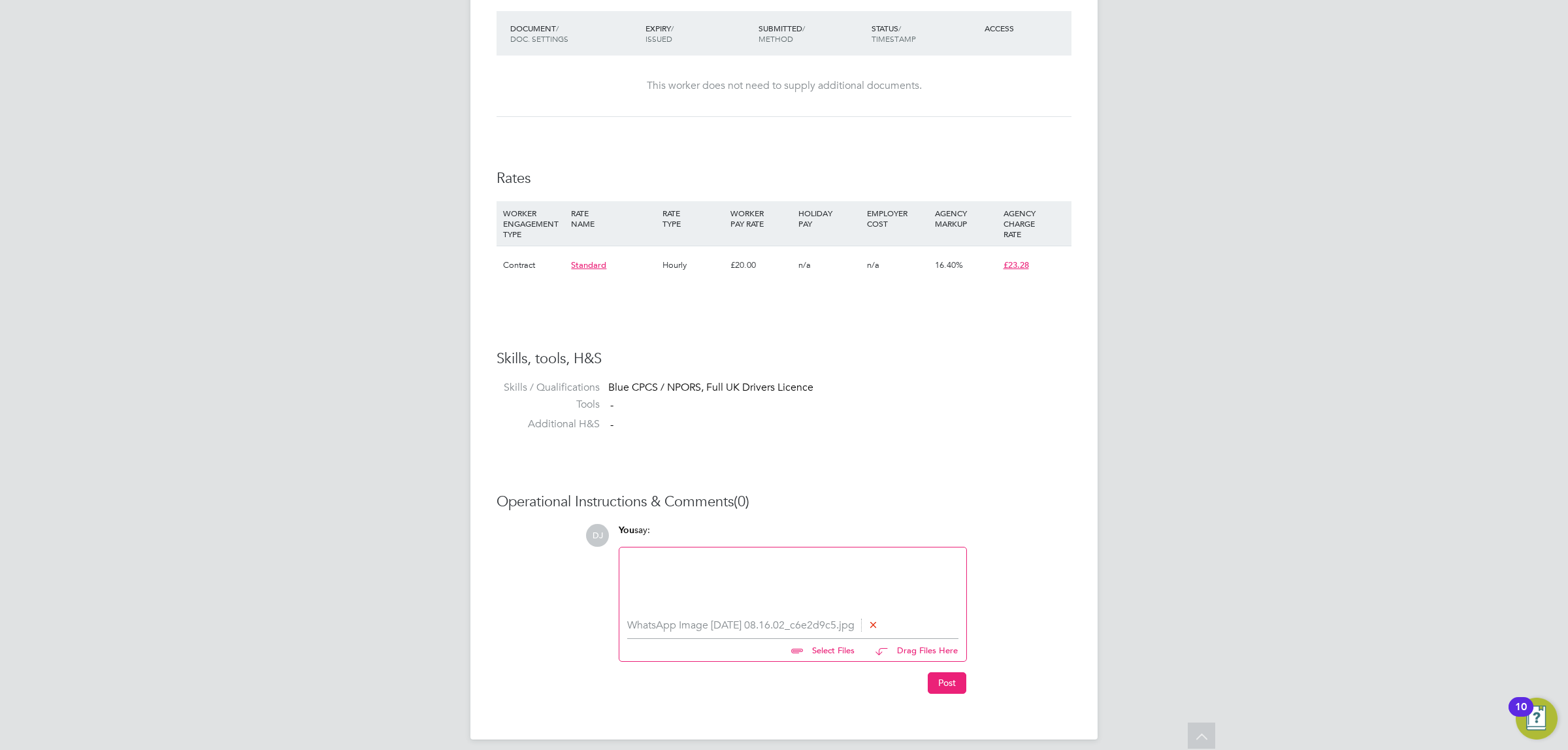
click at [705, 655] on div "WhatsApp Image [DATE] 08.16.02_c6e2d9c5.jpg Select Files Drag Files Here" at bounding box center [792, 640] width 331 height 42
click at [703, 586] on div at bounding box center [792, 583] width 331 height 56
click at [948, 693] on button "Post" at bounding box center [947, 682] width 38 height 21
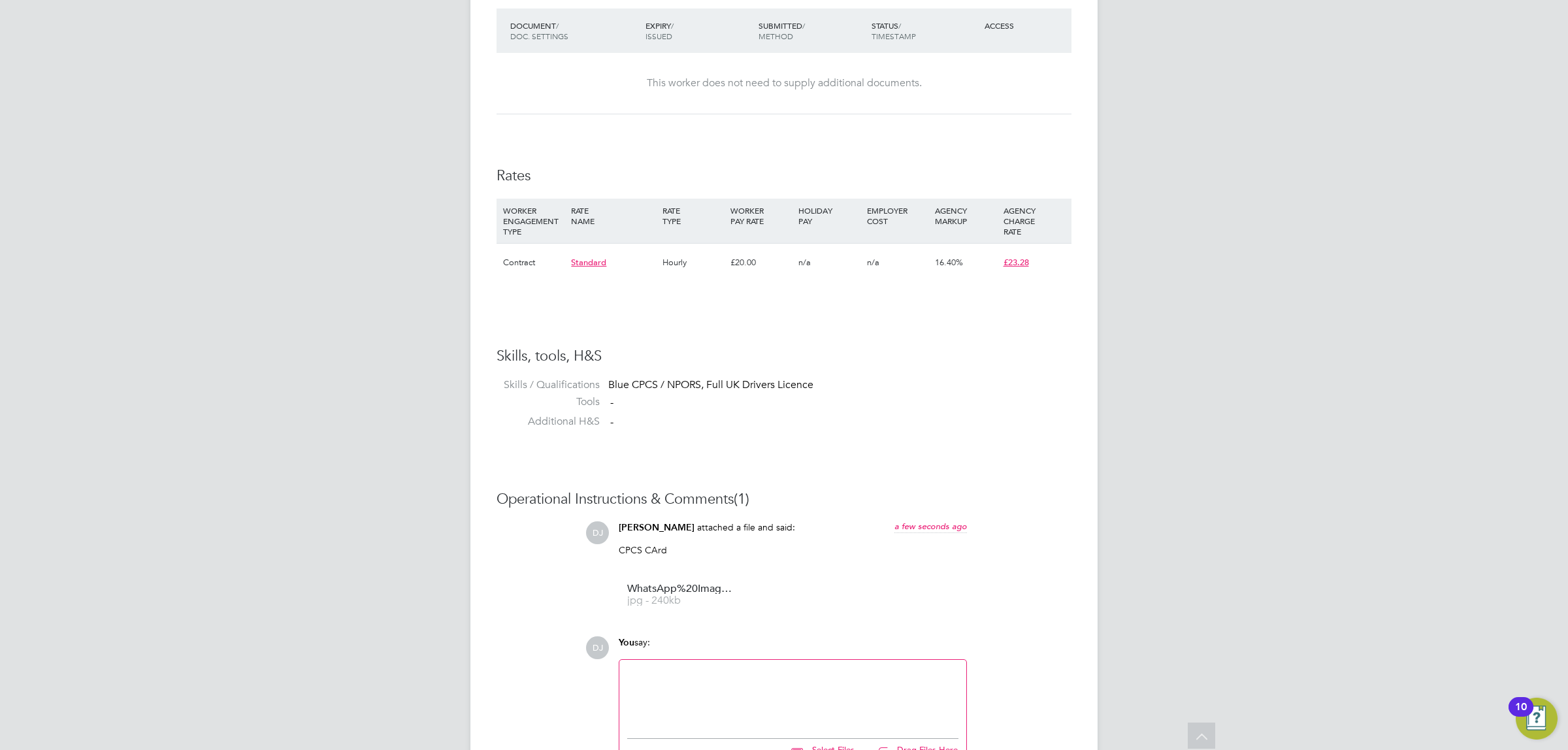
drag, startPoint x: 1100, startPoint y: 573, endPoint x: 1099, endPoint y: 593, distance: 20.0
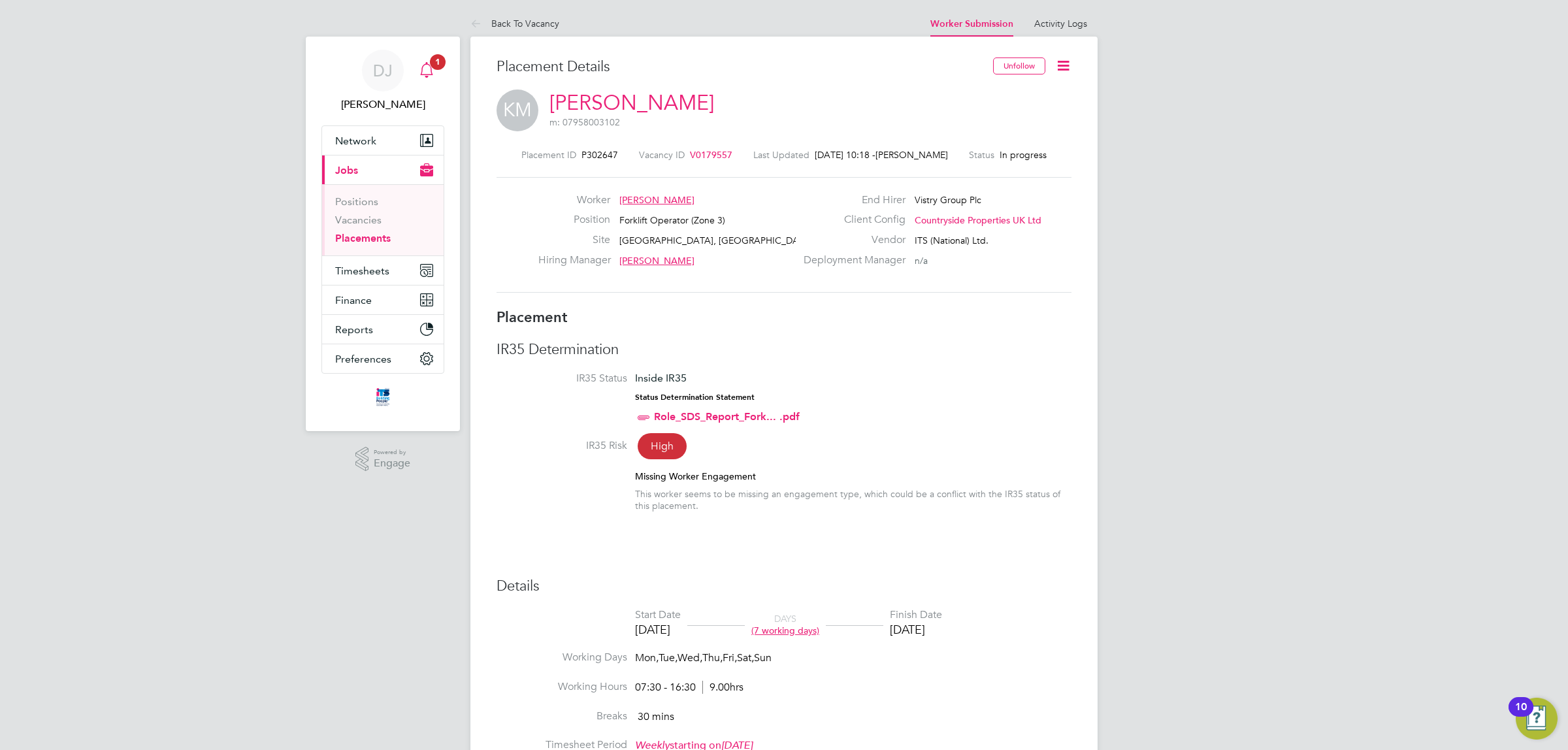
click at [425, 77] on icon "Main navigation" at bounding box center [426, 77] width 4 height 2
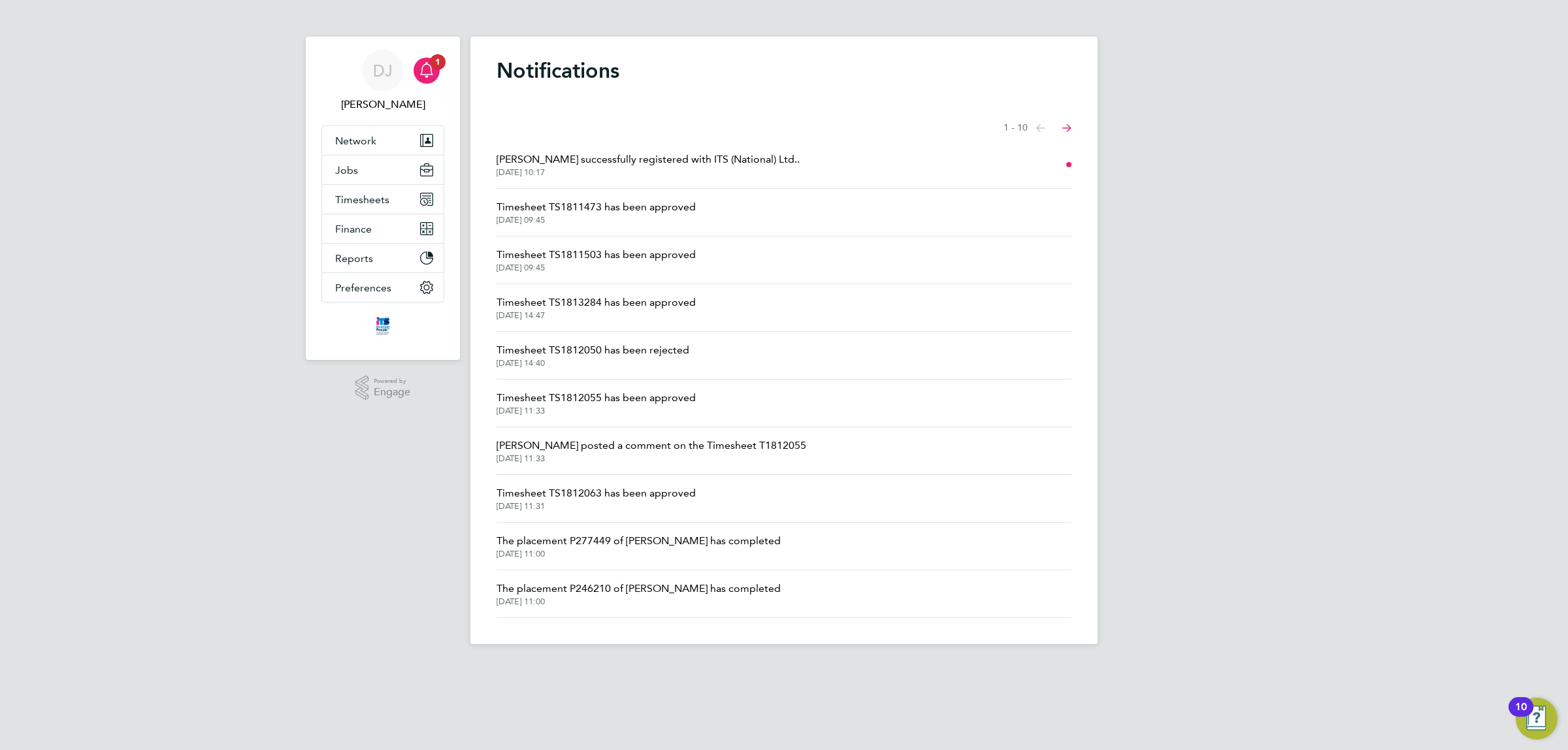
click at [1376, 392] on div "DJ [PERSON_NAME] Notifications 1 Applications: Network Team Members Businesses …" at bounding box center [784, 332] width 1568 height 665
